Goal: Information Seeking & Learning: Learn about a topic

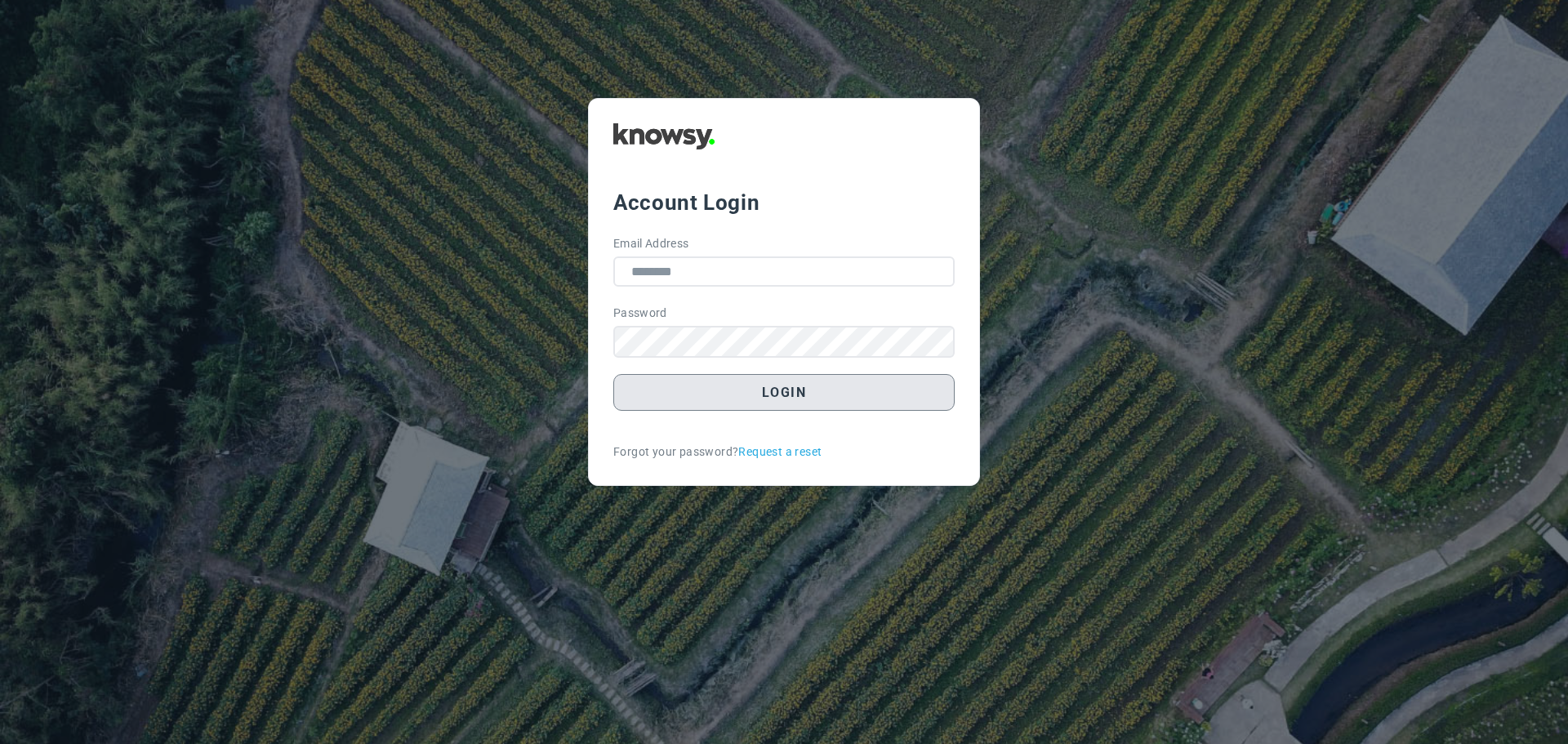
type input "**********"
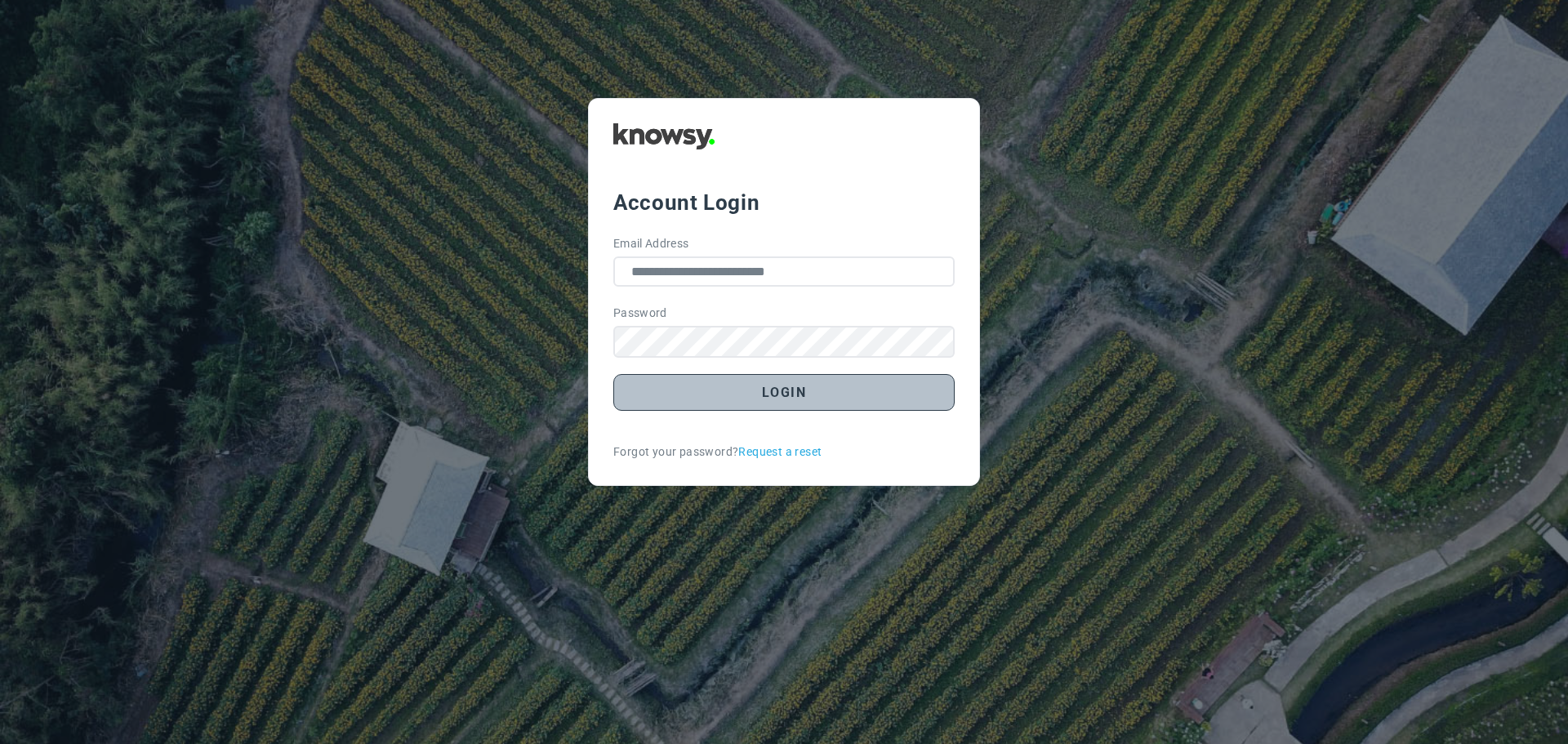
click at [779, 391] on button "Login" at bounding box center [783, 391] width 341 height 37
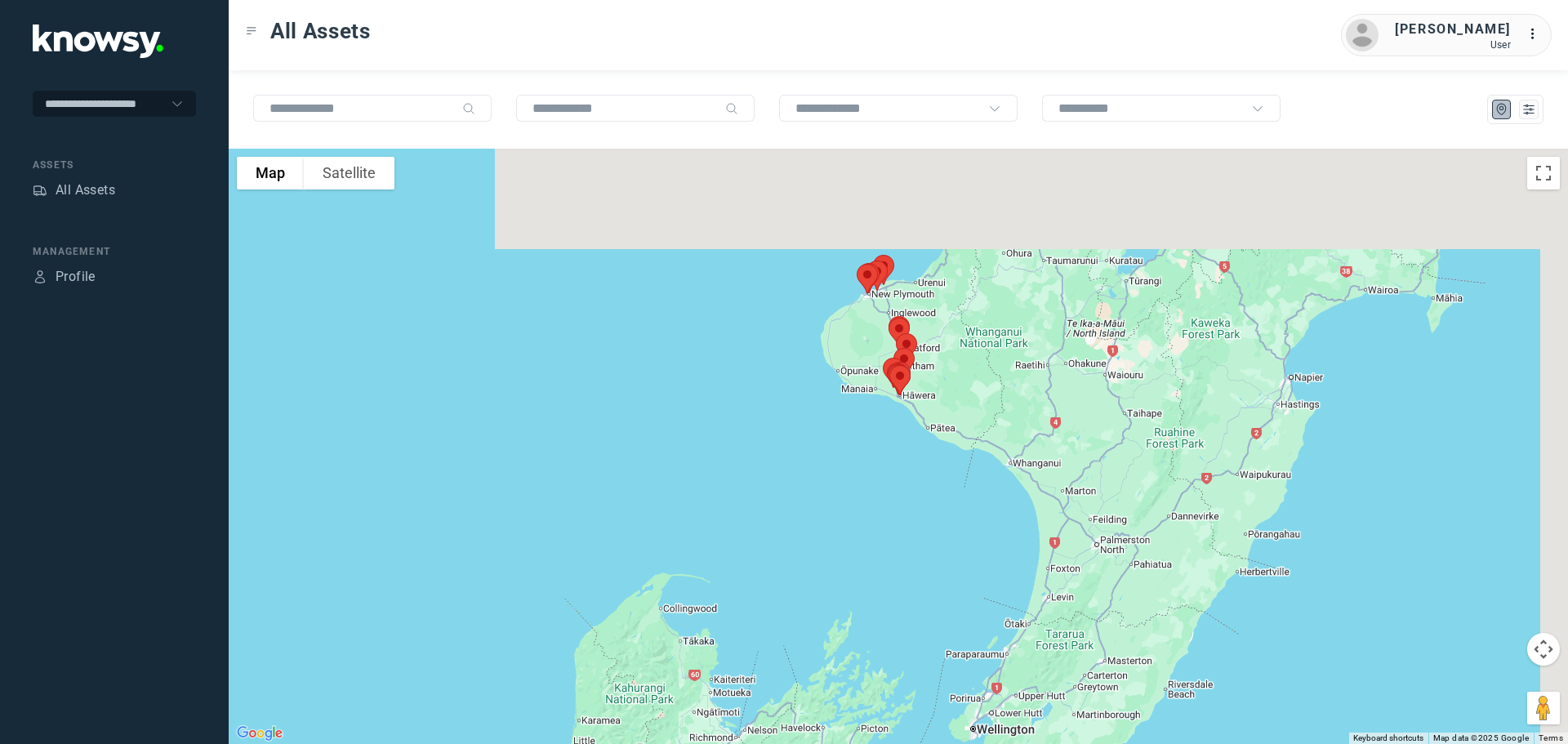
drag, startPoint x: 964, startPoint y: 315, endPoint x: 838, endPoint y: 448, distance: 183.2
click at [838, 448] on div at bounding box center [898, 445] width 1339 height 595
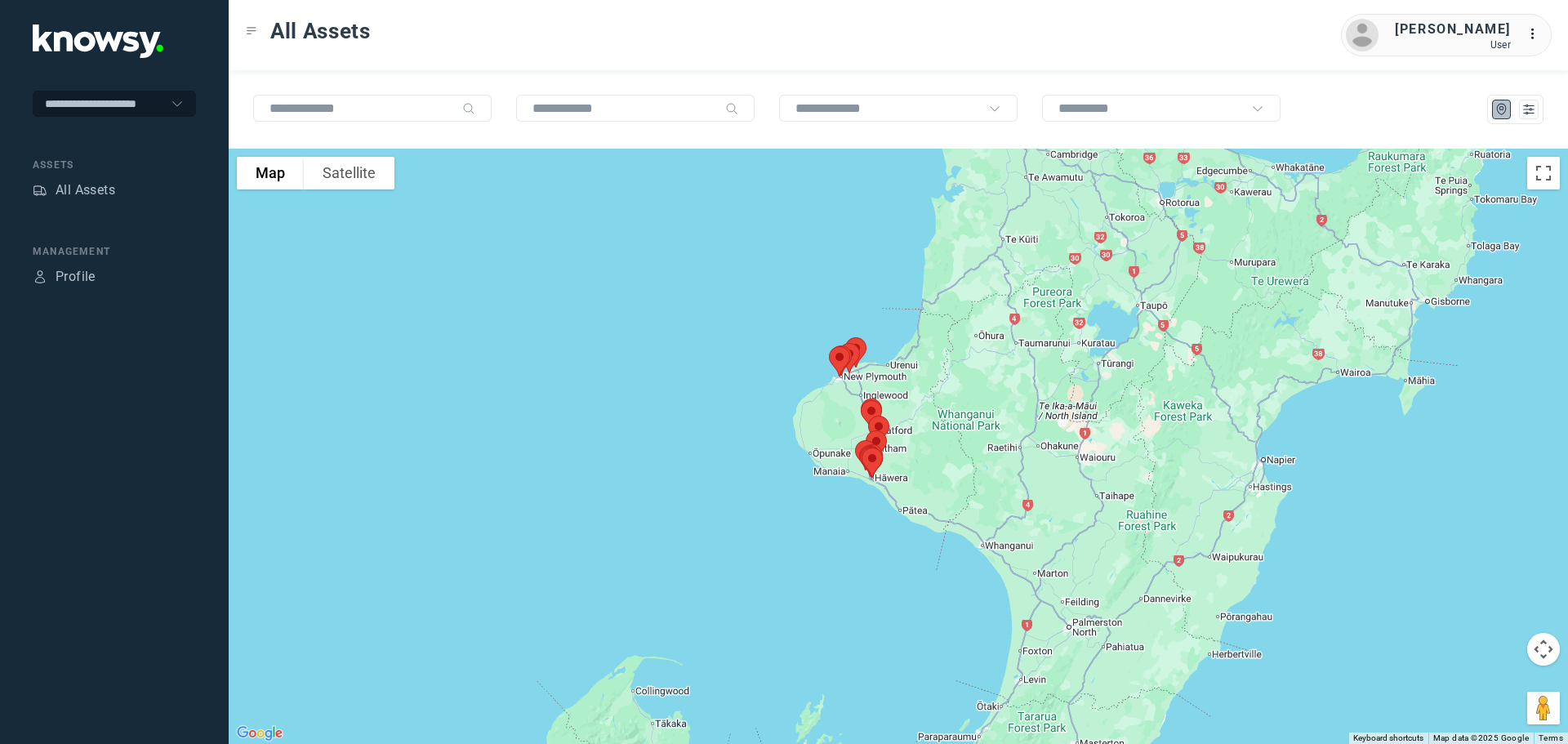
drag, startPoint x: 795, startPoint y: 441, endPoint x: 792, endPoint y: 455, distance: 14.3
click at [792, 455] on div at bounding box center [898, 445] width 1339 height 595
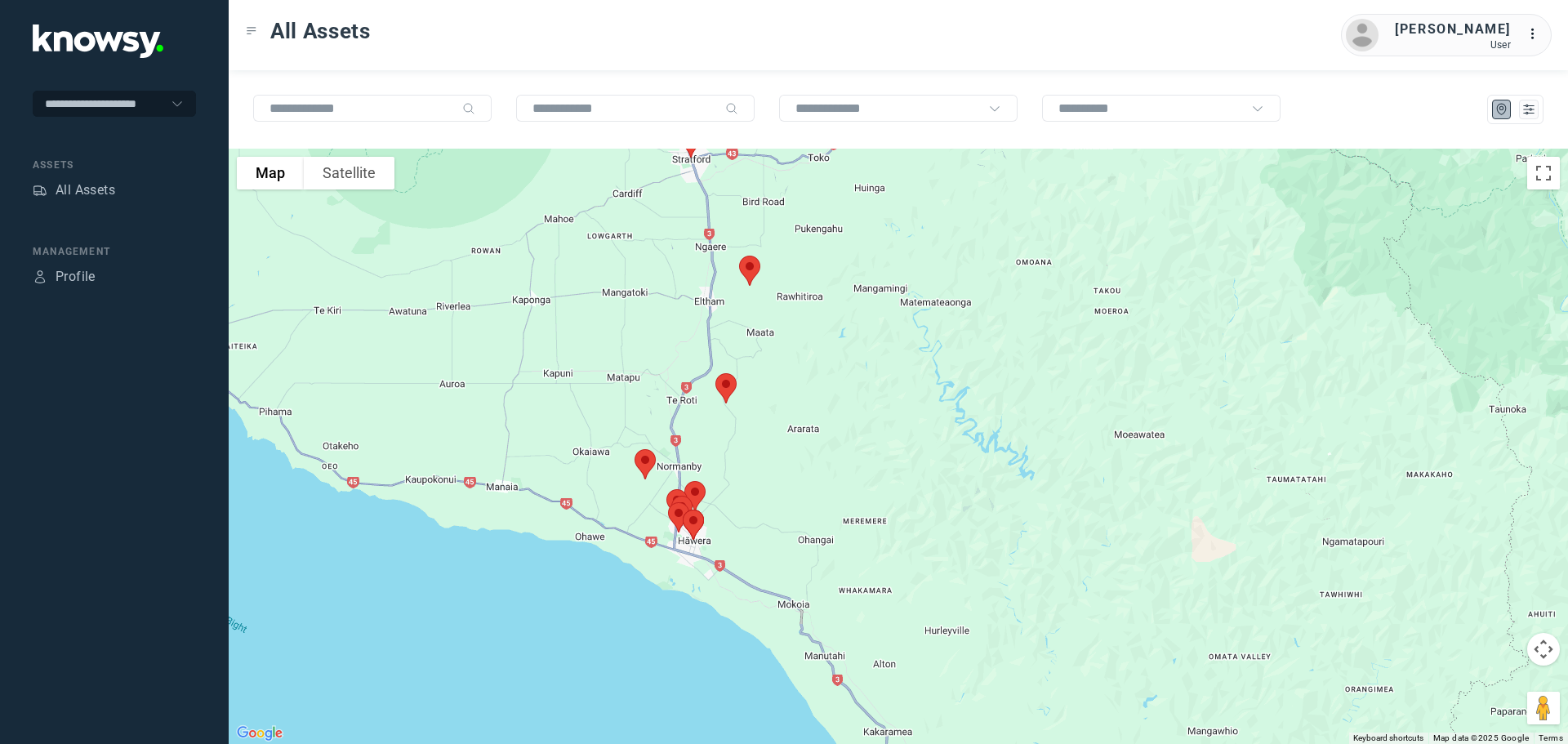
click at [732, 388] on img at bounding box center [725, 389] width 34 height 43
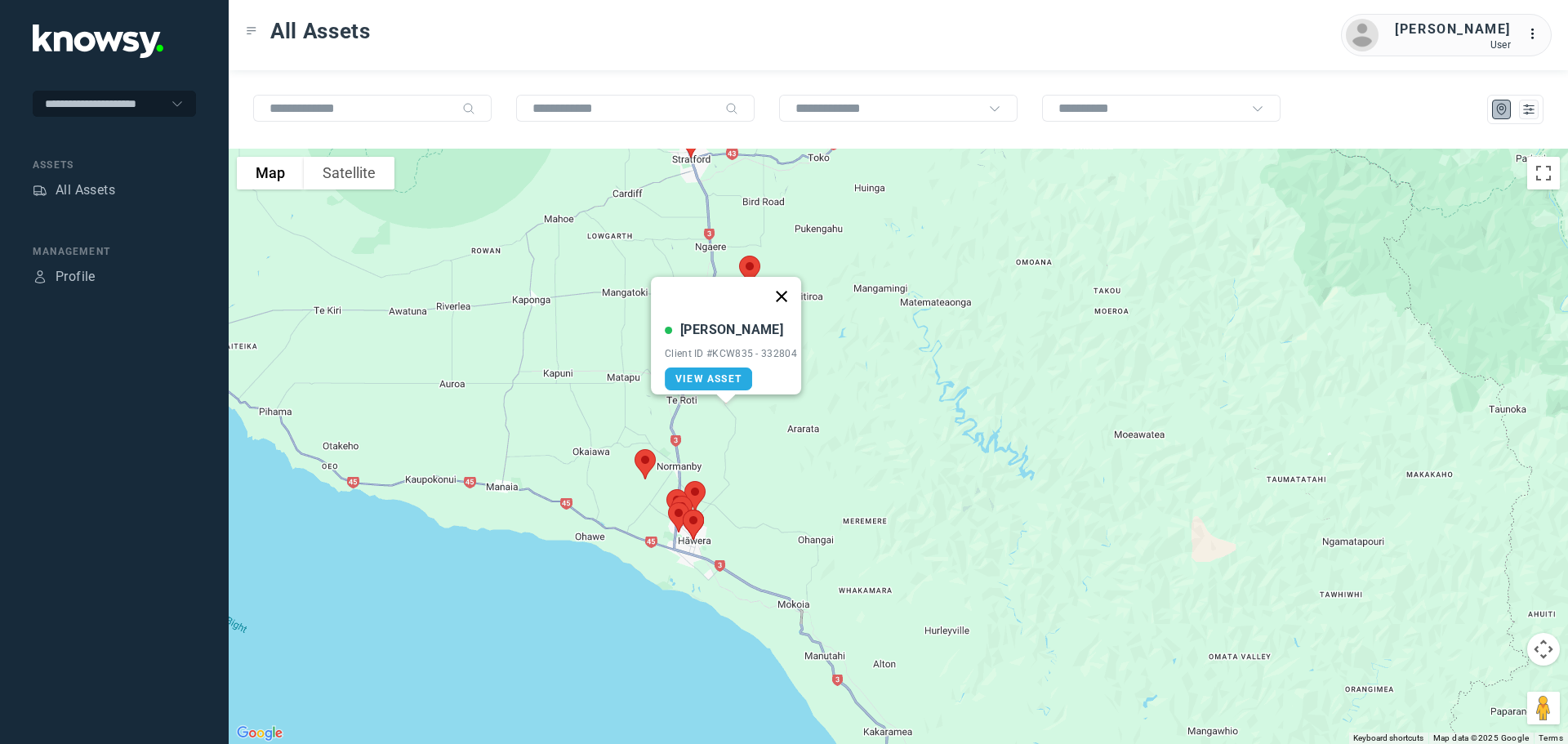
click at [790, 286] on button "Close" at bounding box center [781, 296] width 39 height 39
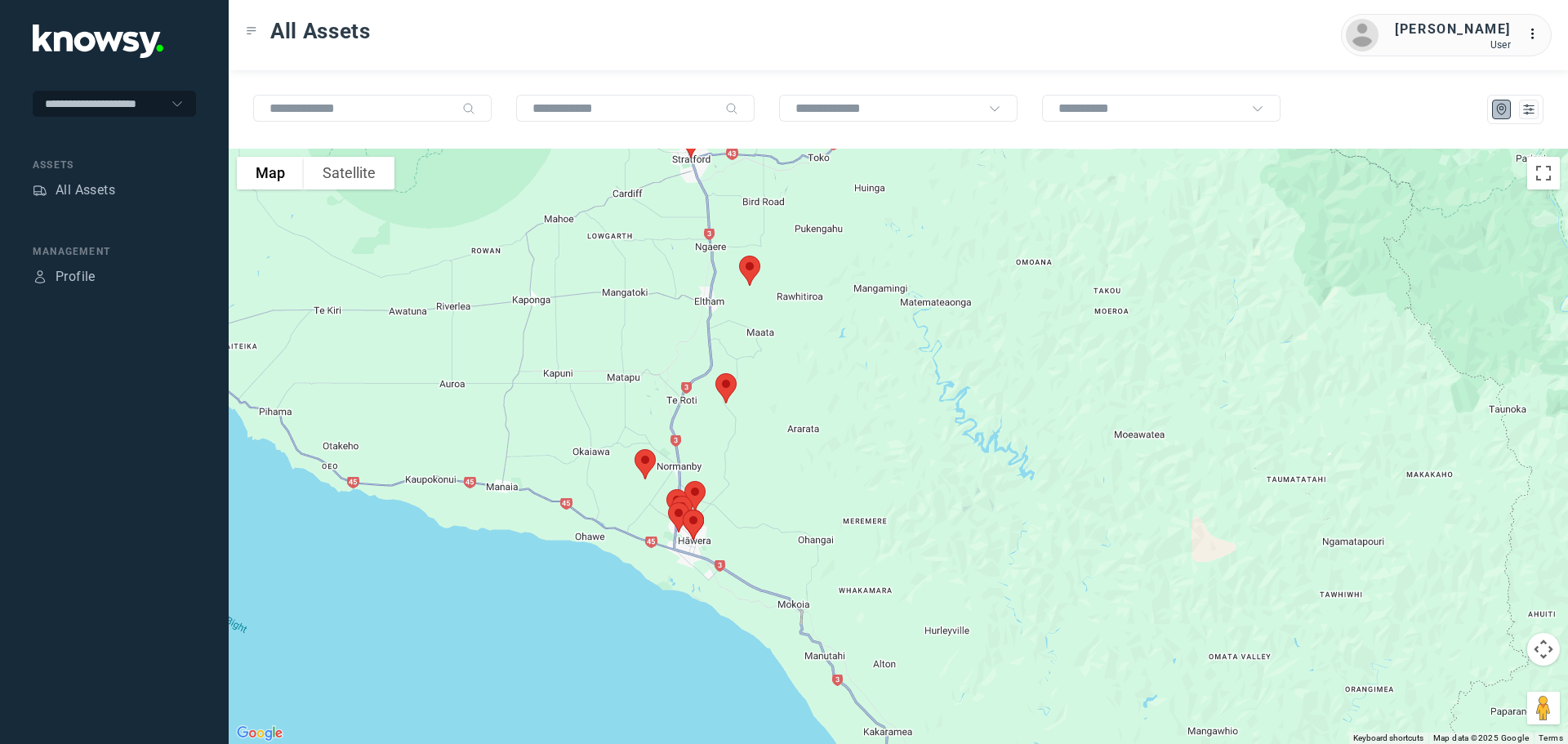
click at [752, 266] on img at bounding box center [749, 270] width 34 height 43
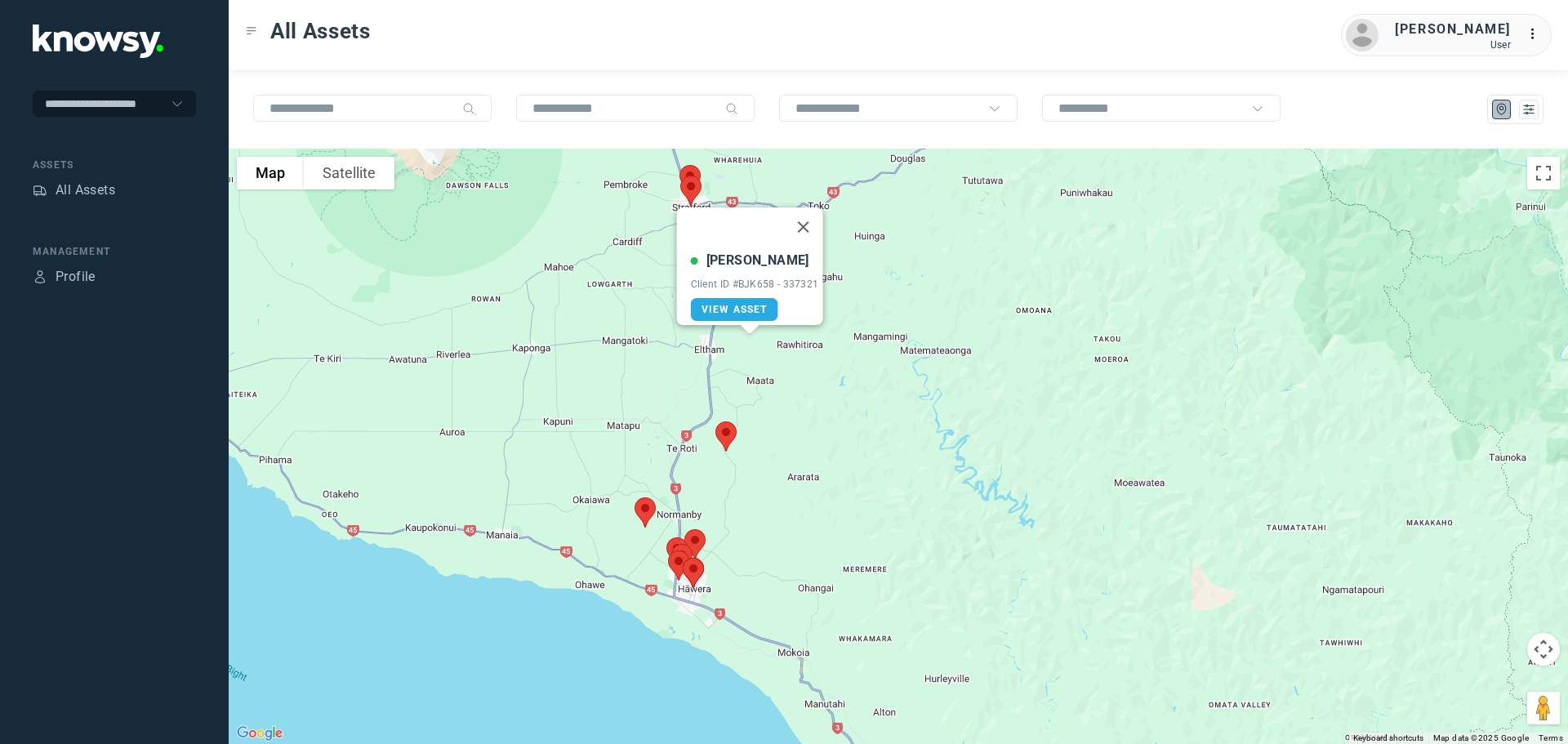
click at [725, 432] on img at bounding box center [725, 437] width 34 height 43
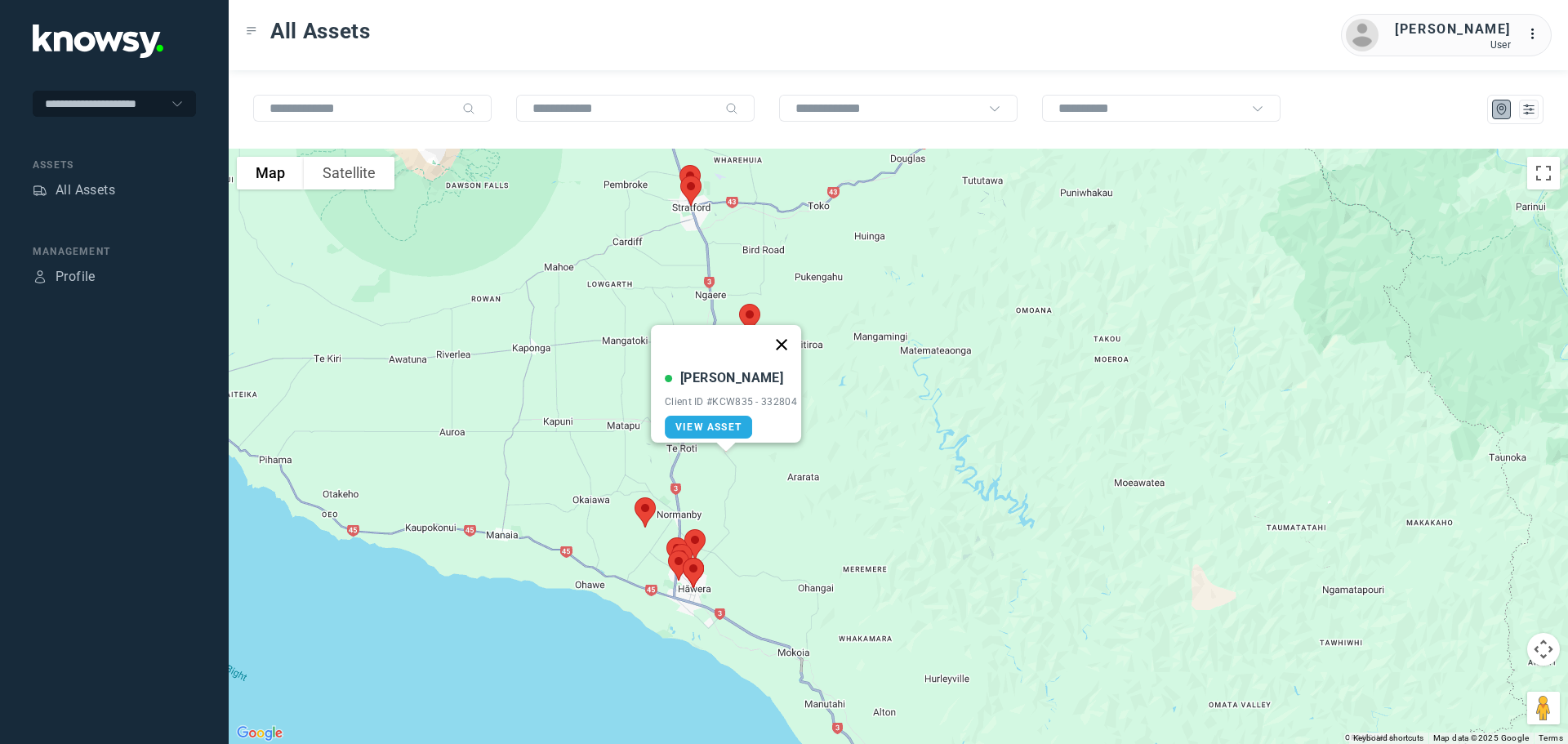
click at [793, 332] on button "Close" at bounding box center [781, 344] width 39 height 39
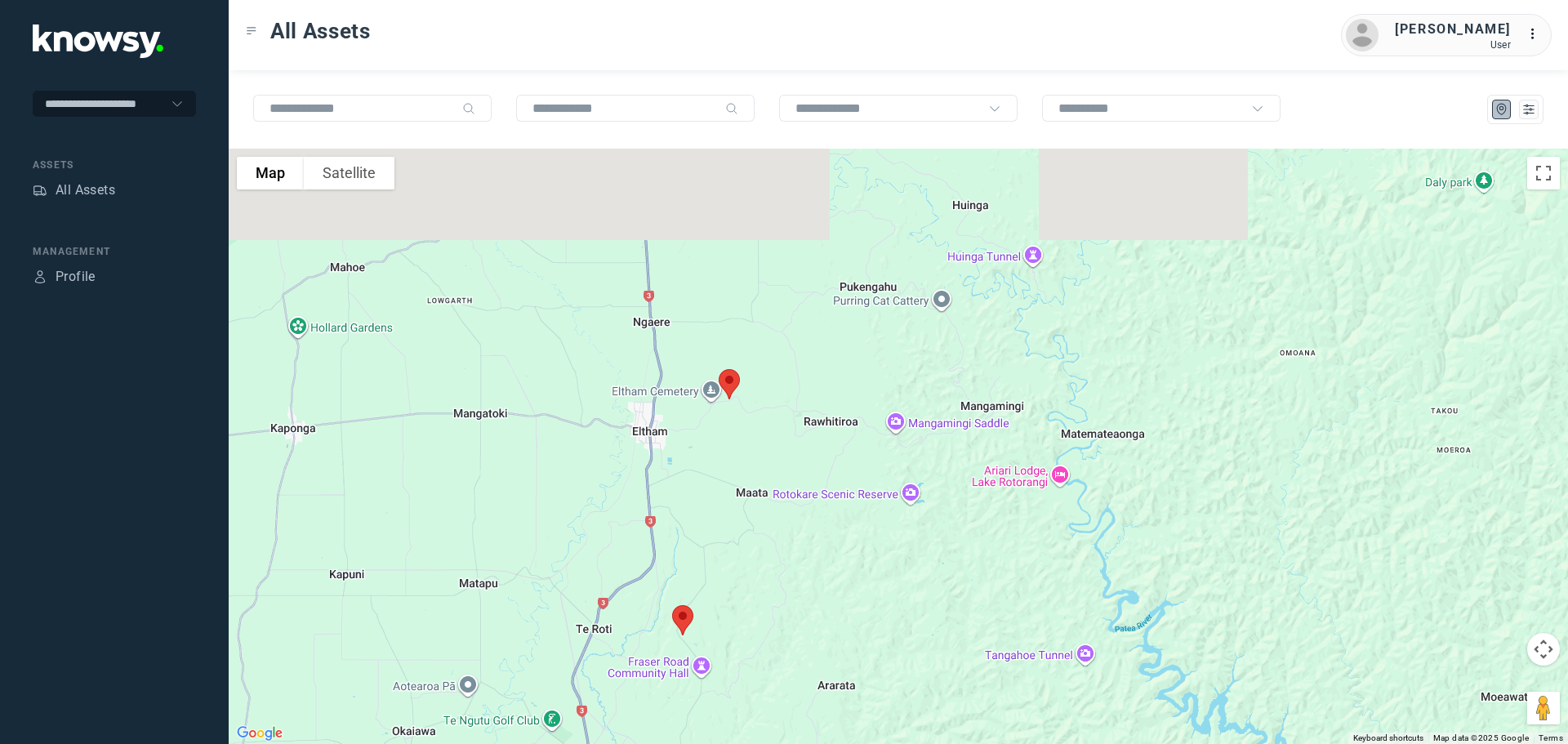
drag, startPoint x: 746, startPoint y: 373, endPoint x: 732, endPoint y: 433, distance: 61.6
click at [732, 433] on div at bounding box center [898, 445] width 1339 height 595
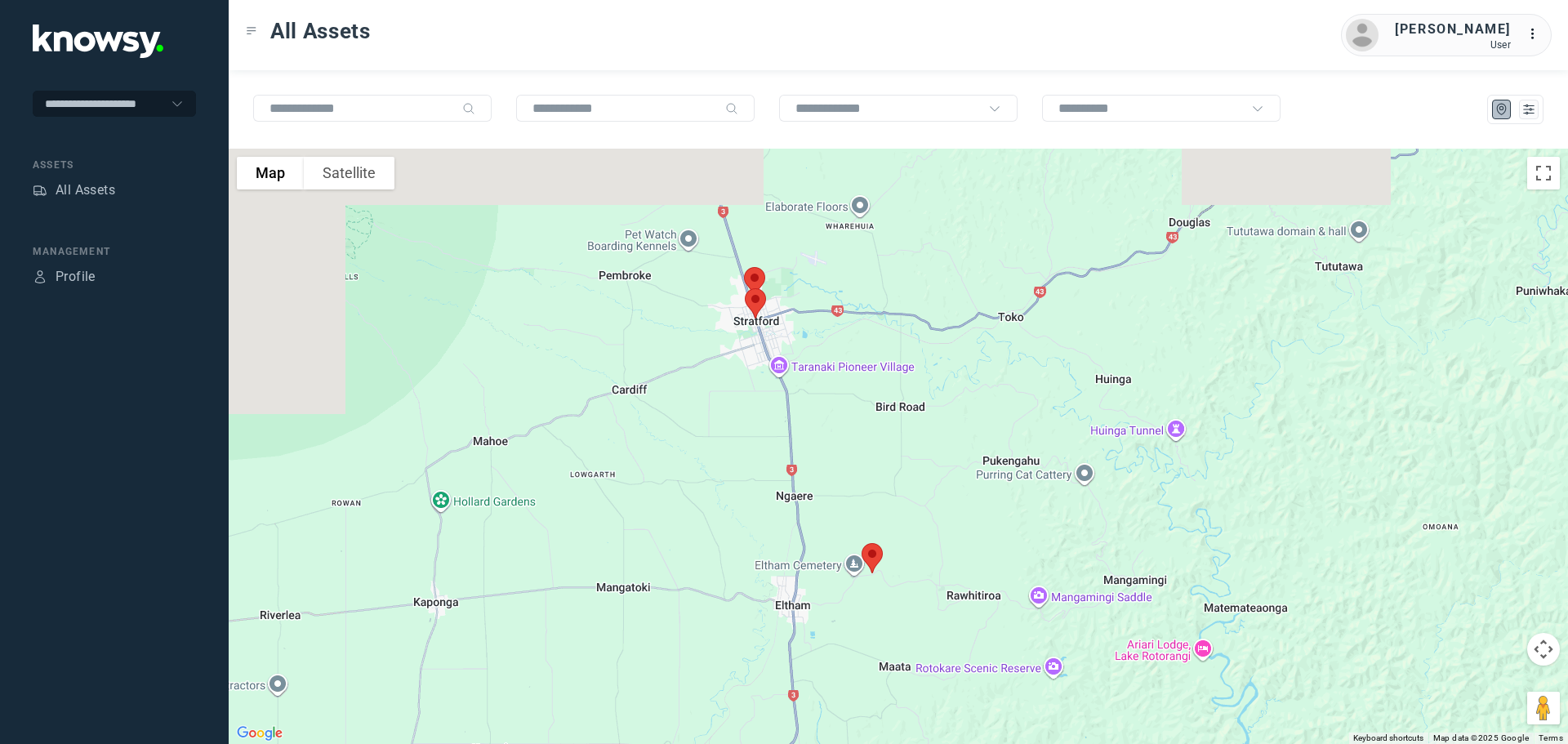
drag, startPoint x: 722, startPoint y: 298, endPoint x: 871, endPoint y: 451, distance: 213.6
click at [871, 451] on div at bounding box center [898, 445] width 1339 height 595
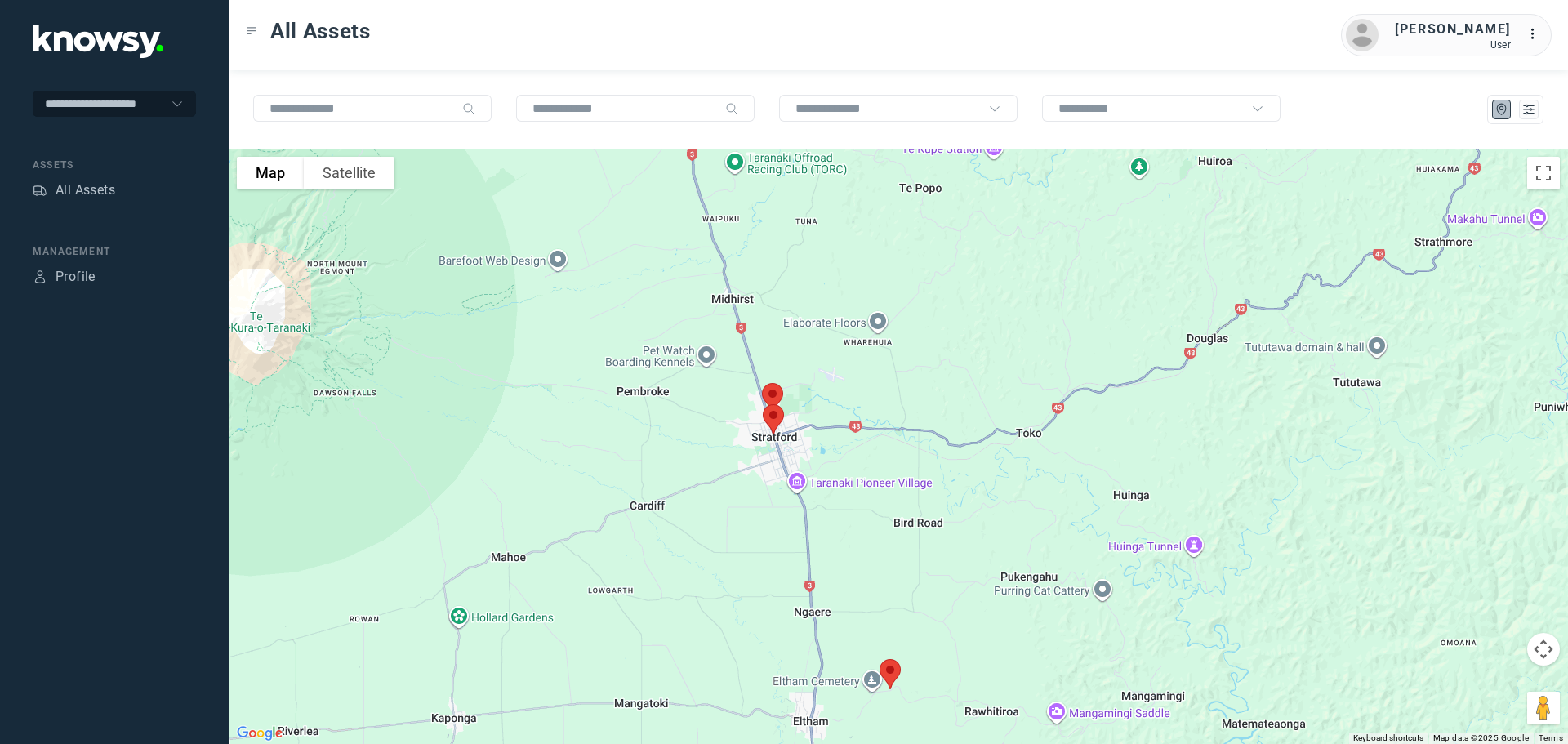
drag, startPoint x: 846, startPoint y: 476, endPoint x: 845, endPoint y: 496, distance: 20.0
click at [845, 496] on div at bounding box center [898, 445] width 1339 height 595
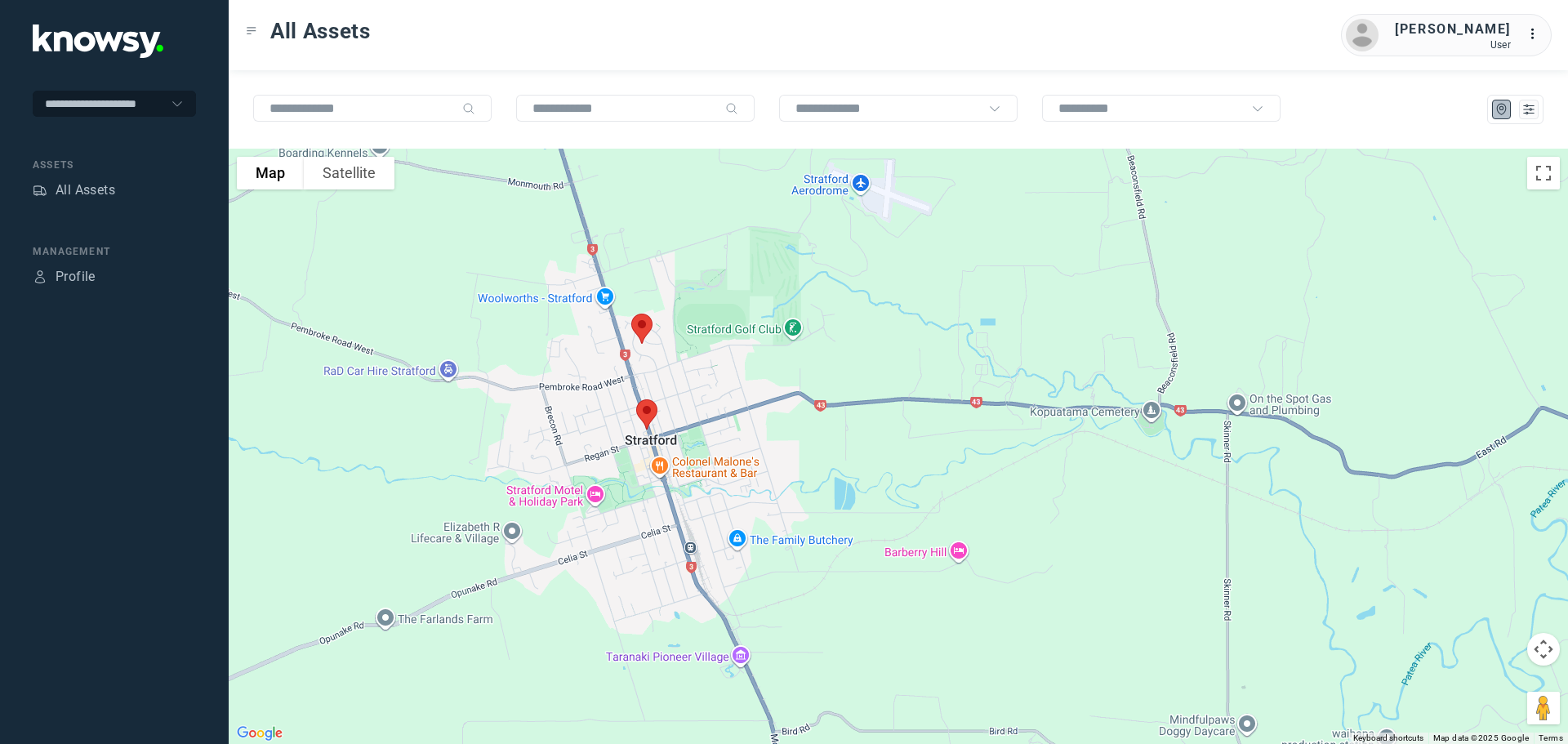
click at [648, 409] on img at bounding box center [647, 414] width 34 height 43
click at [706, 314] on button "Close" at bounding box center [699, 321] width 39 height 39
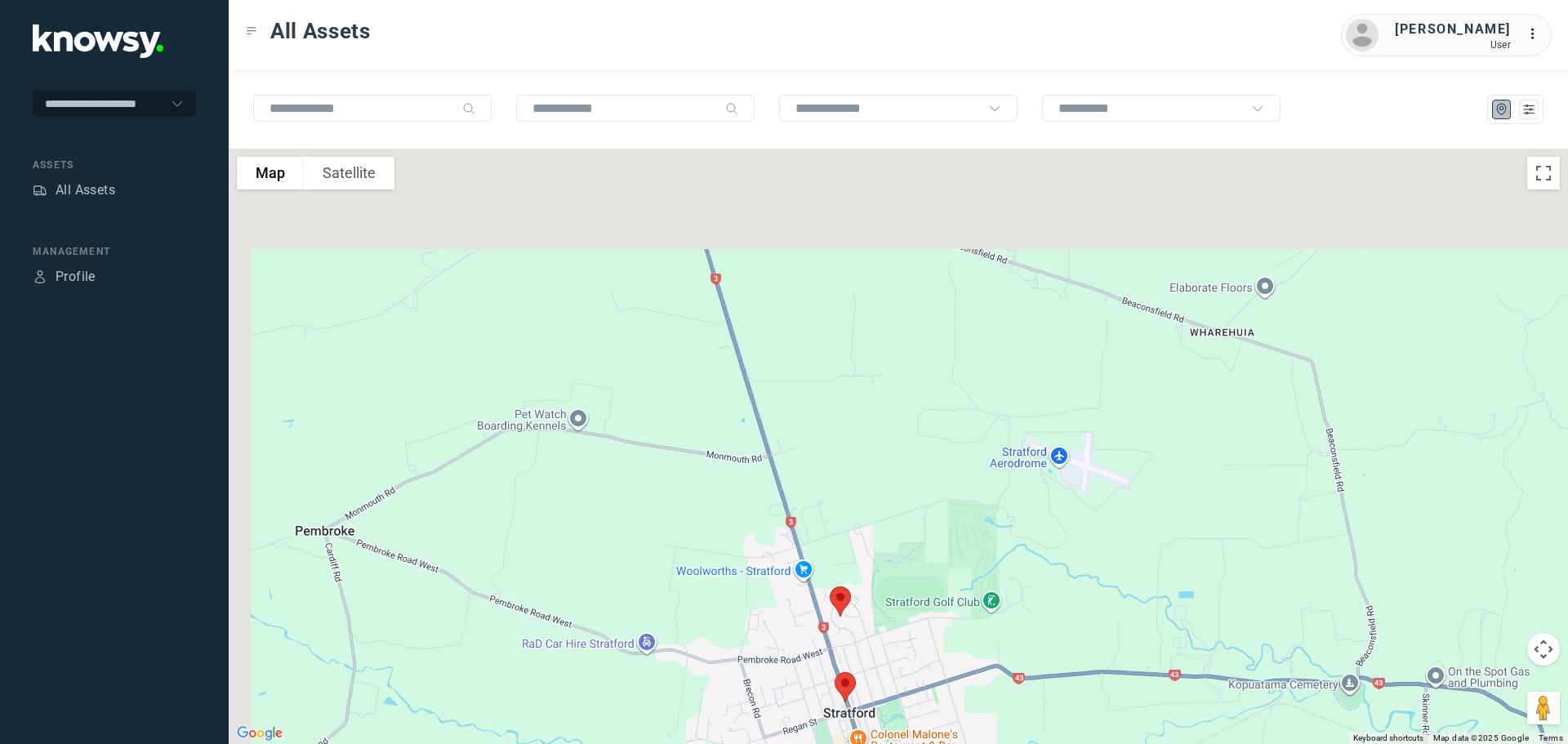
drag, startPoint x: 729, startPoint y: 223, endPoint x: 918, endPoint y: 487, distance: 324.7
click at [918, 487] on div at bounding box center [898, 445] width 1339 height 595
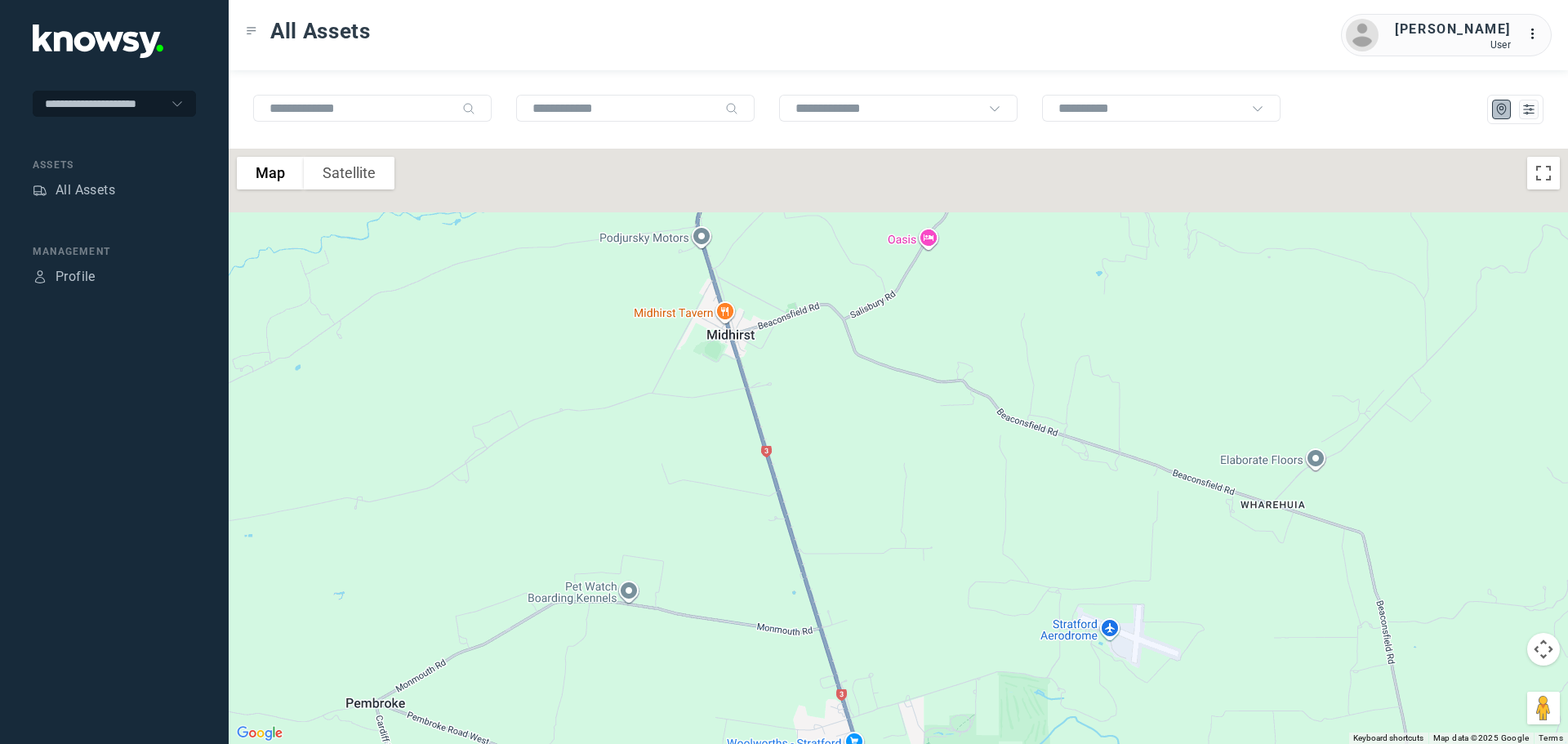
drag, startPoint x: 789, startPoint y: 322, endPoint x: 831, endPoint y: 614, distance: 295.0
click at [838, 646] on div at bounding box center [898, 445] width 1339 height 595
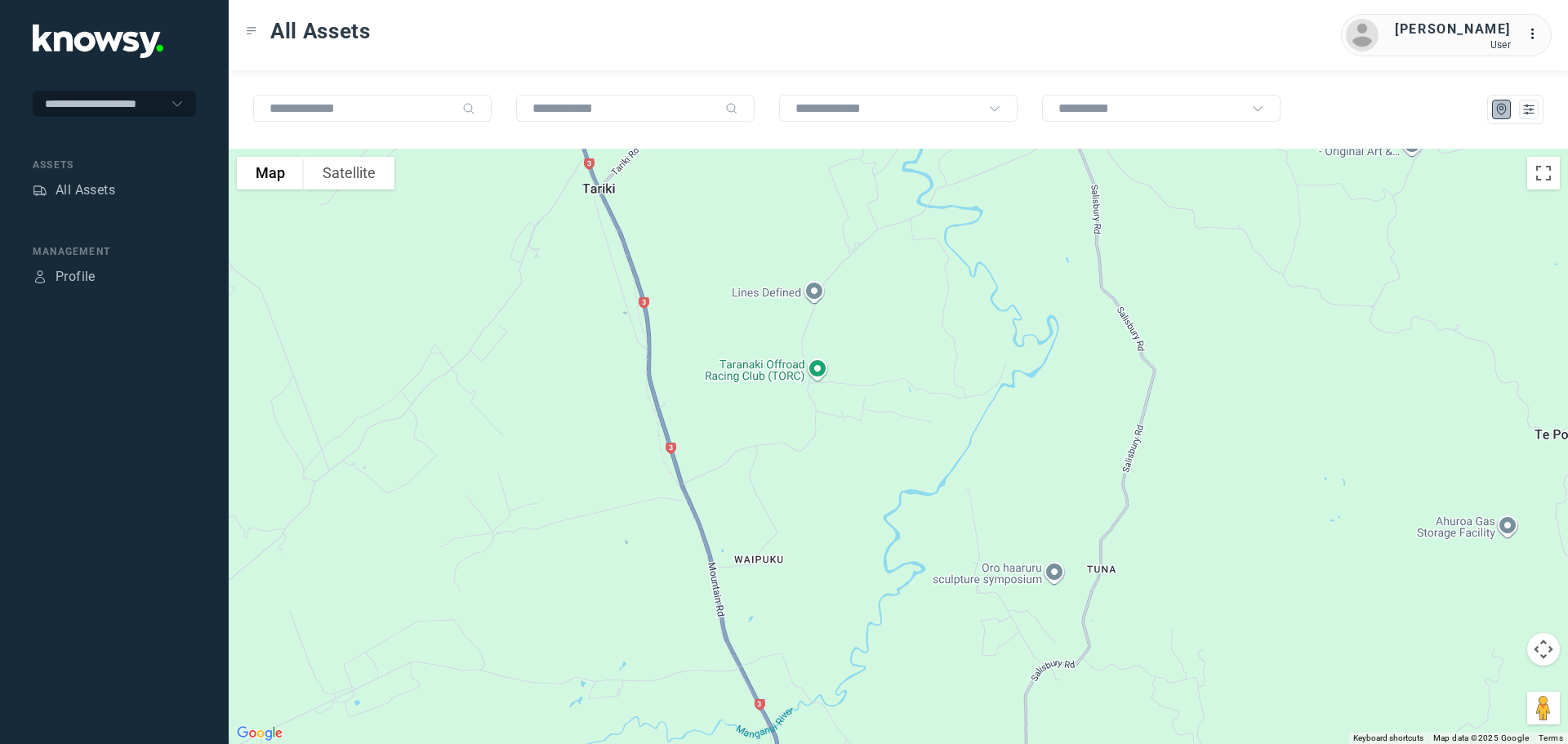
drag, startPoint x: 894, startPoint y: 686, endPoint x: 916, endPoint y: 745, distance: 63.0
click at [916, 743] on html "**********" at bounding box center [784, 372] width 1568 height 744
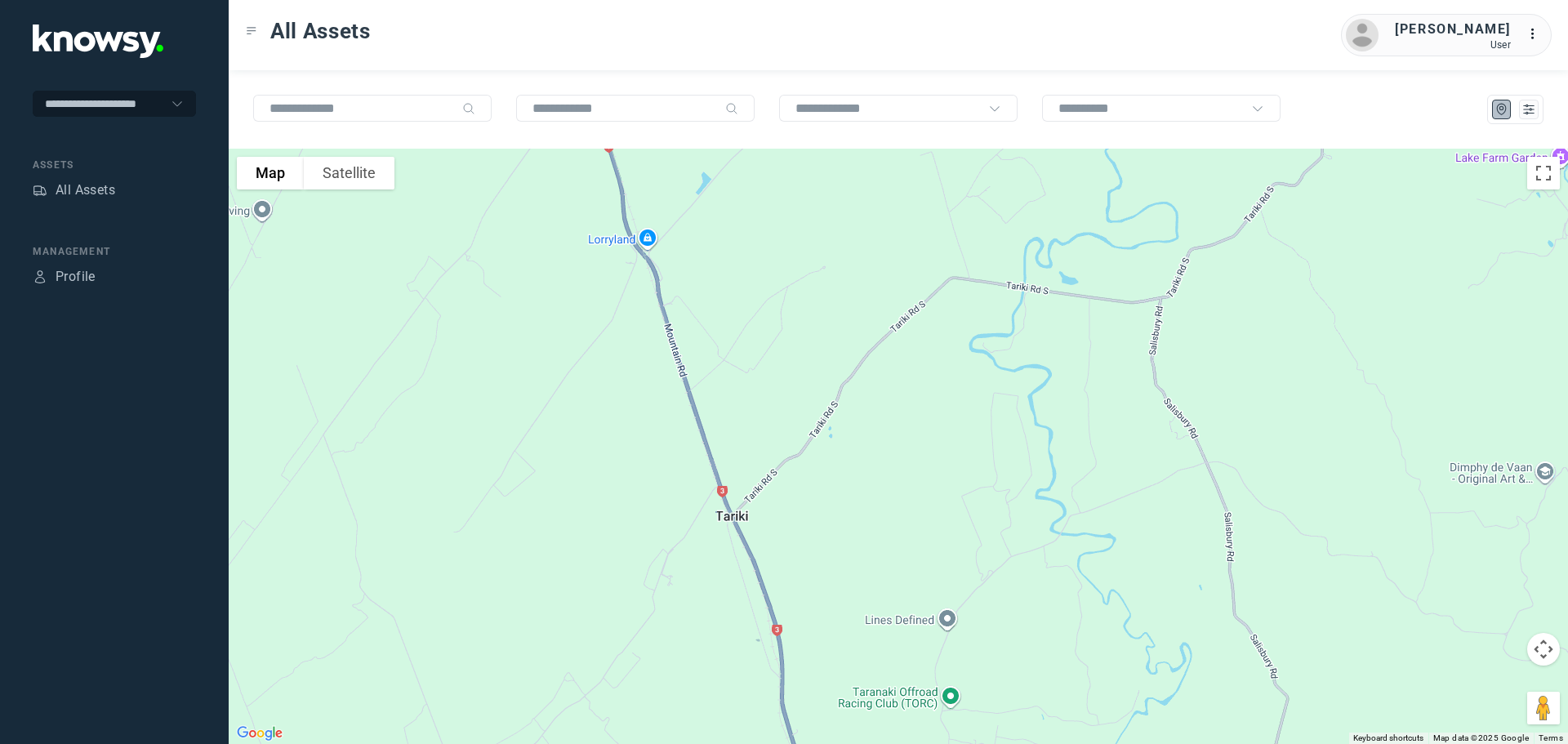
drag, startPoint x: 819, startPoint y: 483, endPoint x: 932, endPoint y: 736, distance: 277.1
click at [932, 736] on div at bounding box center [898, 445] width 1339 height 595
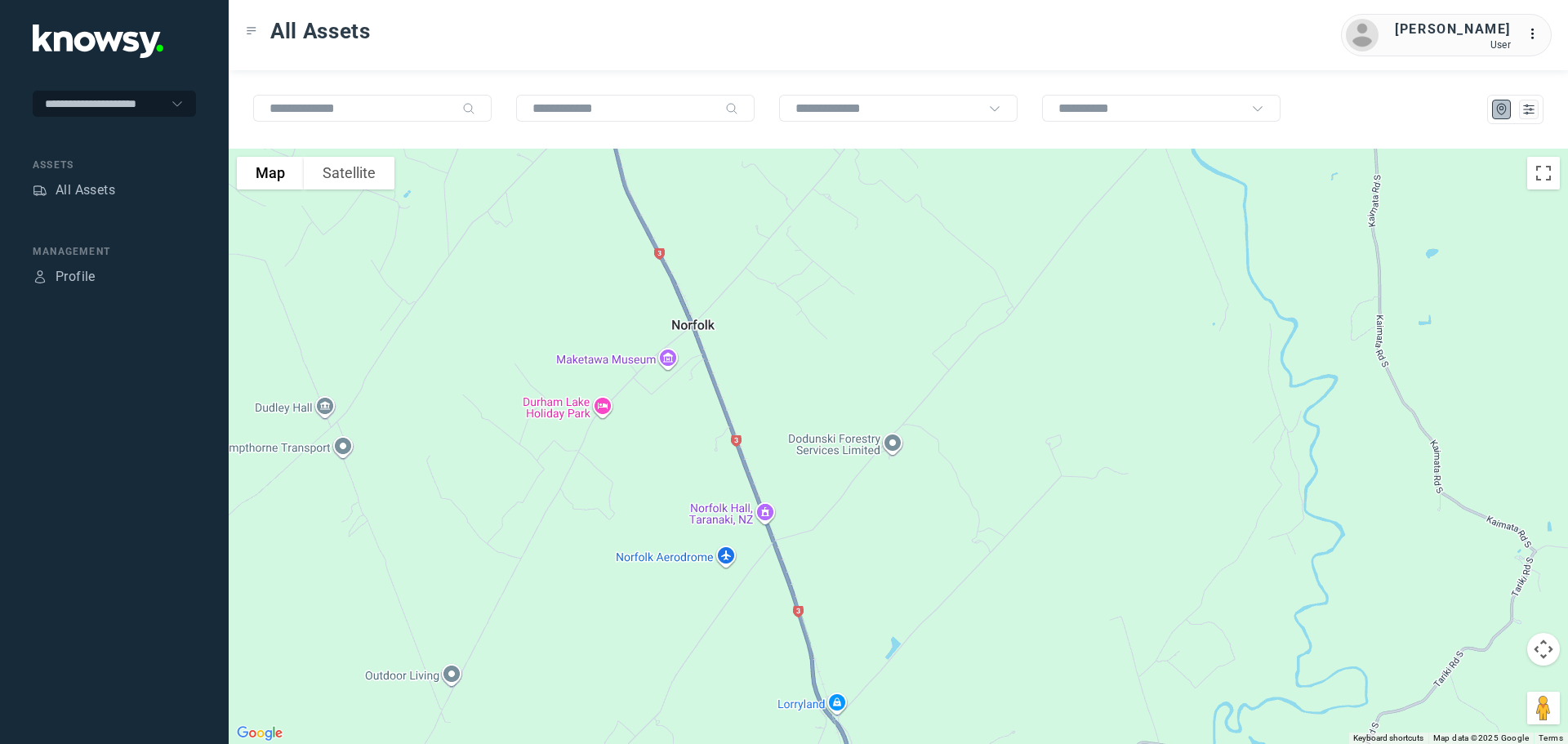
drag, startPoint x: 898, startPoint y: 649, endPoint x: 950, endPoint y: 771, distance: 132.6
click at [950, 743] on html "**********" at bounding box center [784, 372] width 1568 height 744
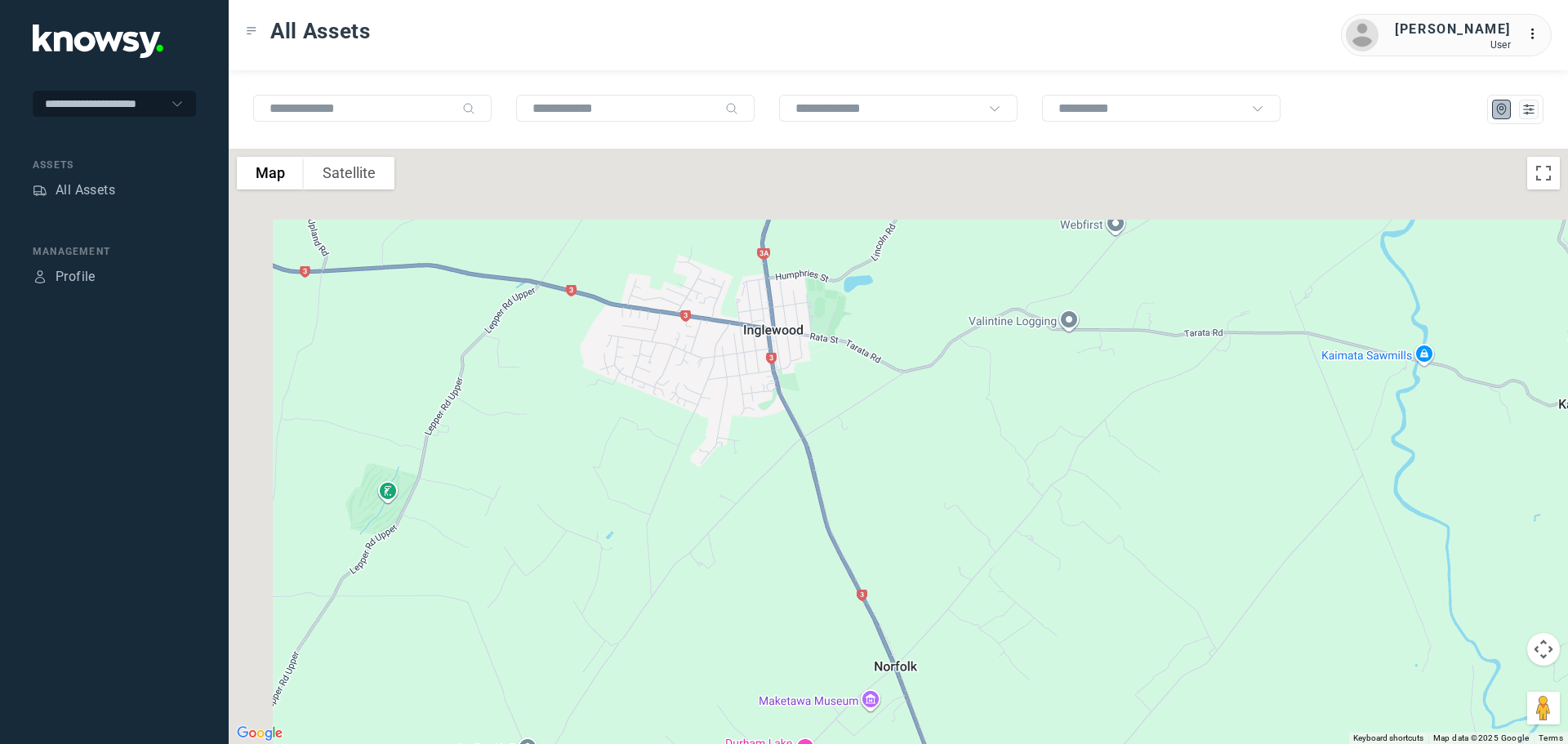
drag, startPoint x: 983, startPoint y: 678, endPoint x: 996, endPoint y: 701, distance: 26.4
click at [996, 701] on div at bounding box center [898, 445] width 1339 height 595
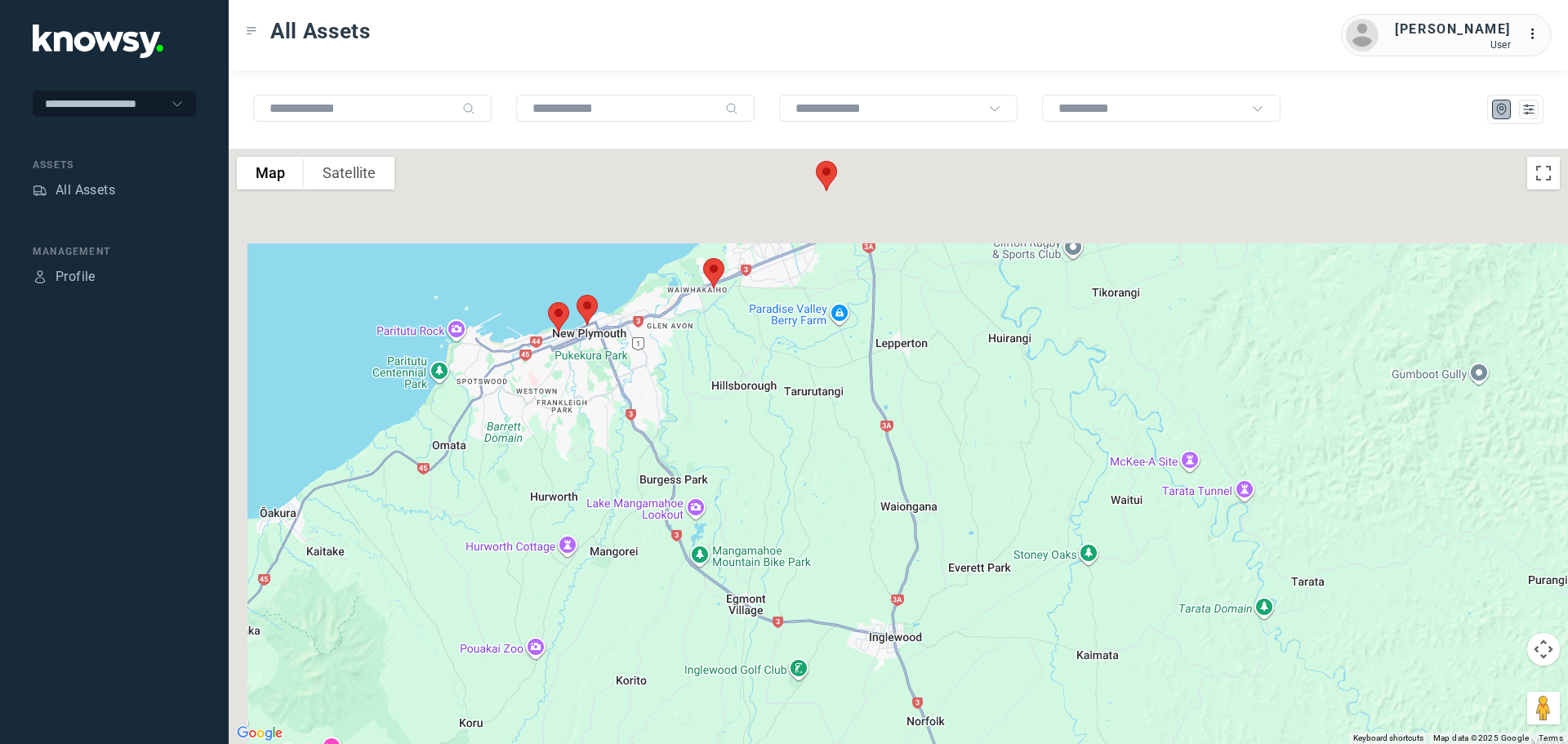
drag, startPoint x: 799, startPoint y: 404, endPoint x: 841, endPoint y: 641, distance: 240.7
click at [841, 641] on div at bounding box center [898, 445] width 1339 height 595
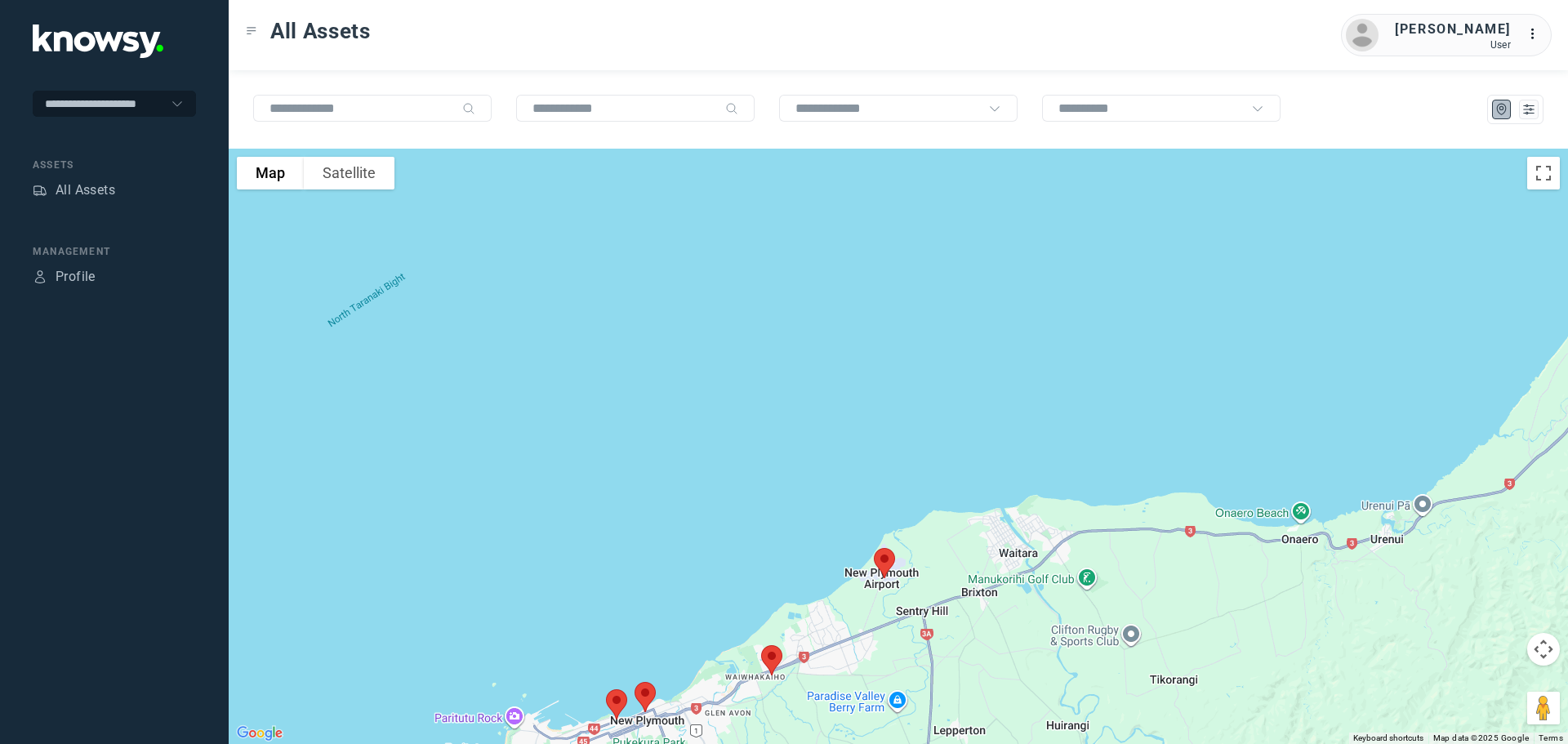
drag, startPoint x: 895, startPoint y: 582, endPoint x: 961, endPoint y: 520, distance: 90.6
click at [959, 522] on div at bounding box center [898, 445] width 1339 height 595
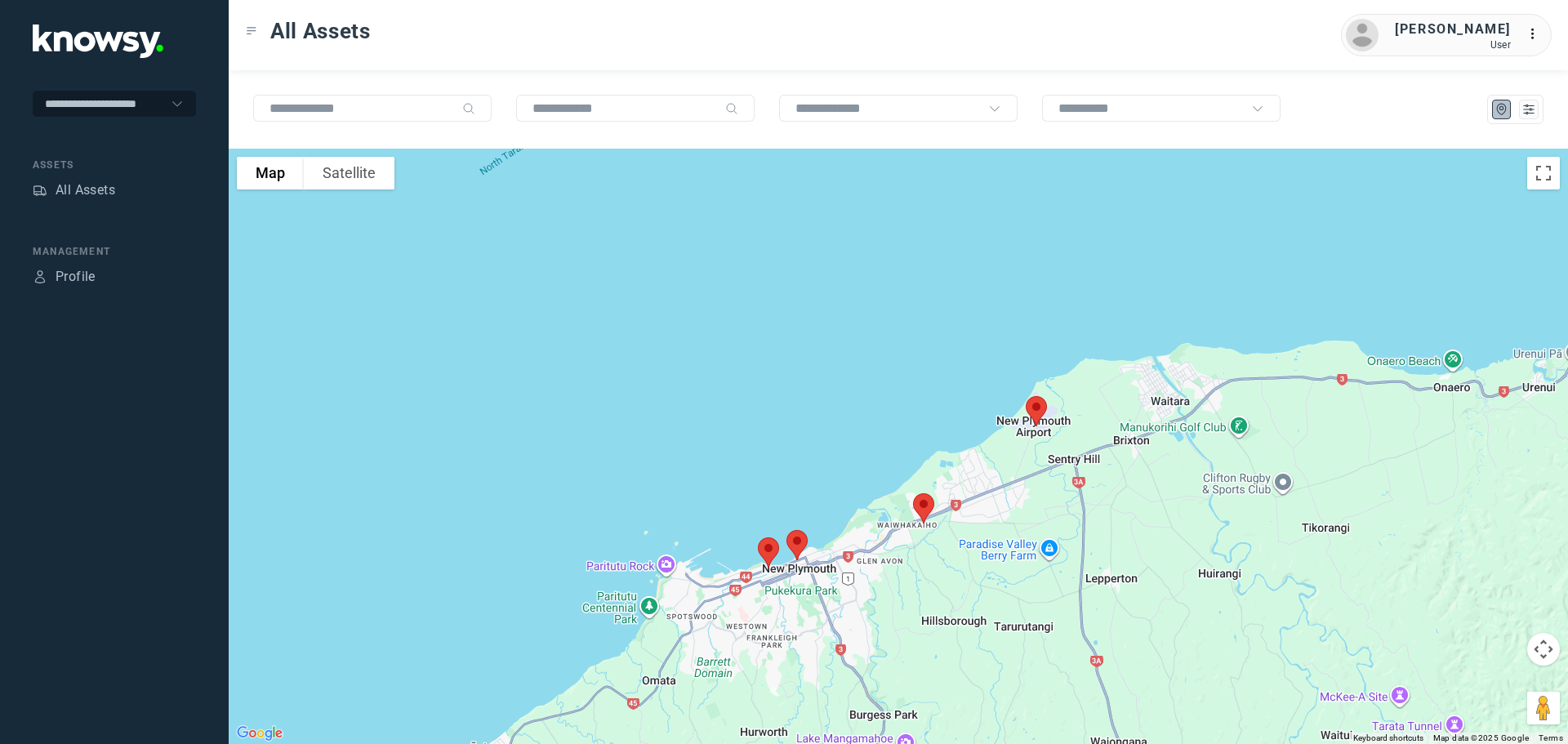
click at [770, 548] on img at bounding box center [768, 552] width 34 height 43
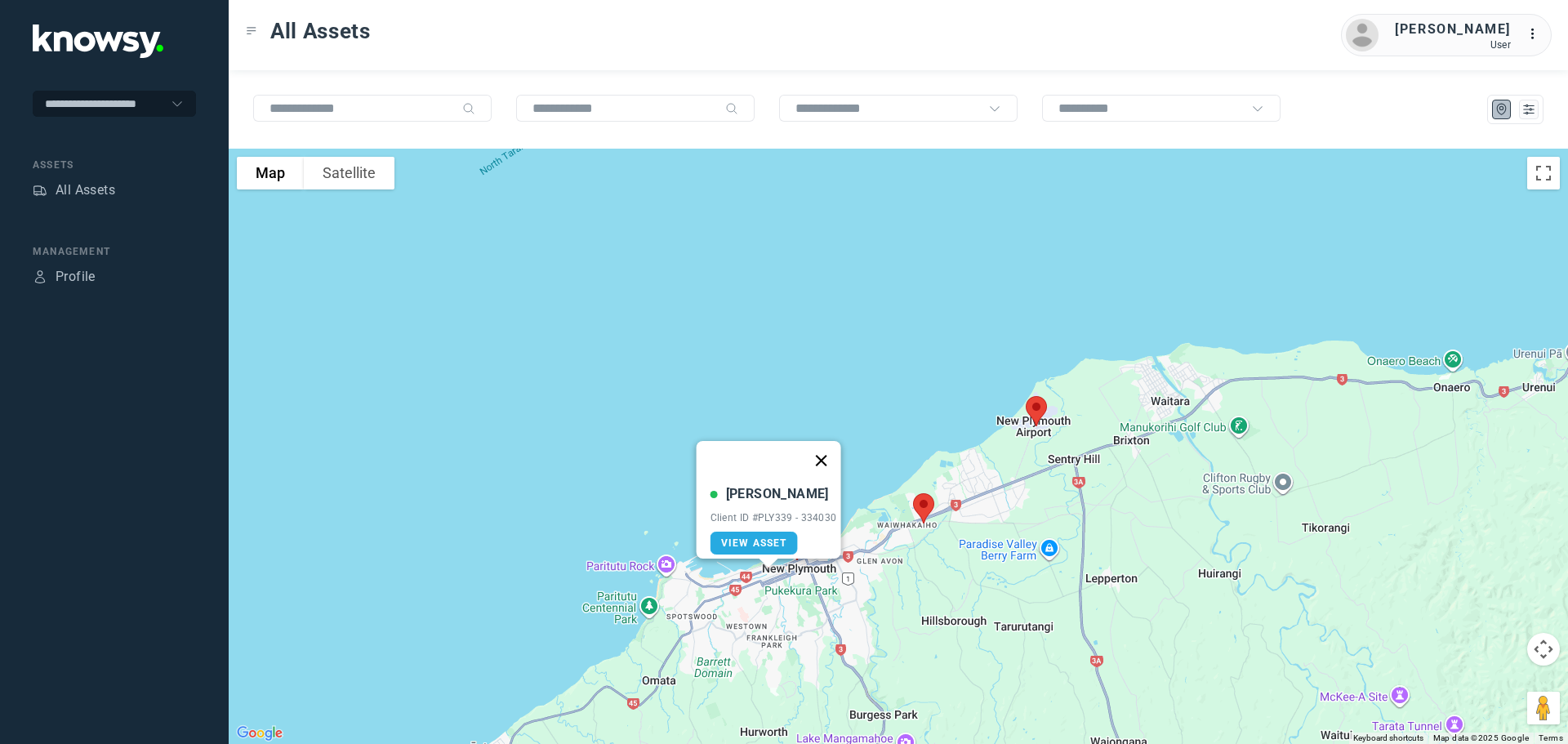
click at [828, 448] on button "Close" at bounding box center [820, 459] width 39 height 39
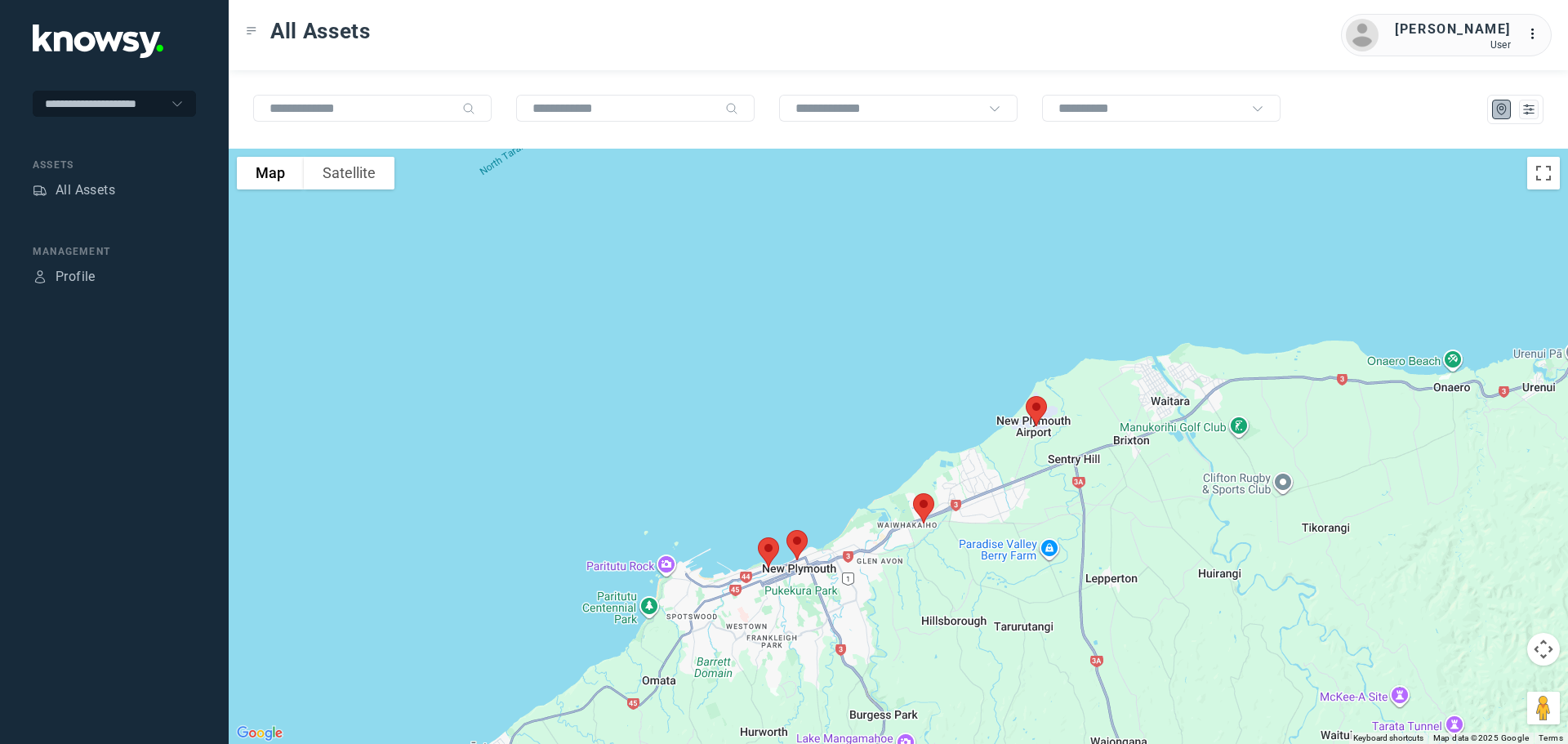
click at [801, 535] on img at bounding box center [797, 545] width 34 height 43
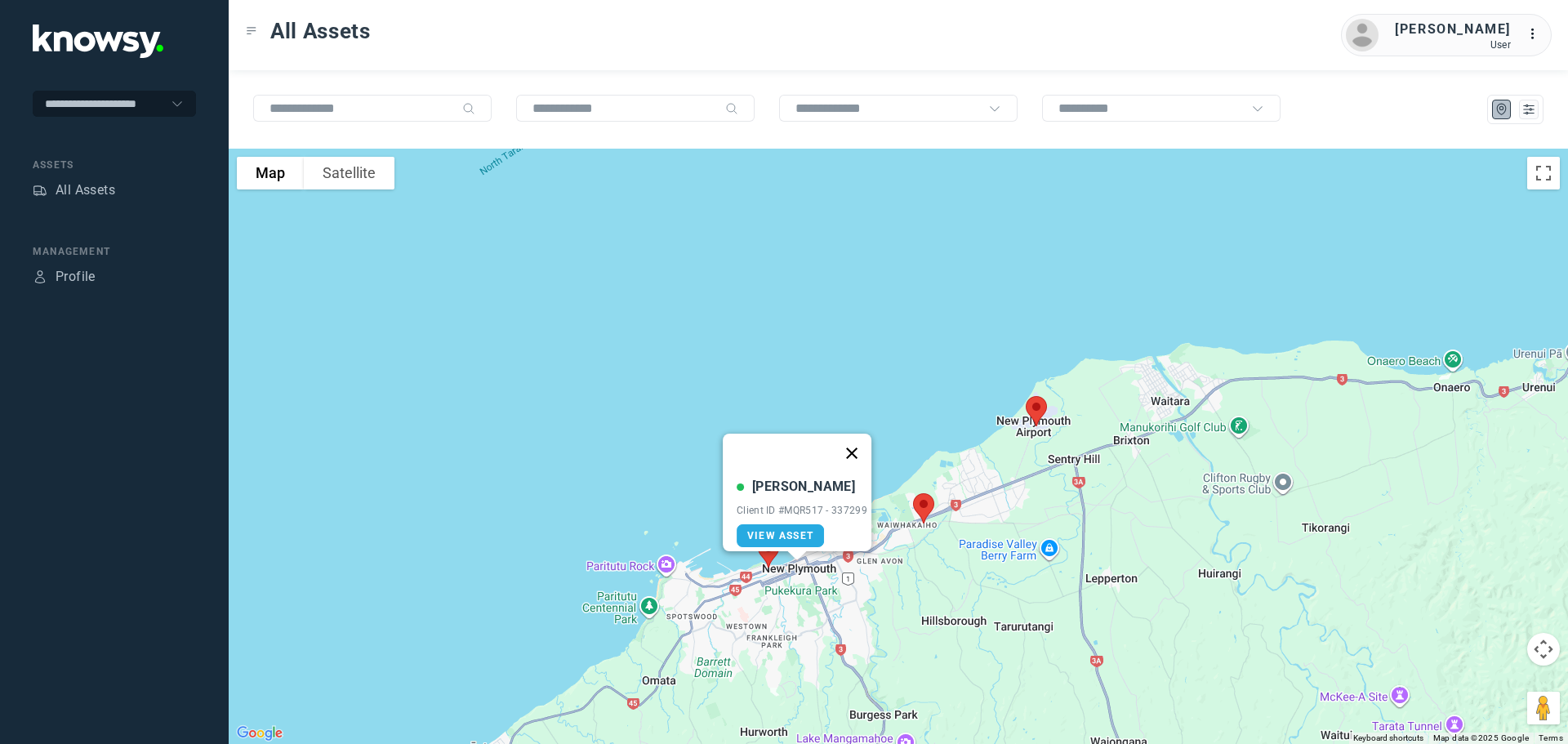
click at [864, 445] on button "Close" at bounding box center [851, 452] width 39 height 39
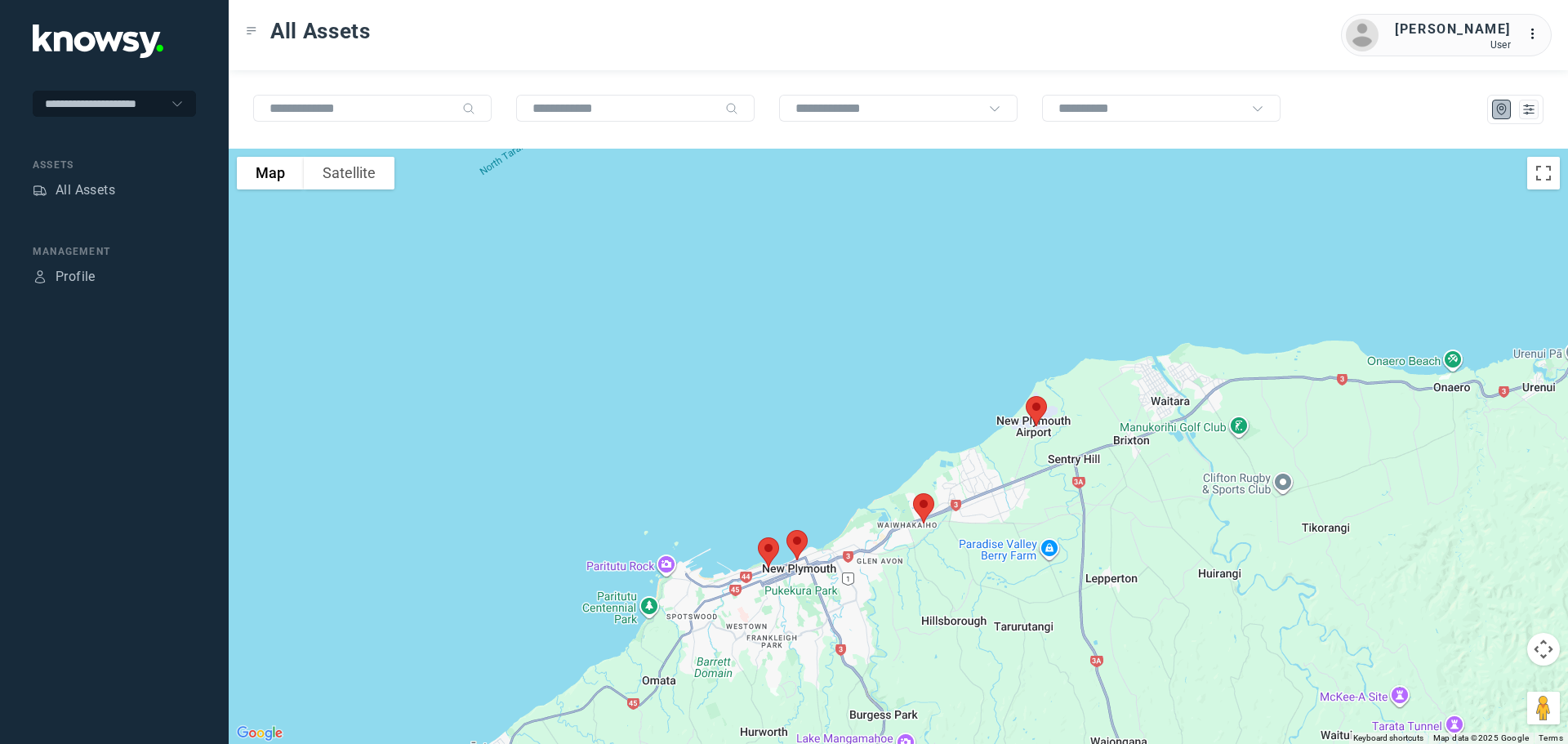
click at [924, 511] on img at bounding box center [923, 509] width 34 height 43
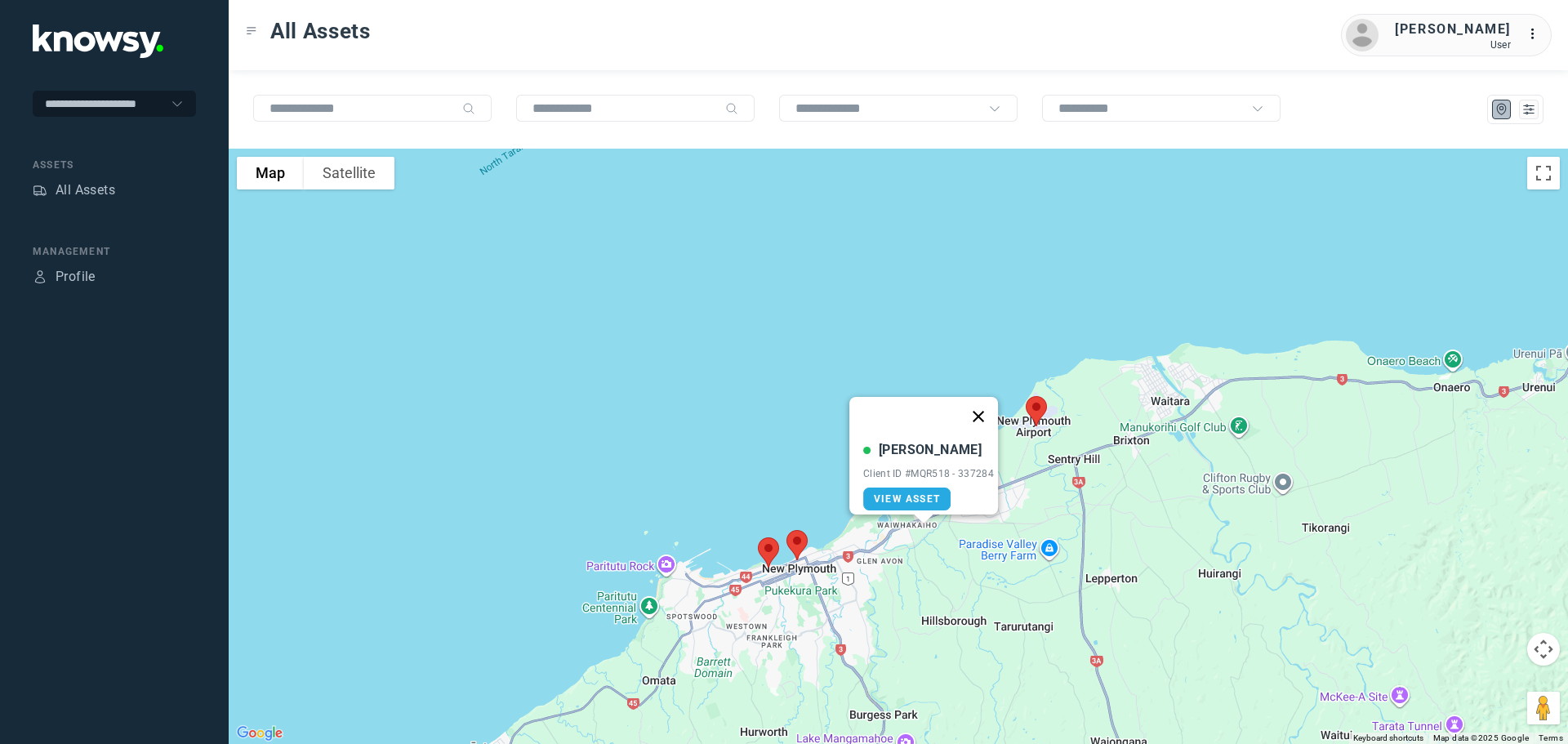
click at [981, 404] on button "Close" at bounding box center [978, 416] width 39 height 39
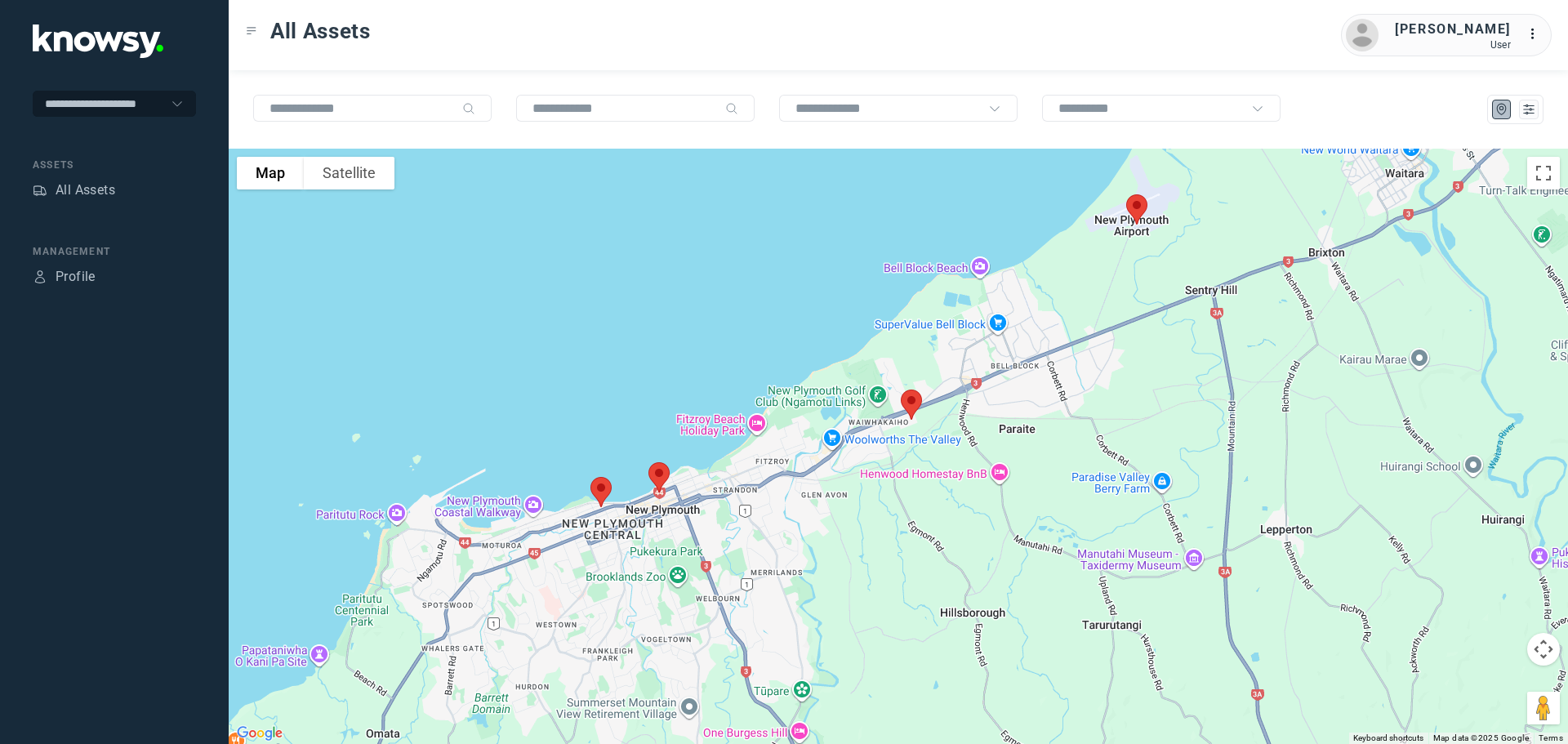
drag, startPoint x: 797, startPoint y: 548, endPoint x: 782, endPoint y: 485, distance: 64.8
click at [782, 486] on div "To navigate, press the arrow keys." at bounding box center [898, 445] width 1339 height 595
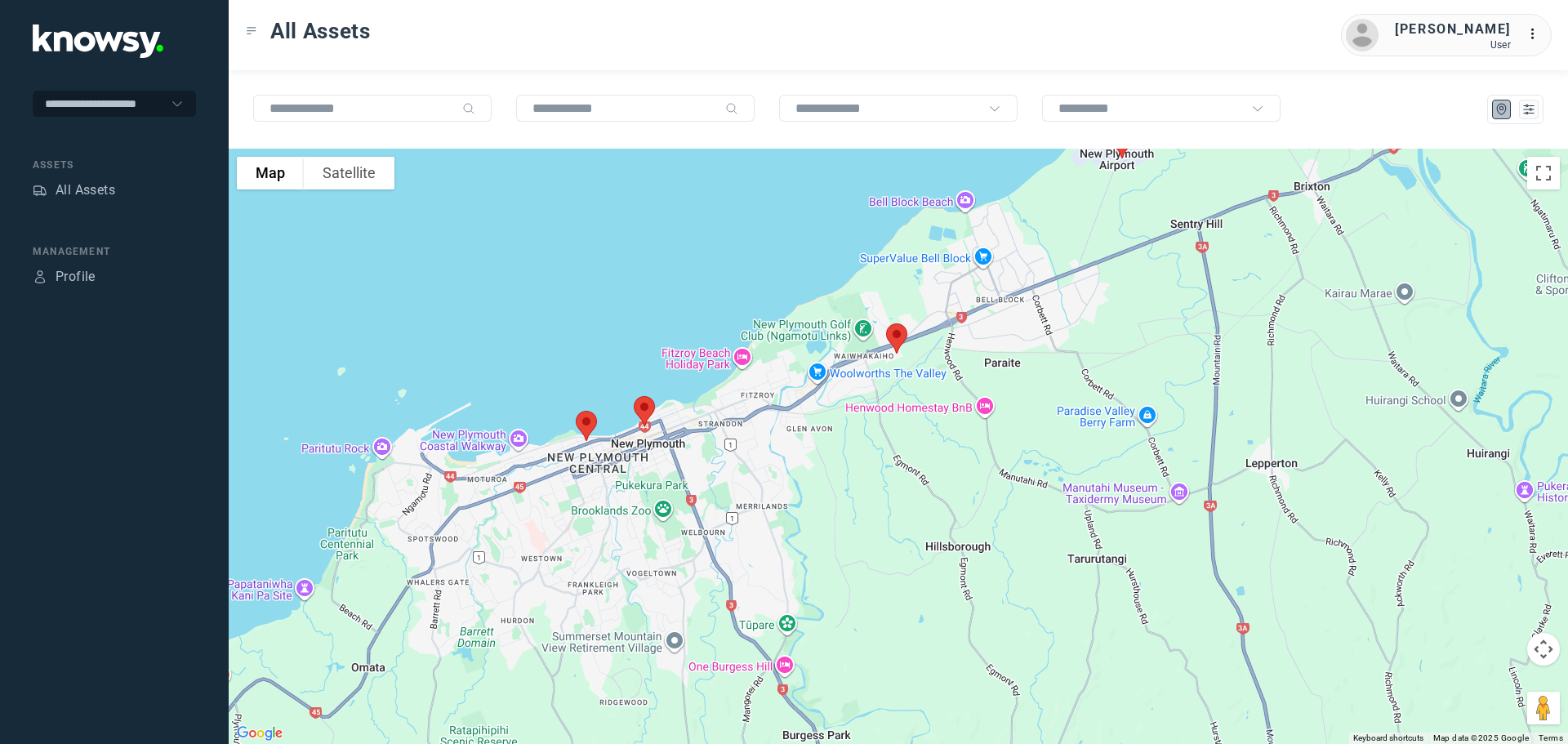
click at [643, 409] on img at bounding box center [644, 411] width 34 height 43
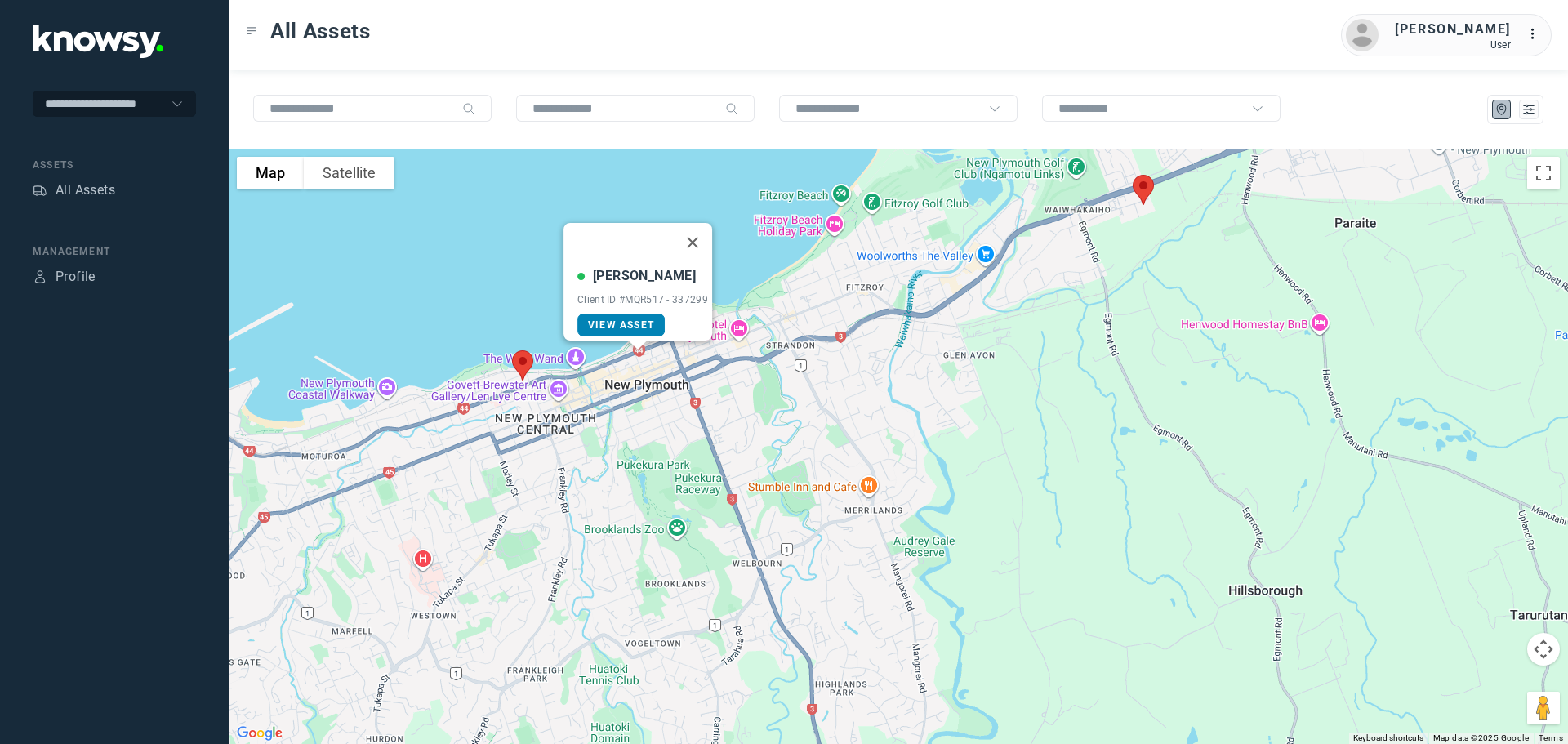
click at [619, 314] on link "View Asset" at bounding box center [620, 325] width 87 height 23
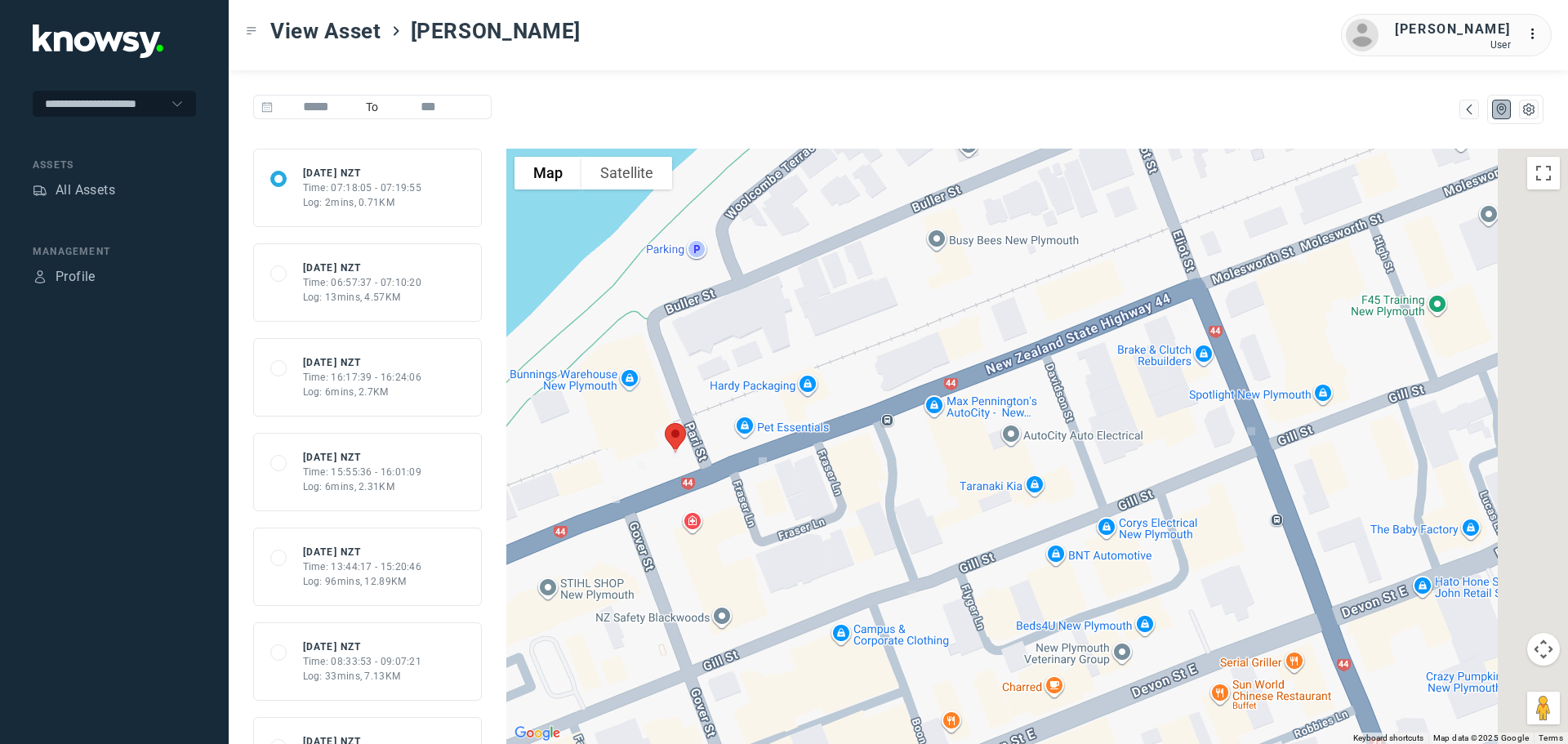
drag, startPoint x: 1103, startPoint y: 382, endPoint x: 933, endPoint y: 422, distance: 174.6
click at [933, 422] on div at bounding box center [1037, 445] width 1061 height 595
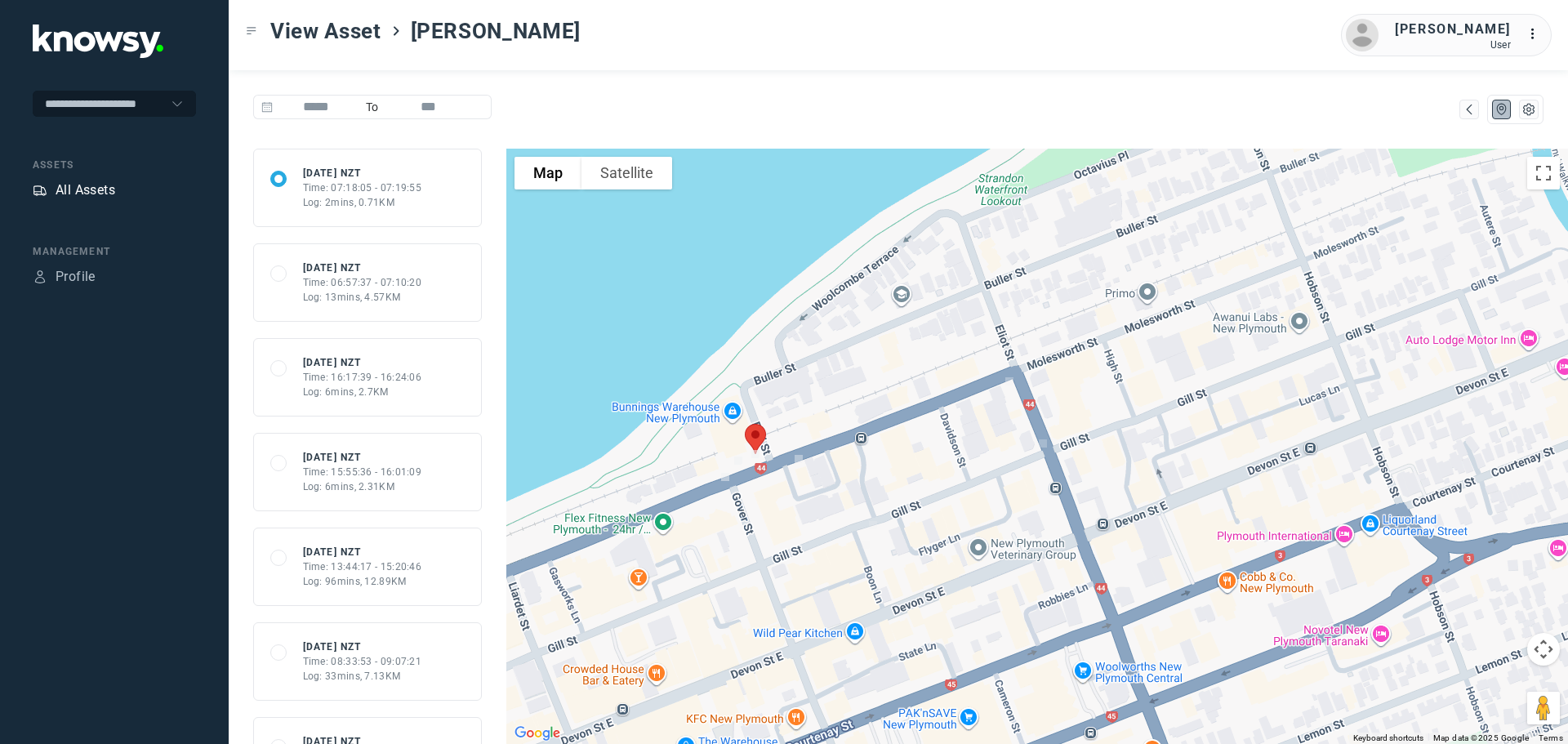
drag, startPoint x: 71, startPoint y: 191, endPoint x: 78, endPoint y: 185, distance: 9.2
click at [71, 191] on div "All Assets" at bounding box center [85, 190] width 60 height 20
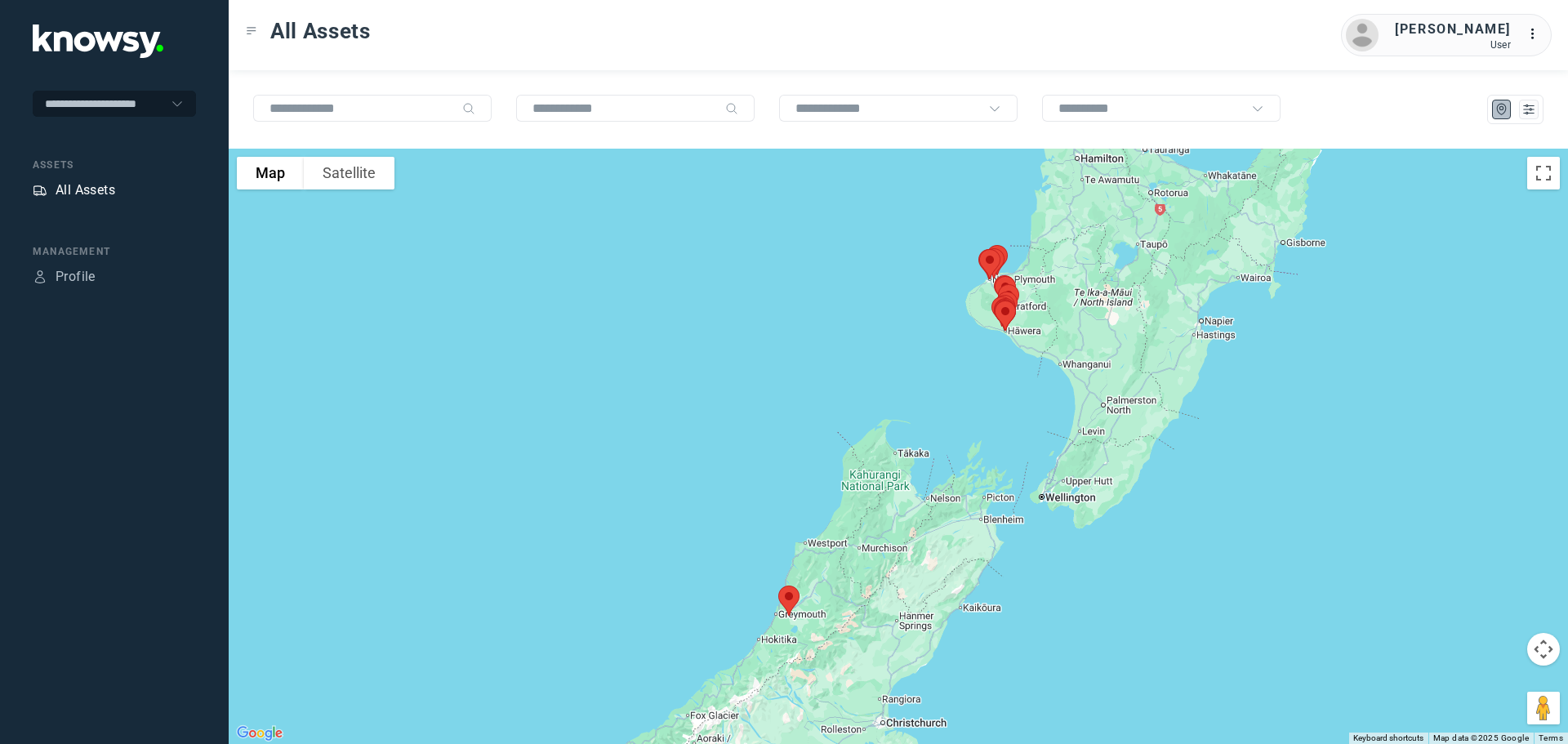
click at [93, 187] on div "All Assets" at bounding box center [85, 190] width 60 height 20
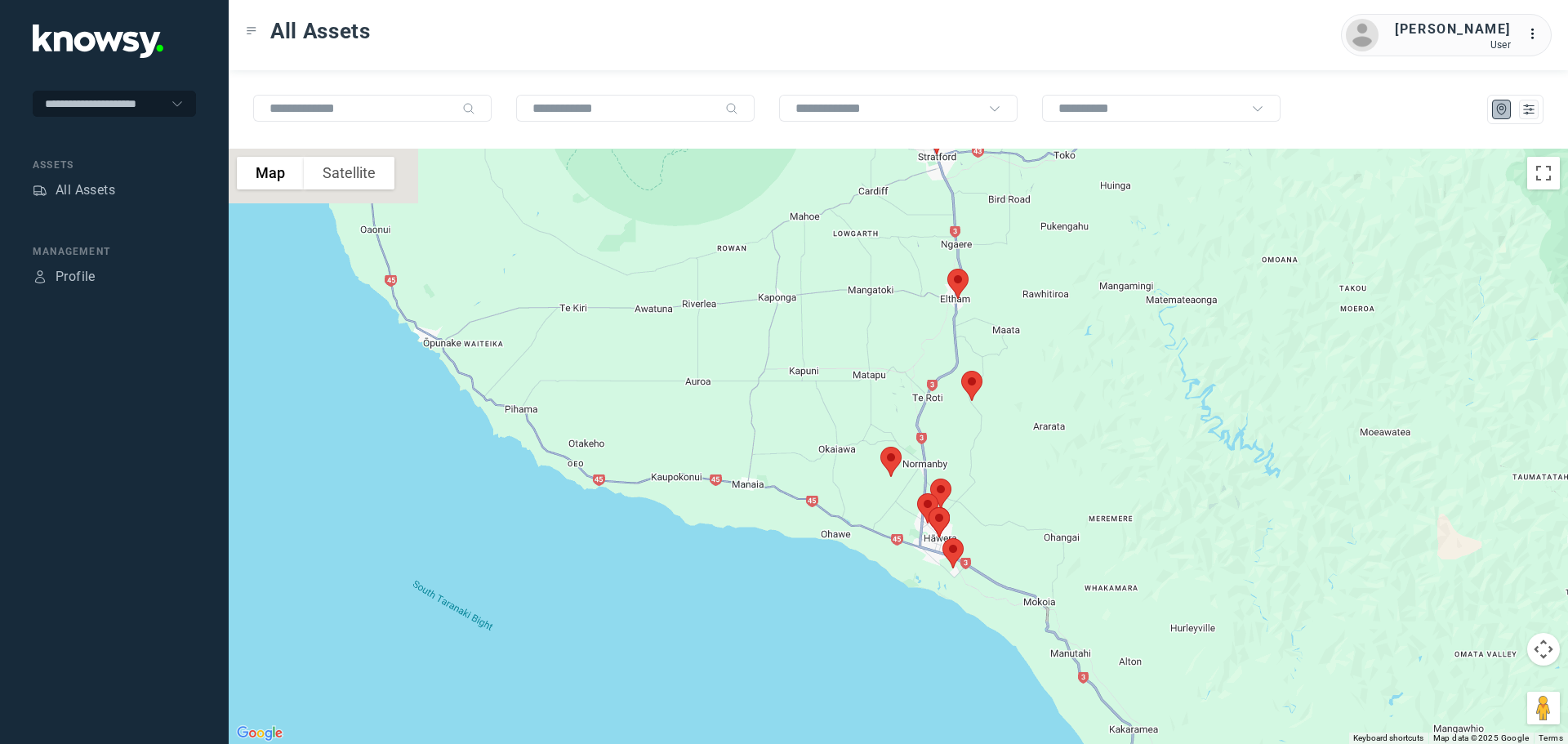
drag, startPoint x: 1014, startPoint y: 226, endPoint x: 933, endPoint y: 285, distance: 100.2
click at [933, 285] on div at bounding box center [898, 445] width 1339 height 595
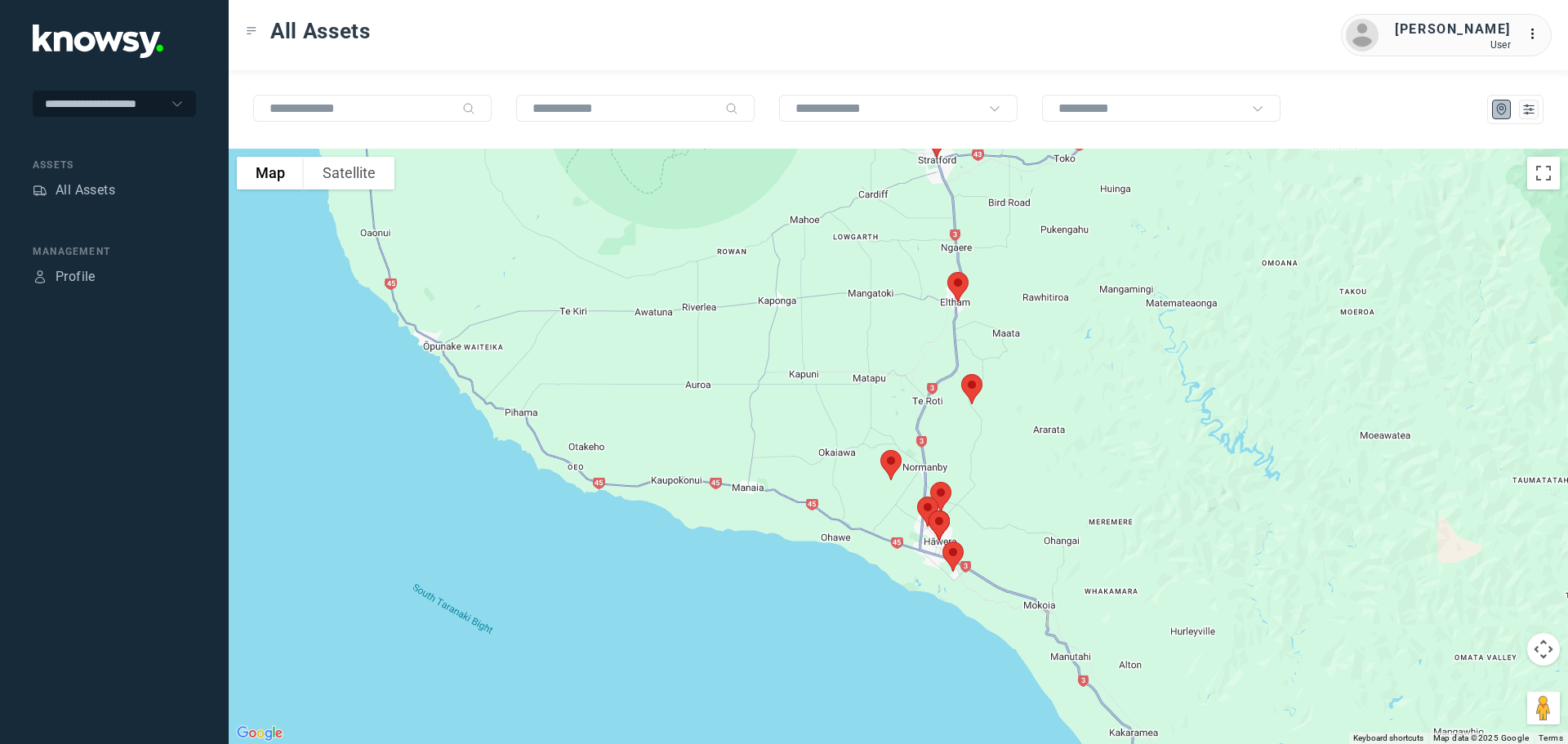
click at [953, 278] on img at bounding box center [958, 287] width 34 height 43
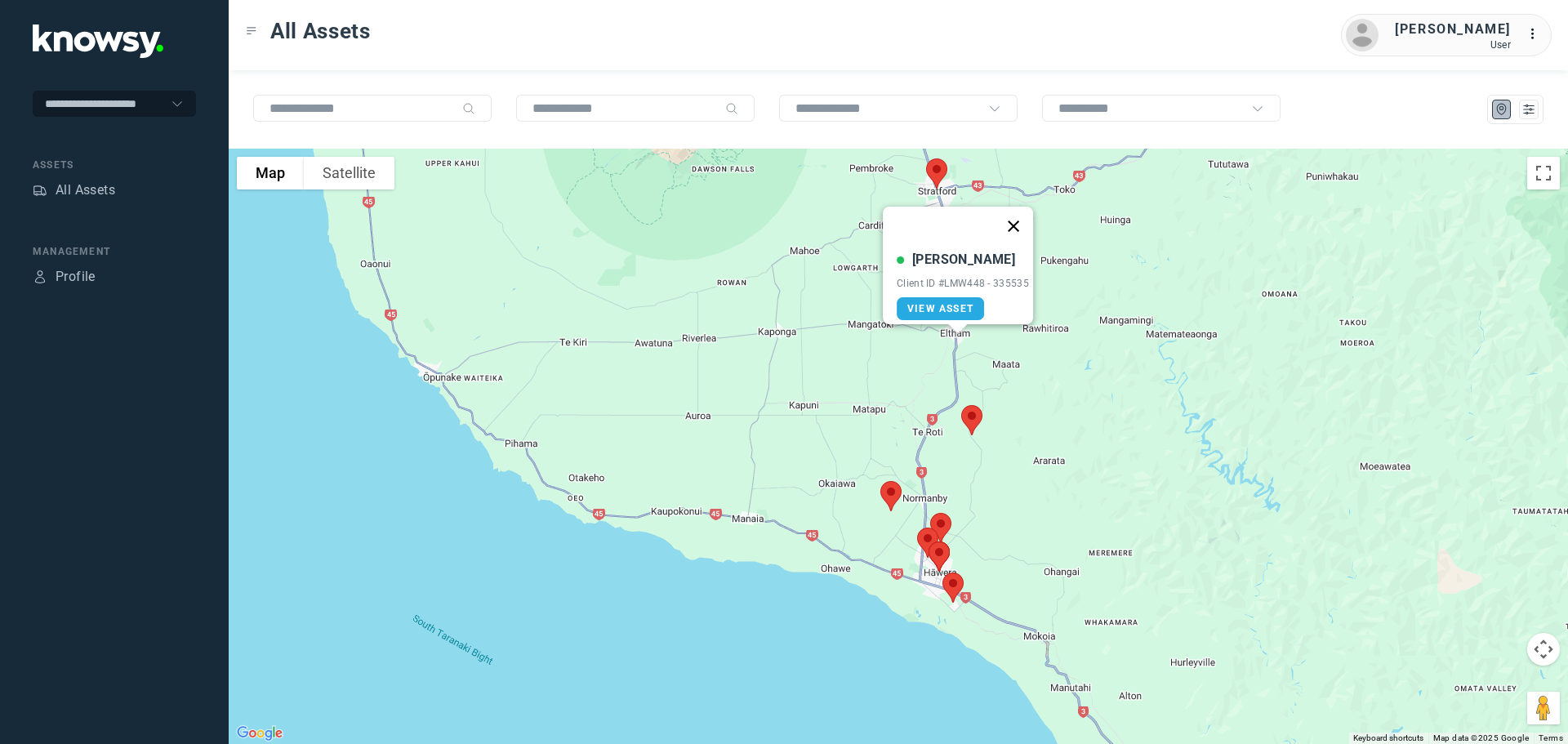
click at [1019, 214] on button "Close" at bounding box center [1013, 225] width 39 height 39
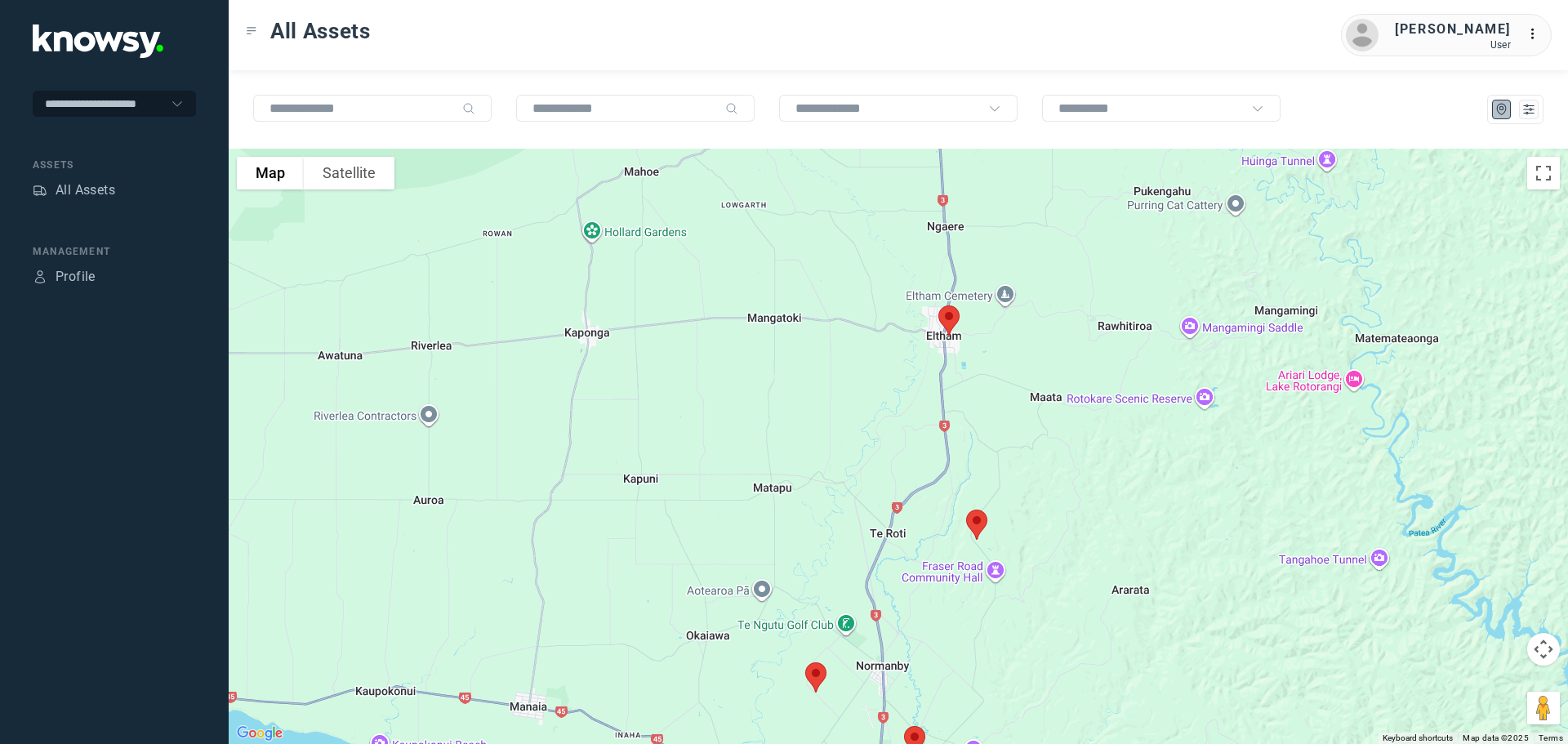
drag, startPoint x: 864, startPoint y: 290, endPoint x: 750, endPoint y: 409, distance: 164.8
click at [750, 409] on div at bounding box center [898, 445] width 1339 height 595
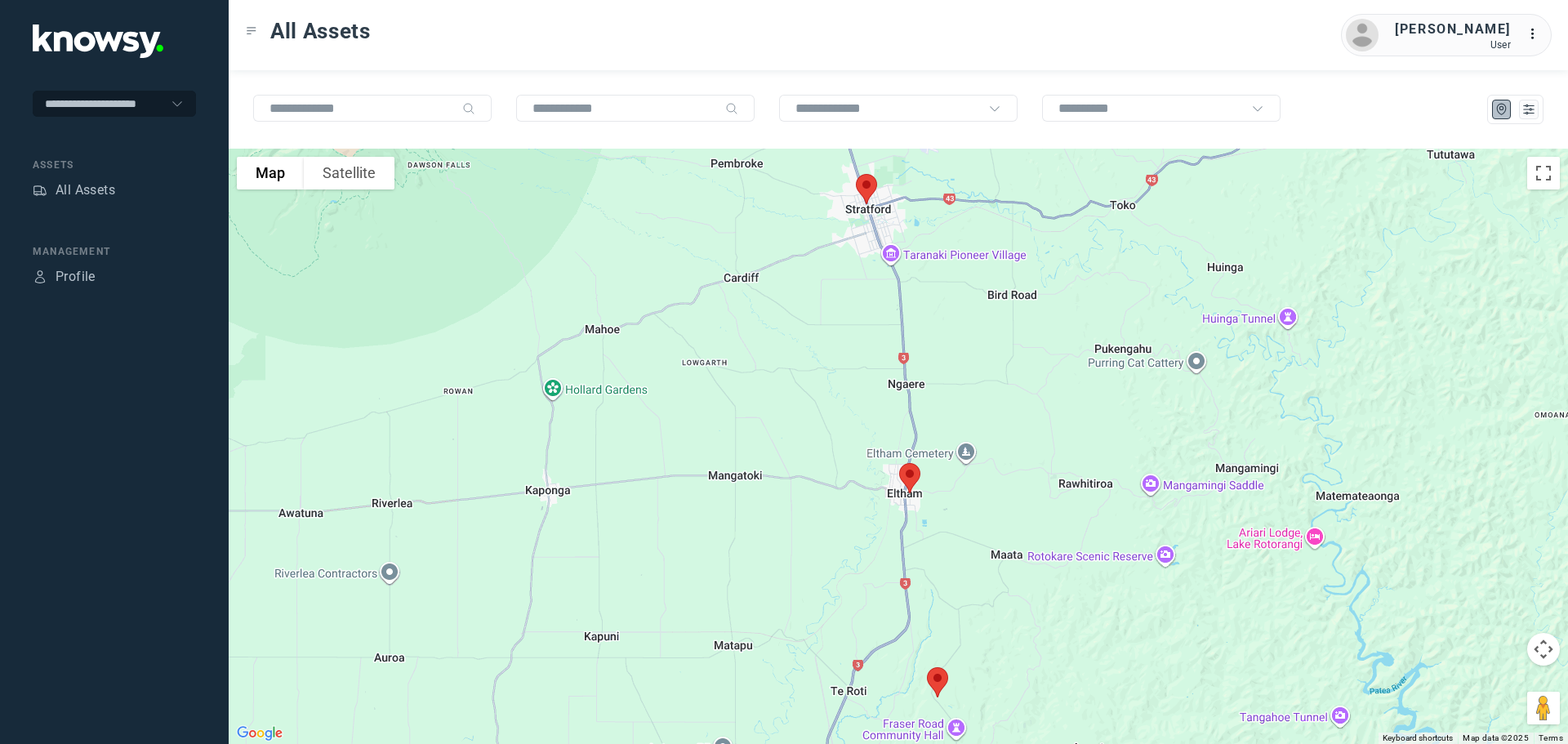
drag, startPoint x: 775, startPoint y: 337, endPoint x: 779, endPoint y: 428, distance: 91.1
click at [779, 429] on div at bounding box center [898, 445] width 1339 height 595
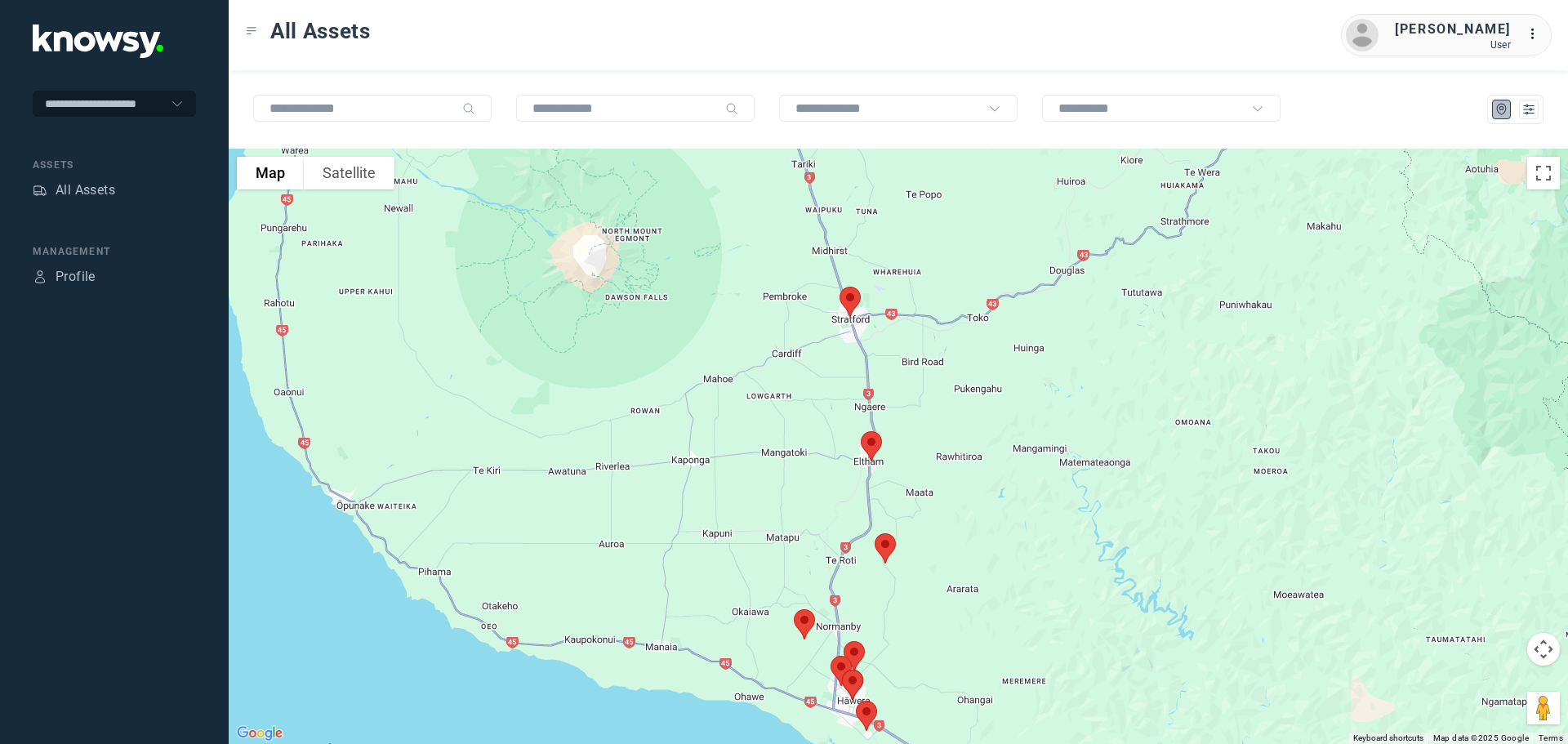
drag, startPoint x: 749, startPoint y: 481, endPoint x: 783, endPoint y: 439, distance: 54.0
click at [783, 439] on div at bounding box center [898, 445] width 1339 height 595
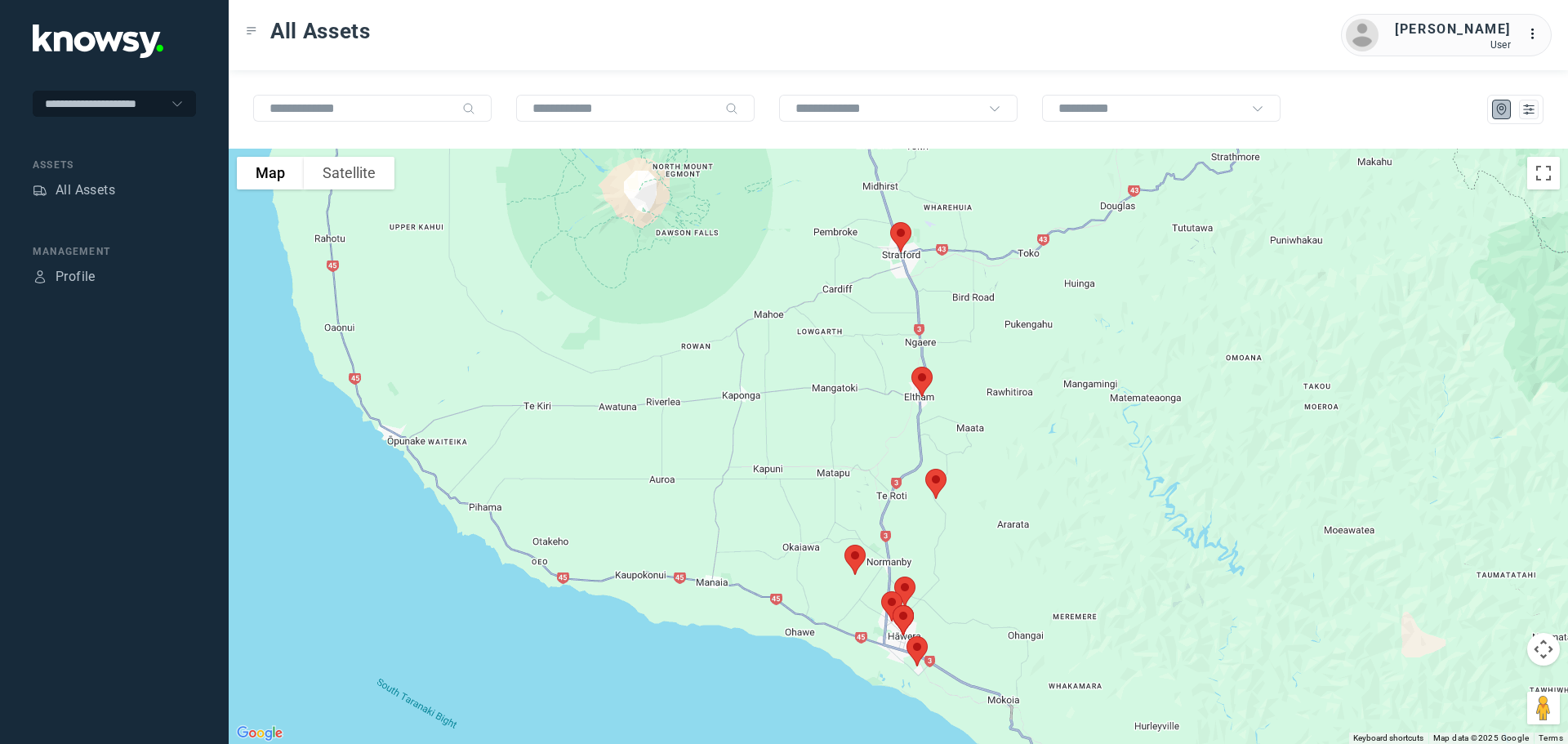
click at [858, 558] on img at bounding box center [855, 560] width 34 height 43
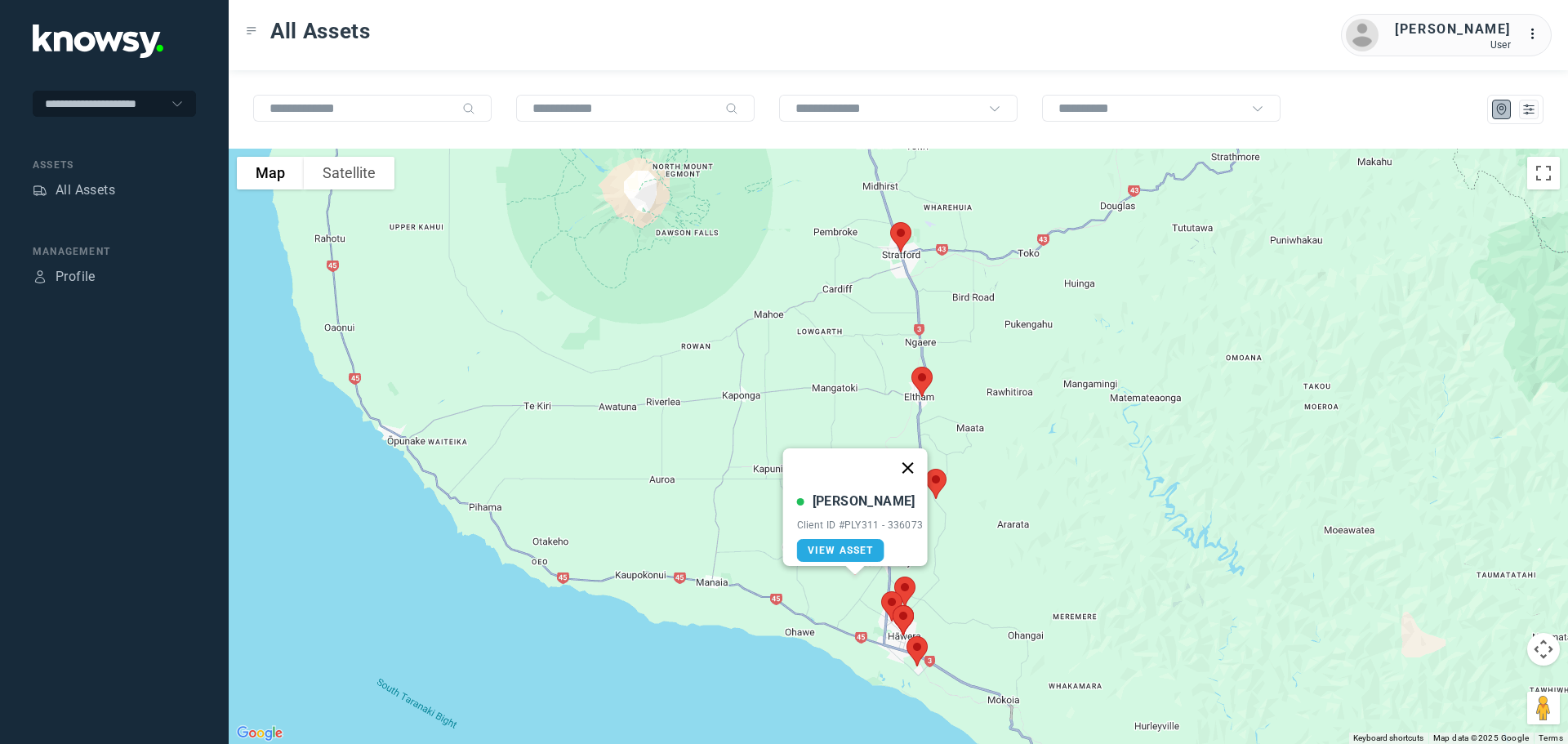
click at [913, 458] on button "Close" at bounding box center [907, 467] width 39 height 39
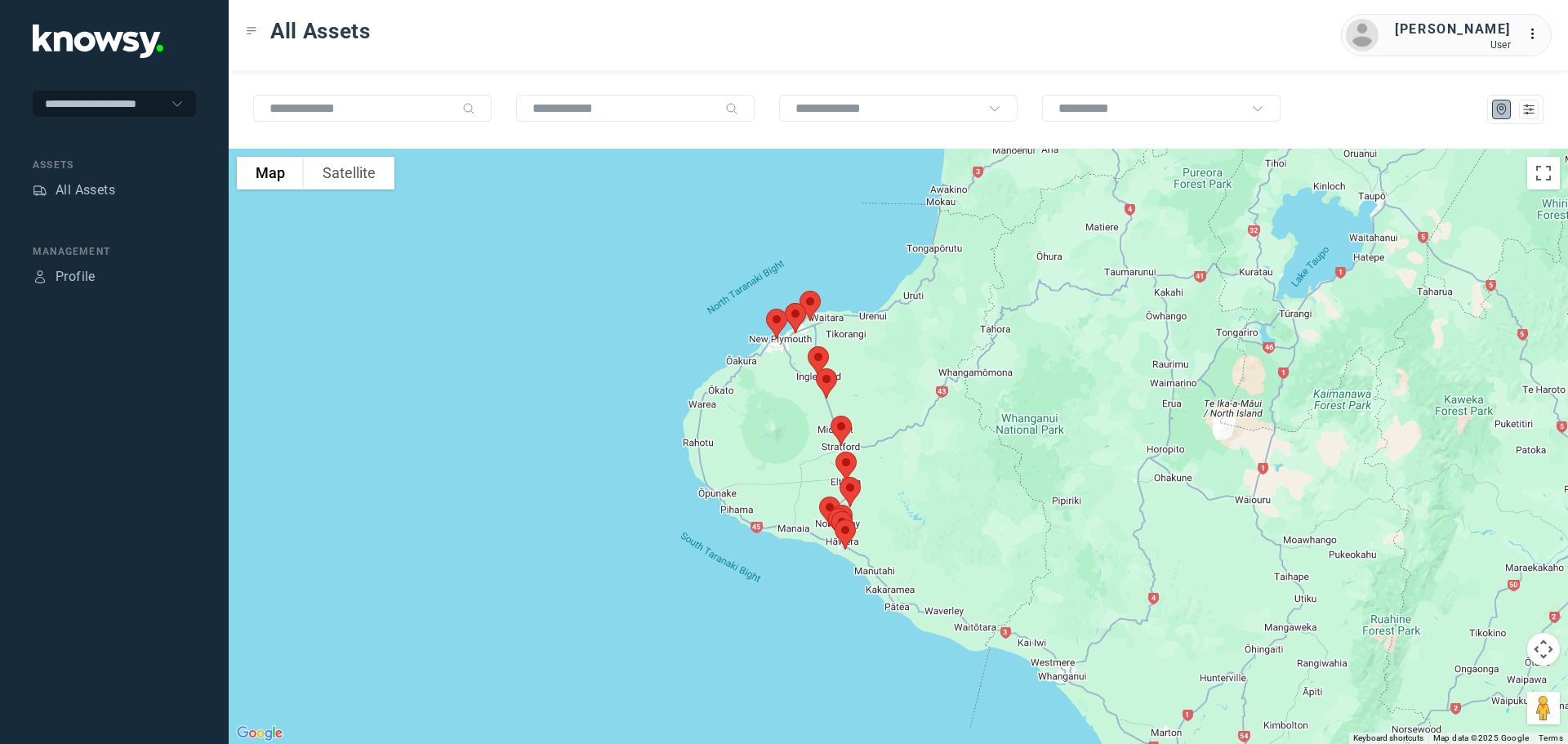
drag, startPoint x: 865, startPoint y: 310, endPoint x: 862, endPoint y: 410, distance: 100.0
click at [875, 404] on div at bounding box center [898, 445] width 1339 height 595
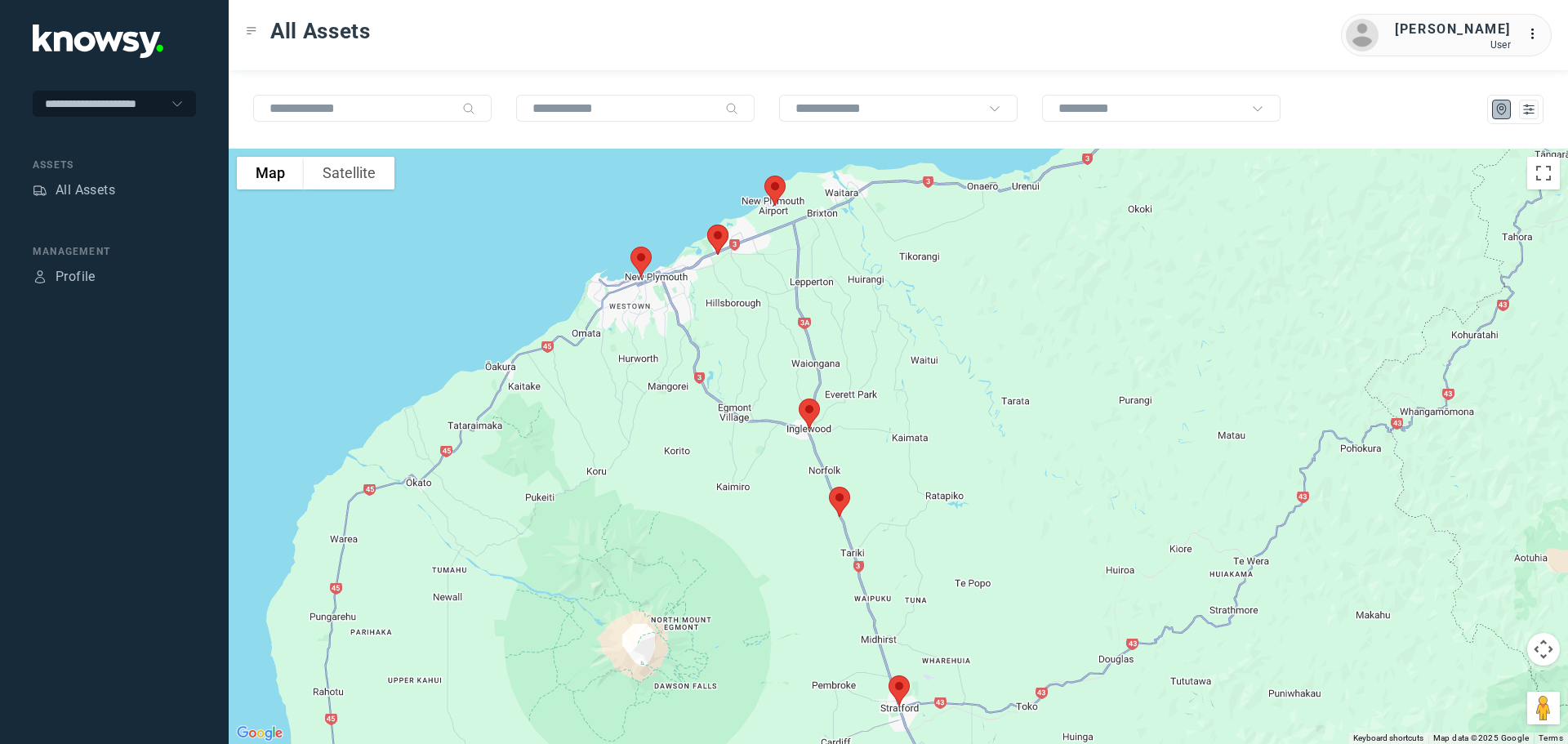
drag, startPoint x: 704, startPoint y: 290, endPoint x: 783, endPoint y: 296, distance: 79.2
click at [783, 296] on div at bounding box center [898, 445] width 1339 height 595
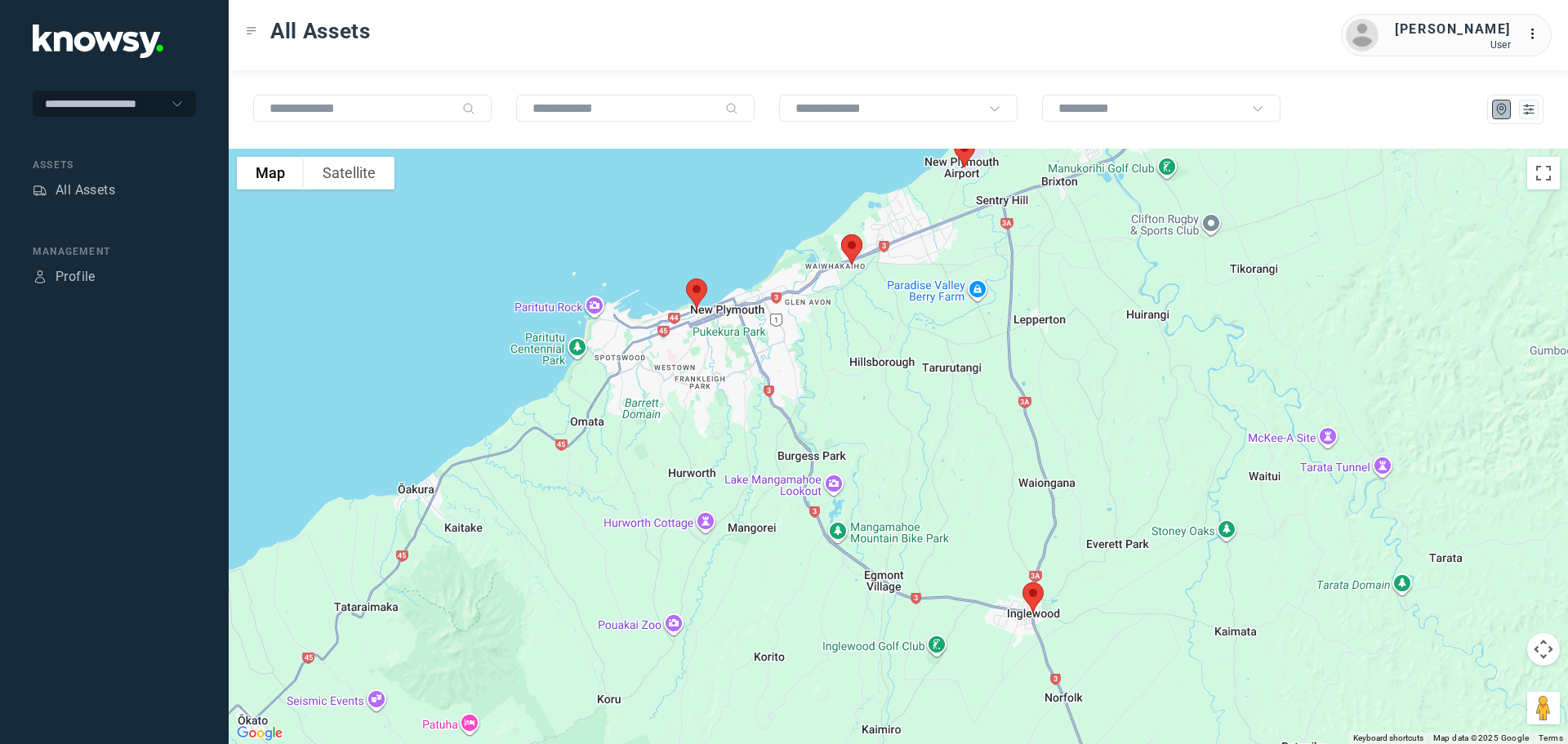
drag, startPoint x: 690, startPoint y: 295, endPoint x: 721, endPoint y: 368, distance: 79.3
click at [721, 367] on div at bounding box center [898, 445] width 1339 height 595
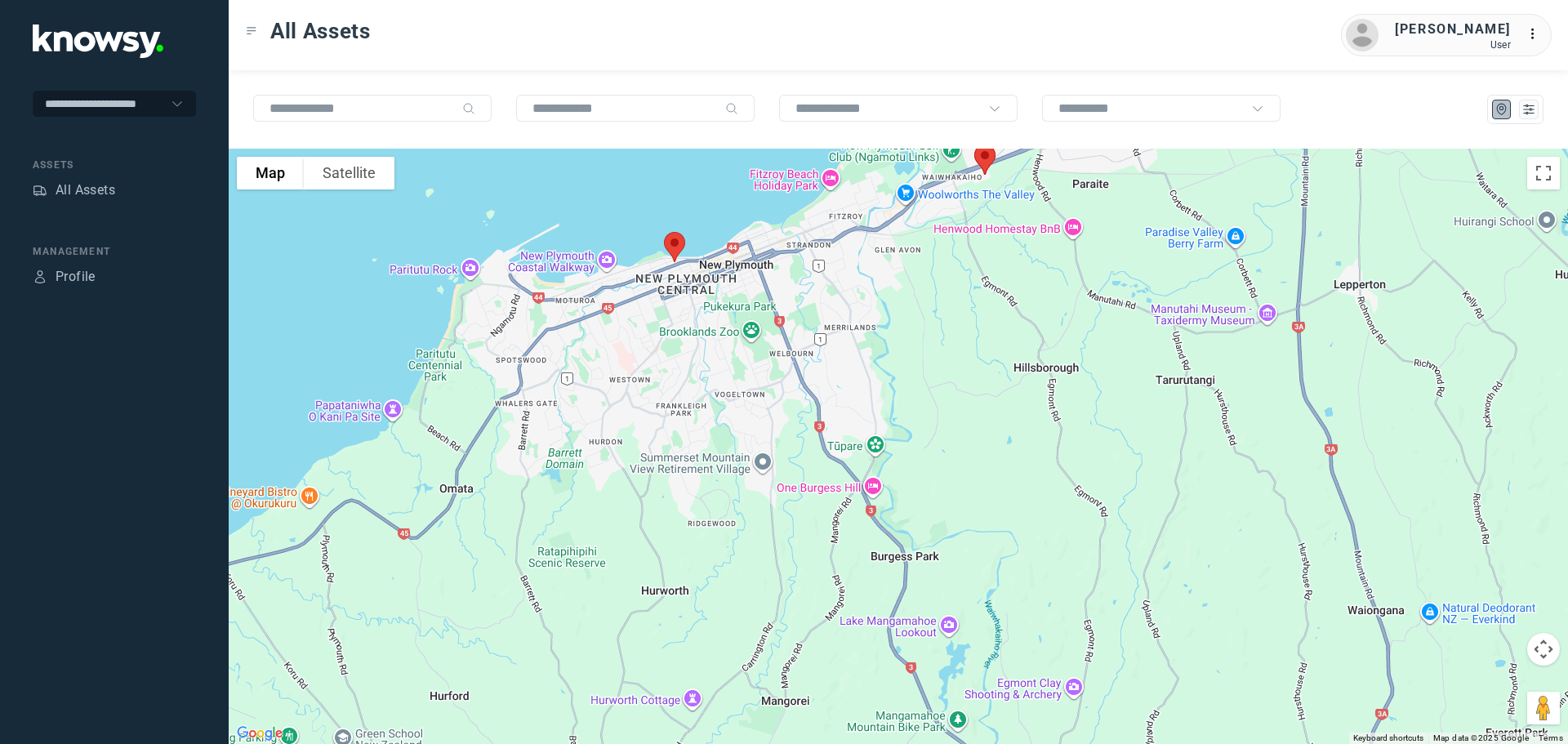
click at [673, 242] on img at bounding box center [674, 247] width 34 height 43
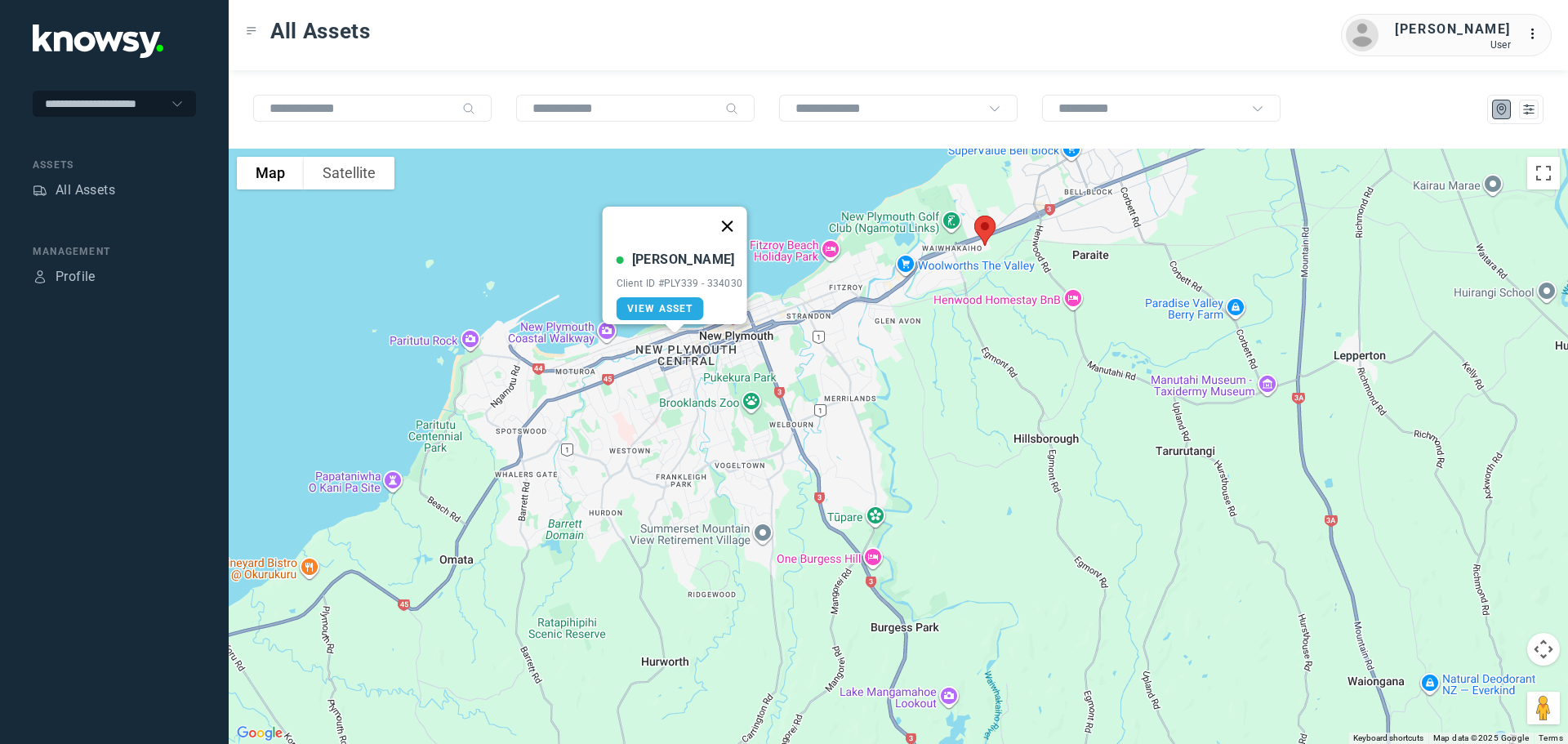
click at [740, 215] on button "Close" at bounding box center [726, 225] width 39 height 39
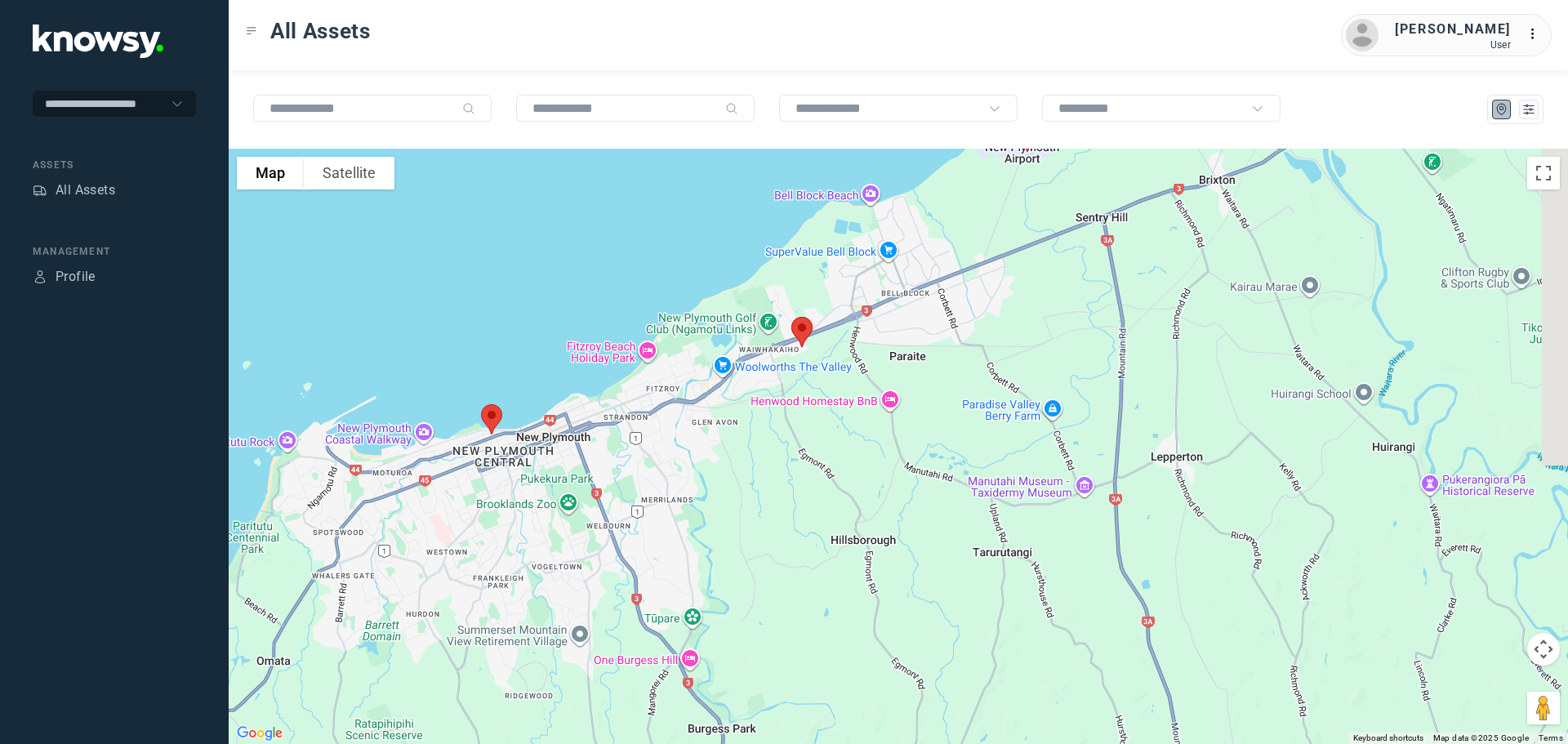
drag, startPoint x: 890, startPoint y: 334, endPoint x: 701, endPoint y: 440, distance: 216.7
click at [701, 440] on div at bounding box center [898, 445] width 1339 height 595
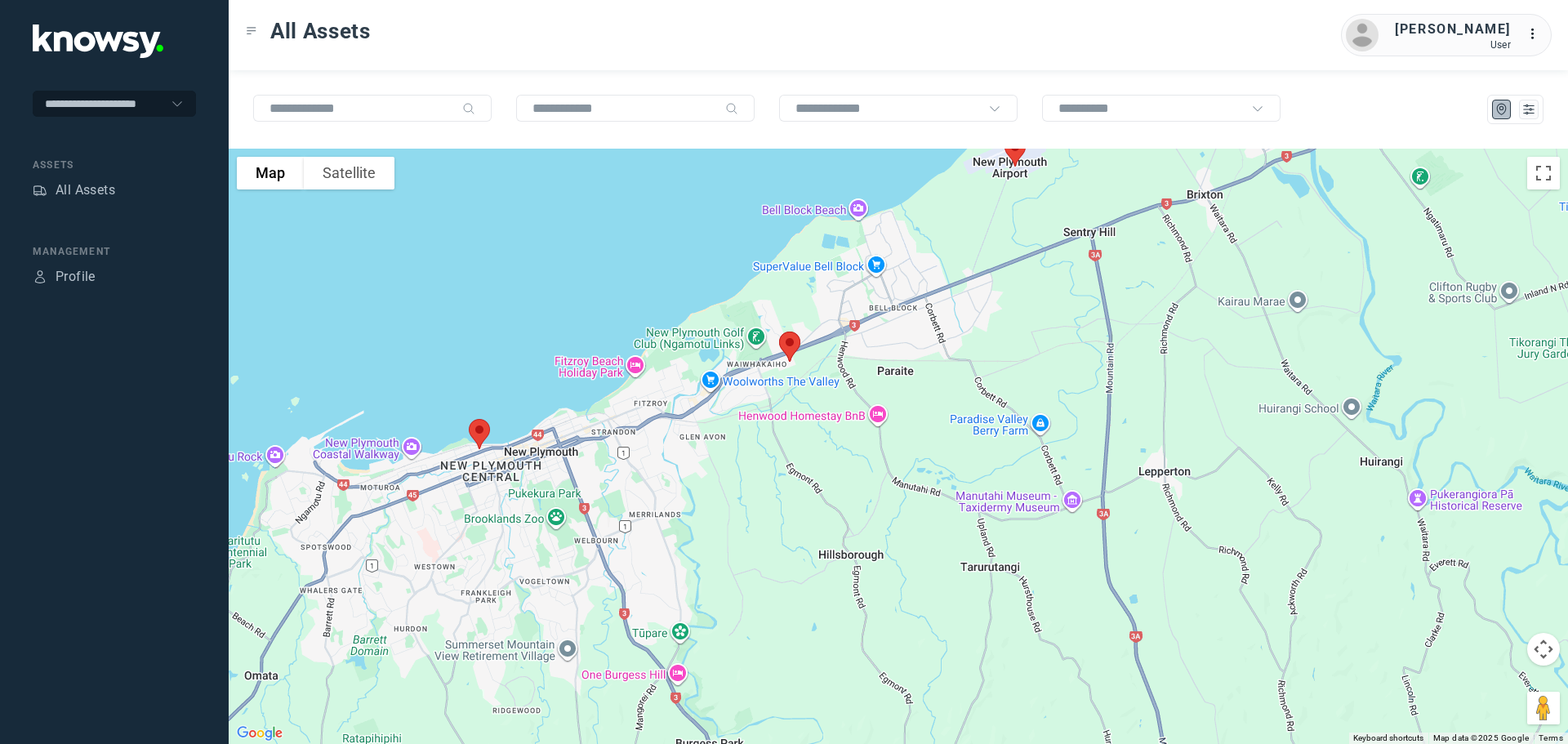
click at [790, 347] on img at bounding box center [790, 347] width 34 height 43
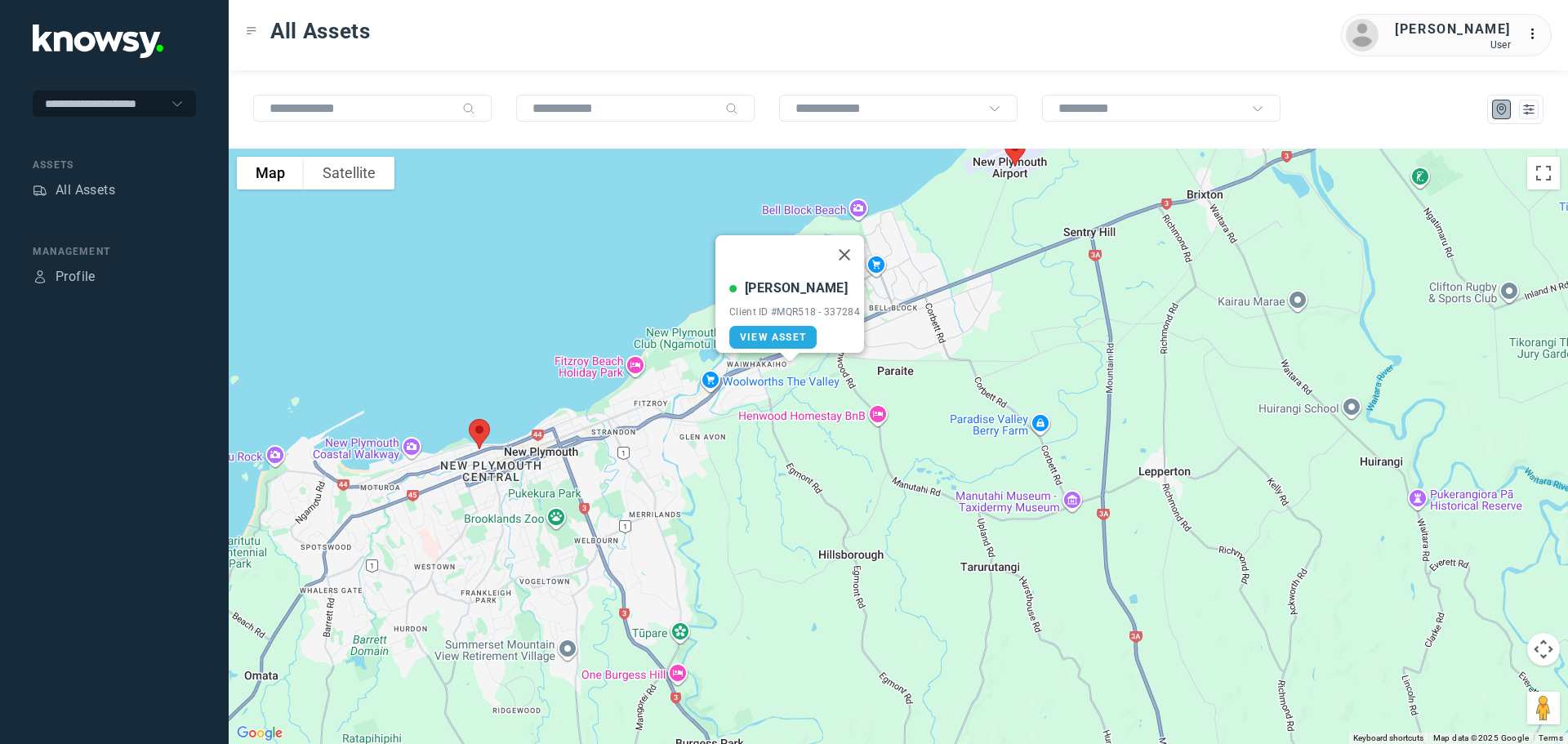
drag, startPoint x: 852, startPoint y: 246, endPoint x: 850, endPoint y: 315, distance: 69.0
click at [850, 315] on div "Simon Kleinsman Client ID #MQR518 - 337284 View Asset" at bounding box center [789, 294] width 148 height 117
click at [850, 247] on button "Close" at bounding box center [844, 254] width 39 height 39
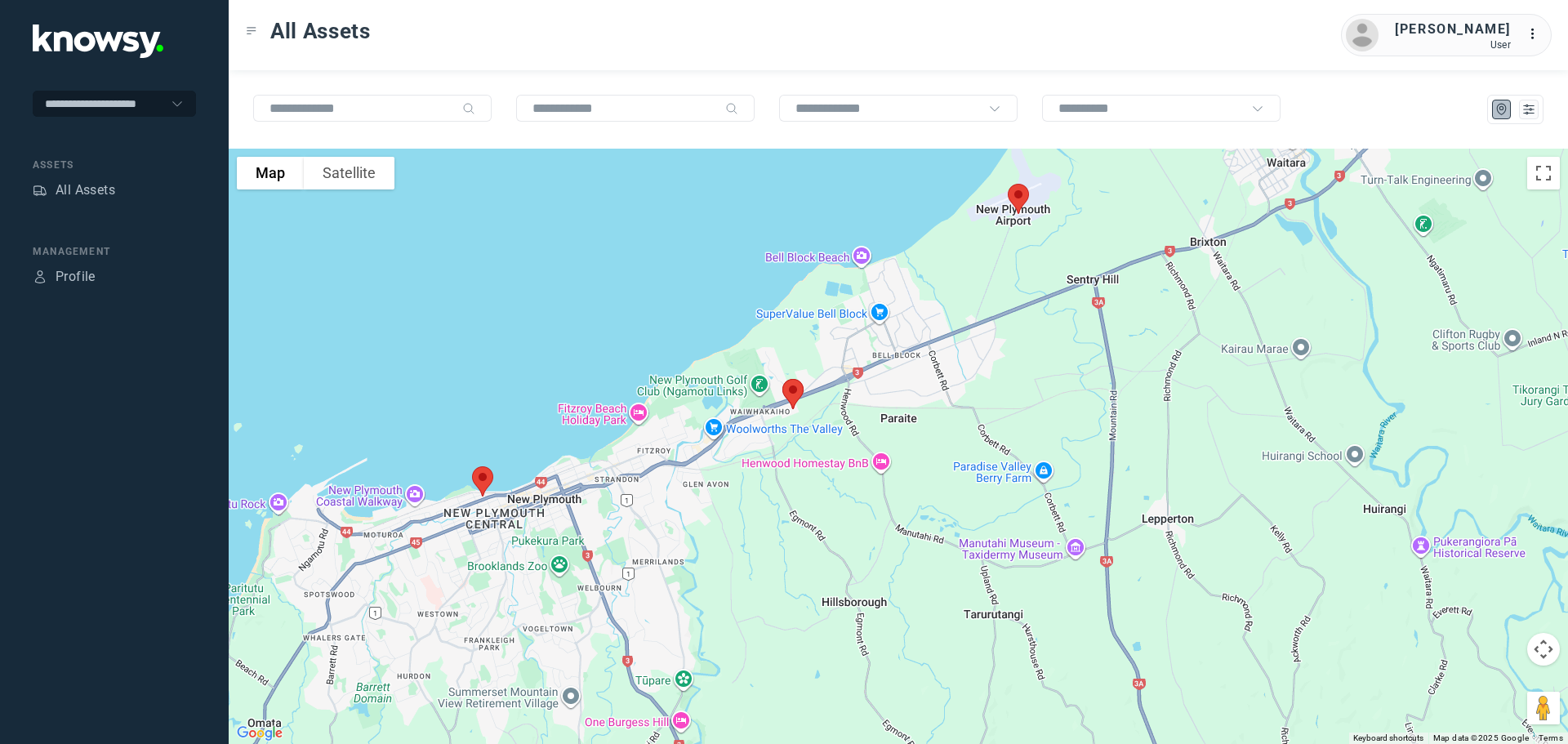
drag, startPoint x: 804, startPoint y: 377, endPoint x: 802, endPoint y: 427, distance: 50.0
click at [807, 427] on div at bounding box center [898, 445] width 1339 height 595
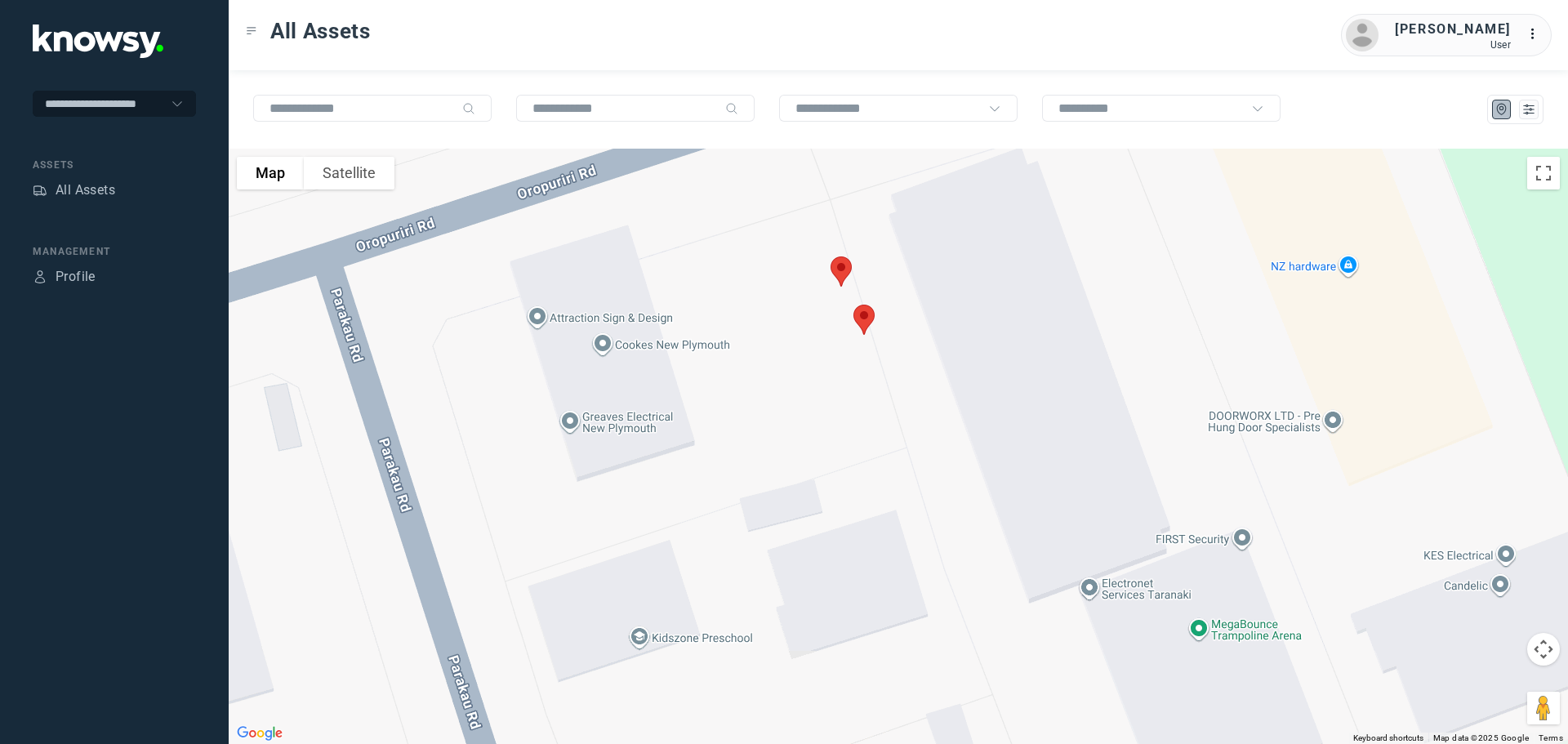
click at [846, 266] on img at bounding box center [841, 271] width 34 height 43
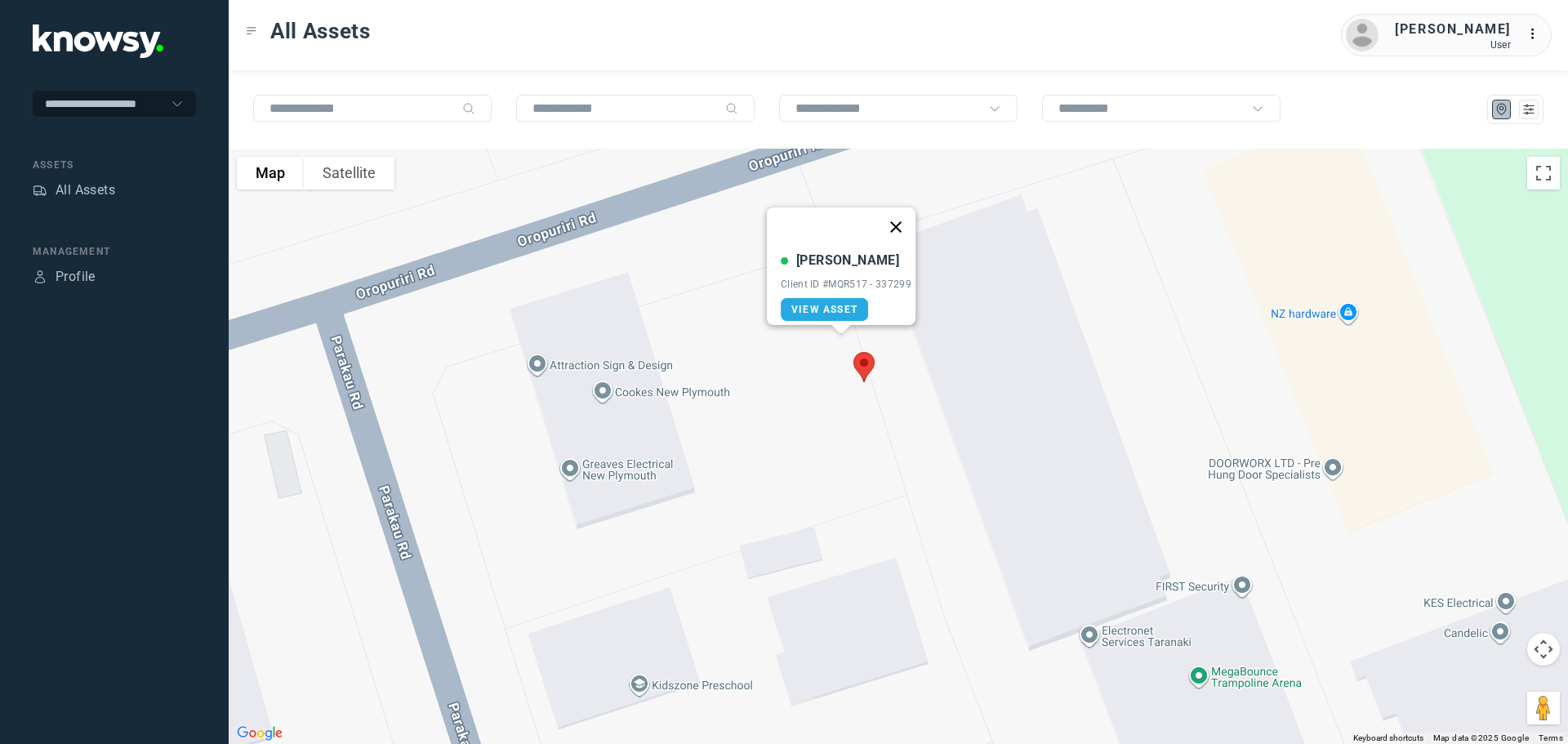
click at [903, 215] on button "Close" at bounding box center [895, 226] width 39 height 39
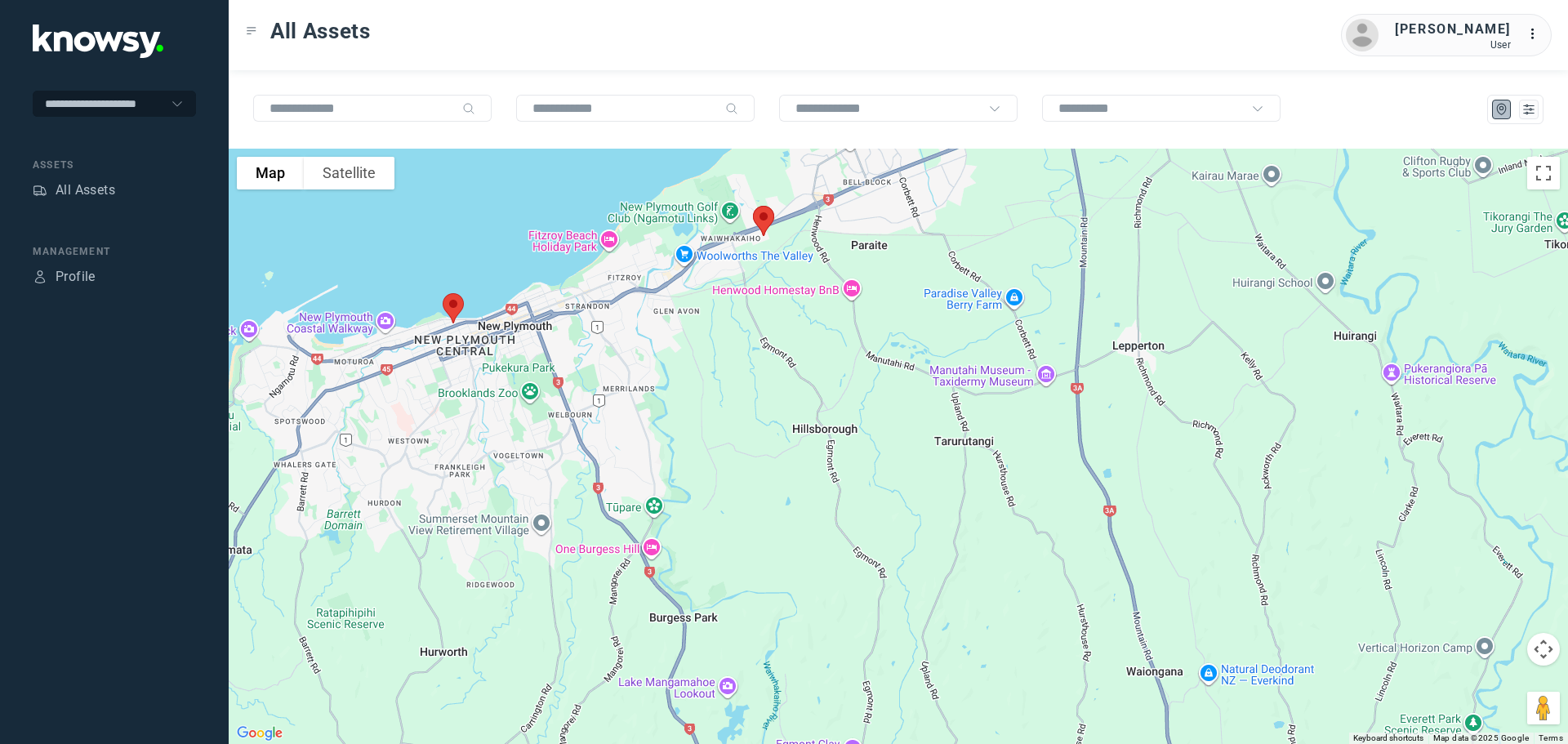
drag, startPoint x: 696, startPoint y: 463, endPoint x: 733, endPoint y: 315, distance: 152.6
click at [733, 314] on div at bounding box center [898, 445] width 1339 height 595
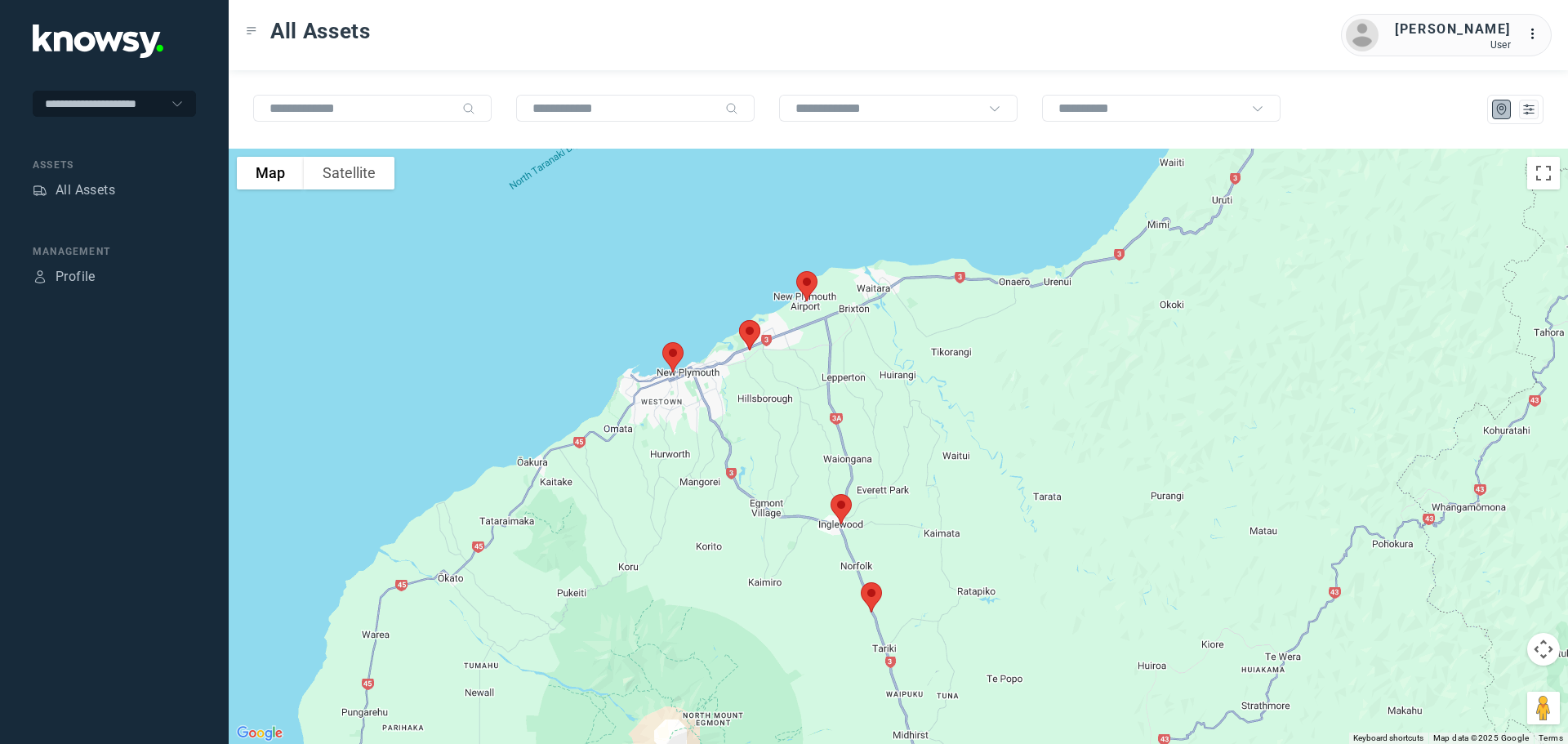
click at [843, 507] on img at bounding box center [841, 509] width 34 height 43
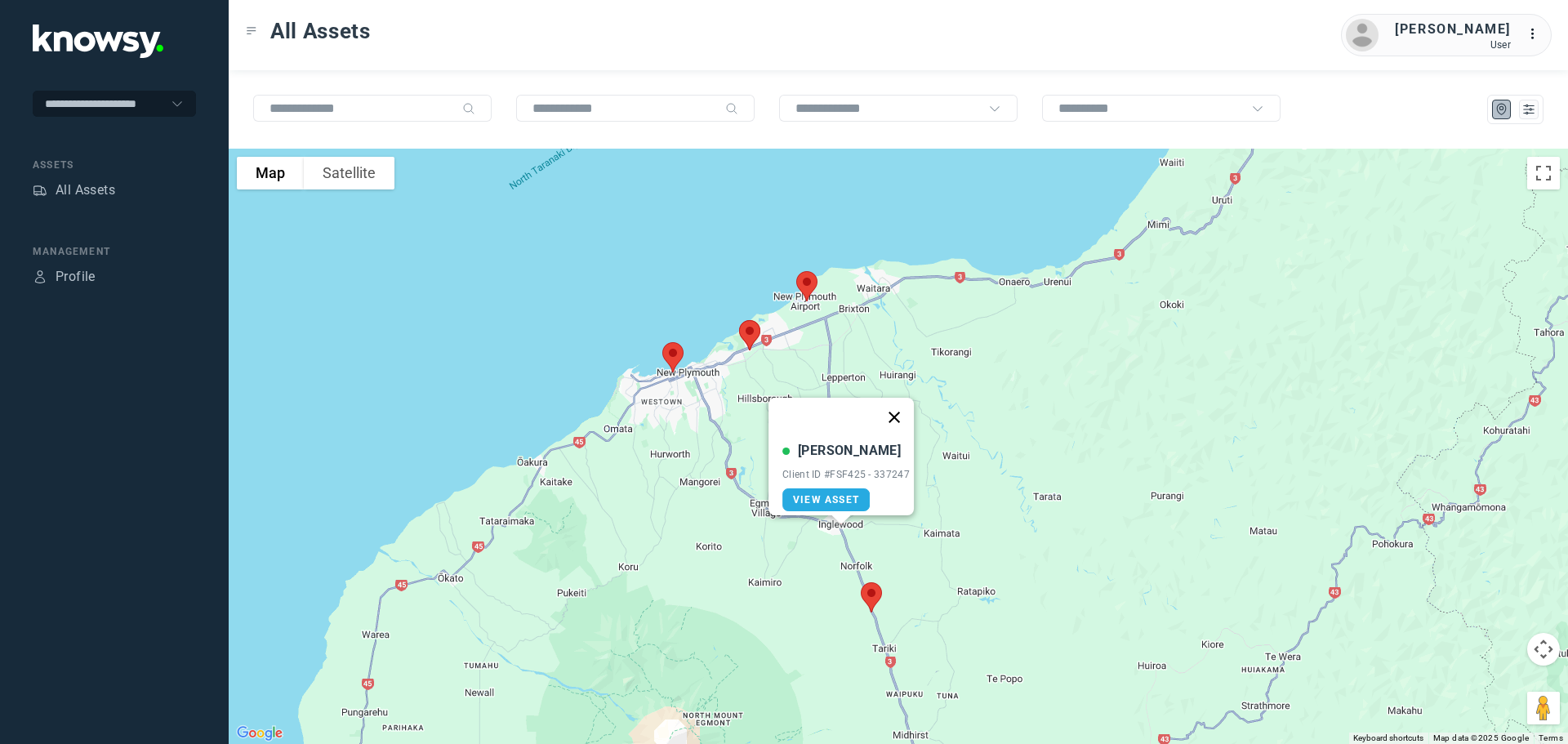
click at [902, 402] on button "Close" at bounding box center [894, 416] width 39 height 39
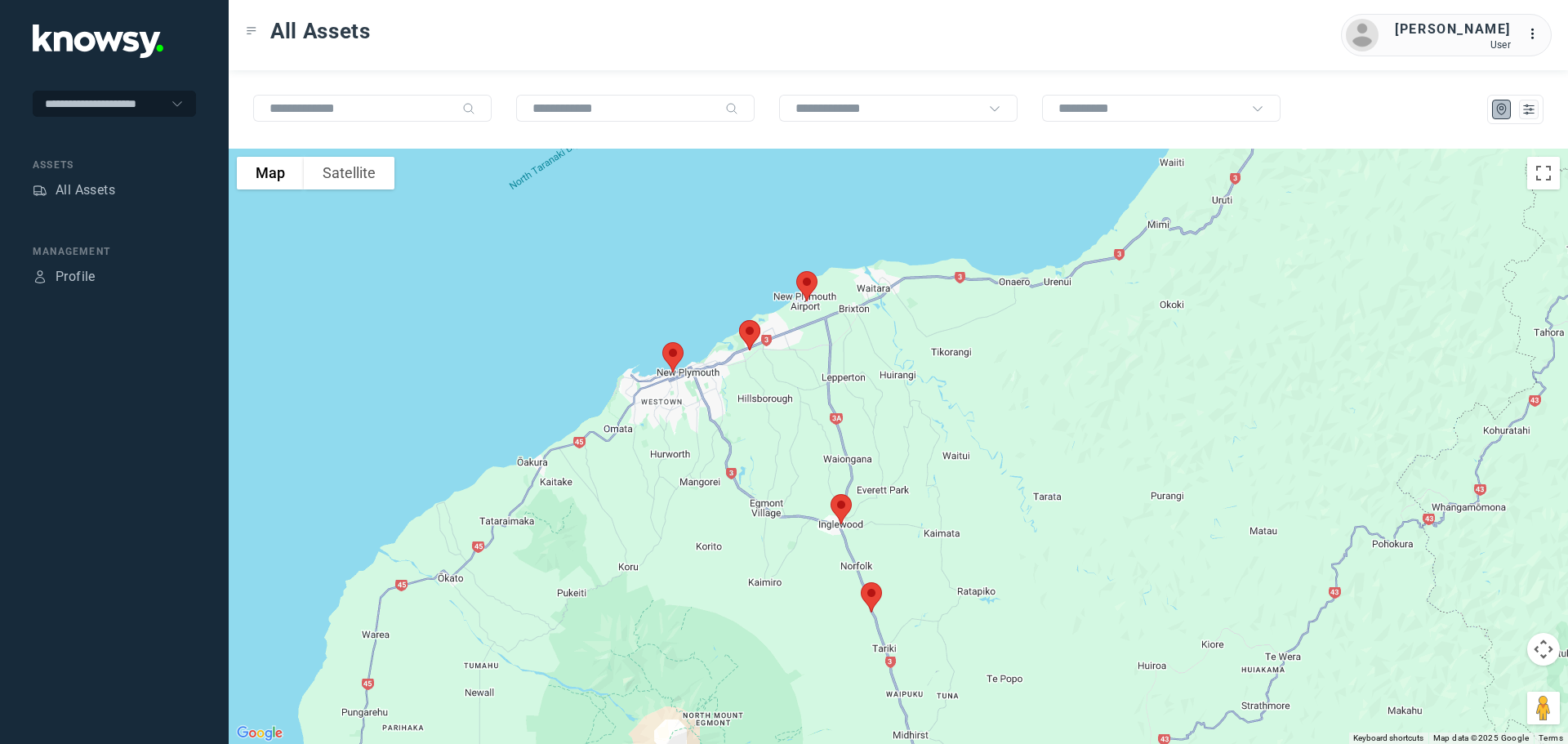
click at [876, 597] on img at bounding box center [871, 597] width 34 height 43
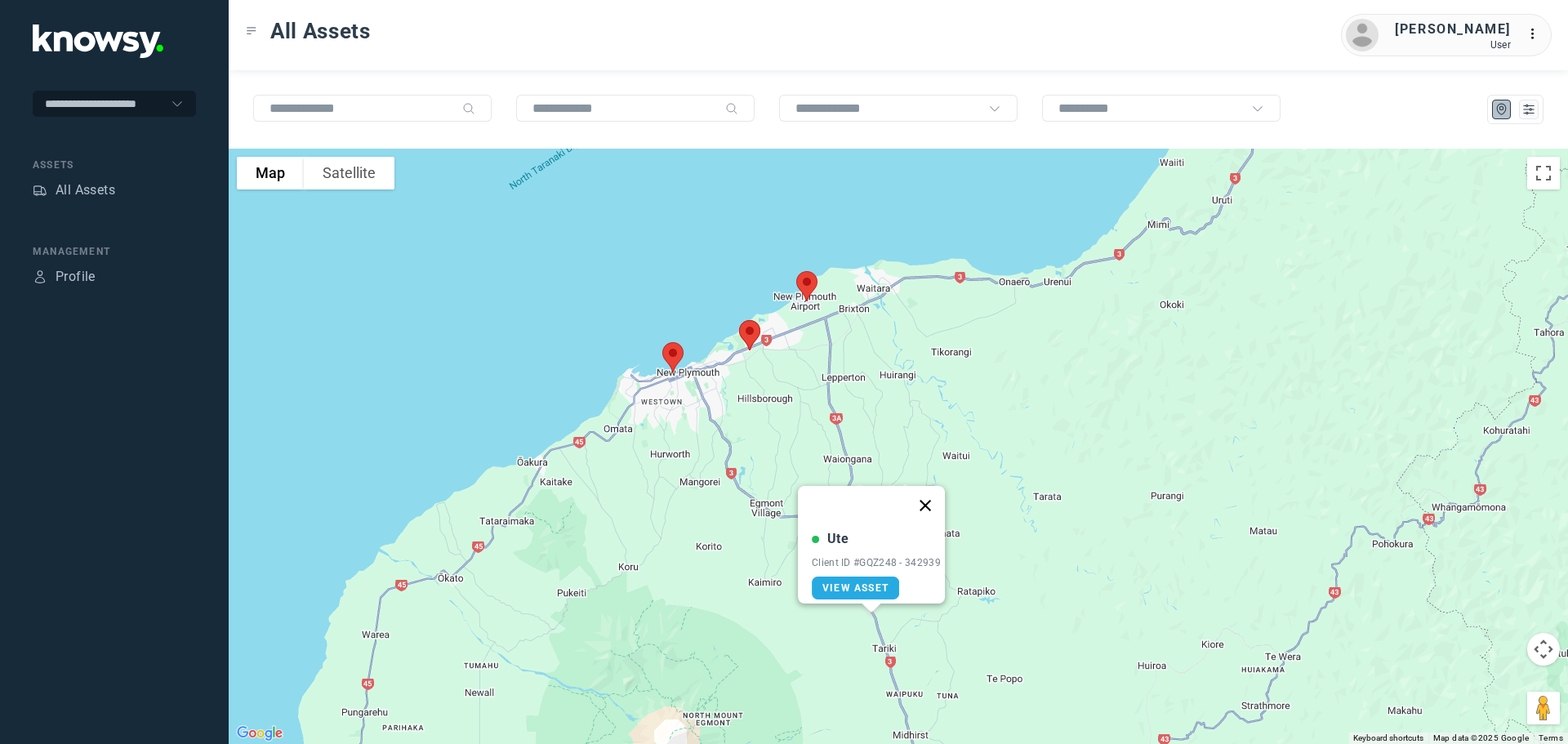
click at [932, 494] on button "Close" at bounding box center [925, 505] width 39 height 39
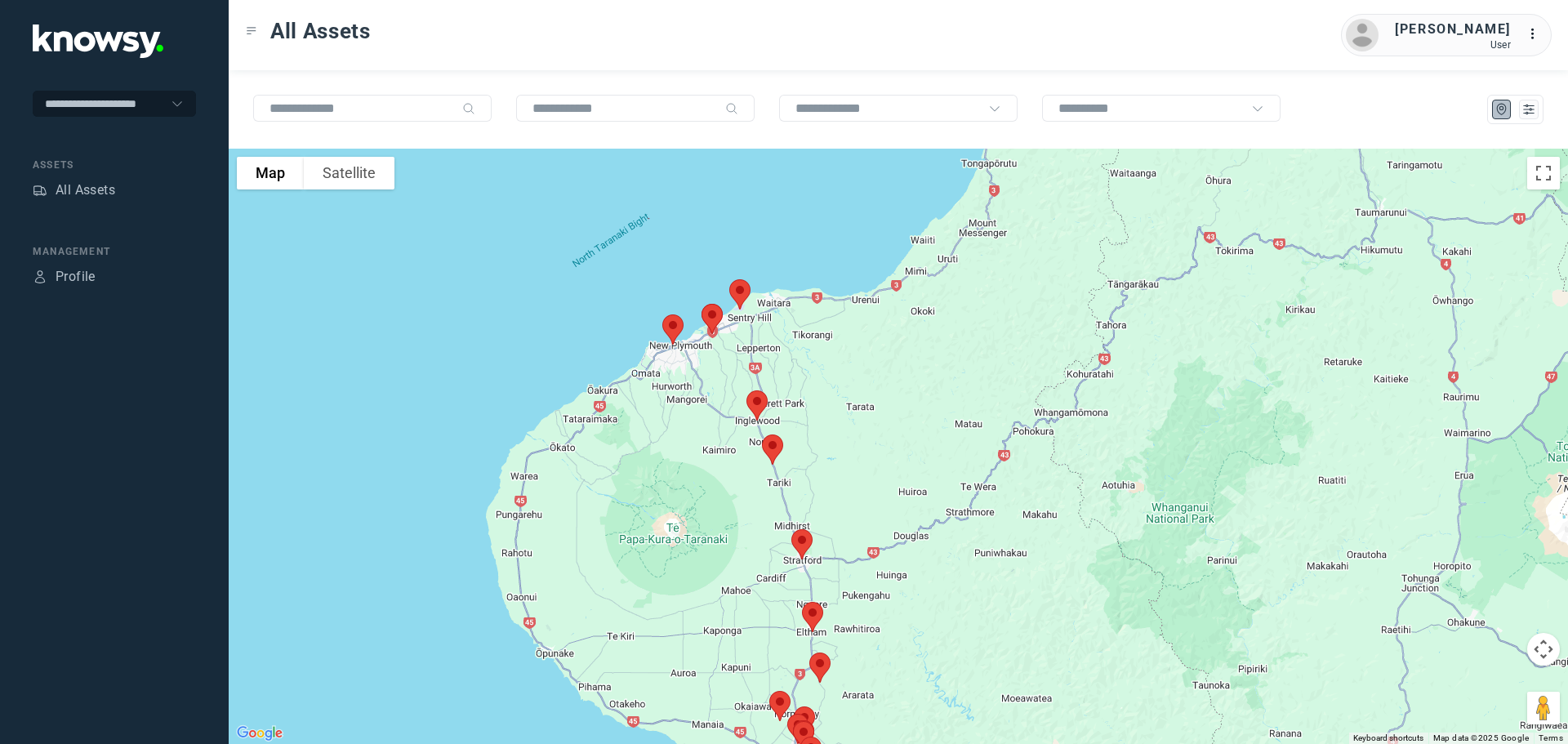
drag, startPoint x: 998, startPoint y: 413, endPoint x: 804, endPoint y: 227, distance: 268.8
click at [804, 227] on div "To navigate, press the arrow keys." at bounding box center [898, 445] width 1339 height 595
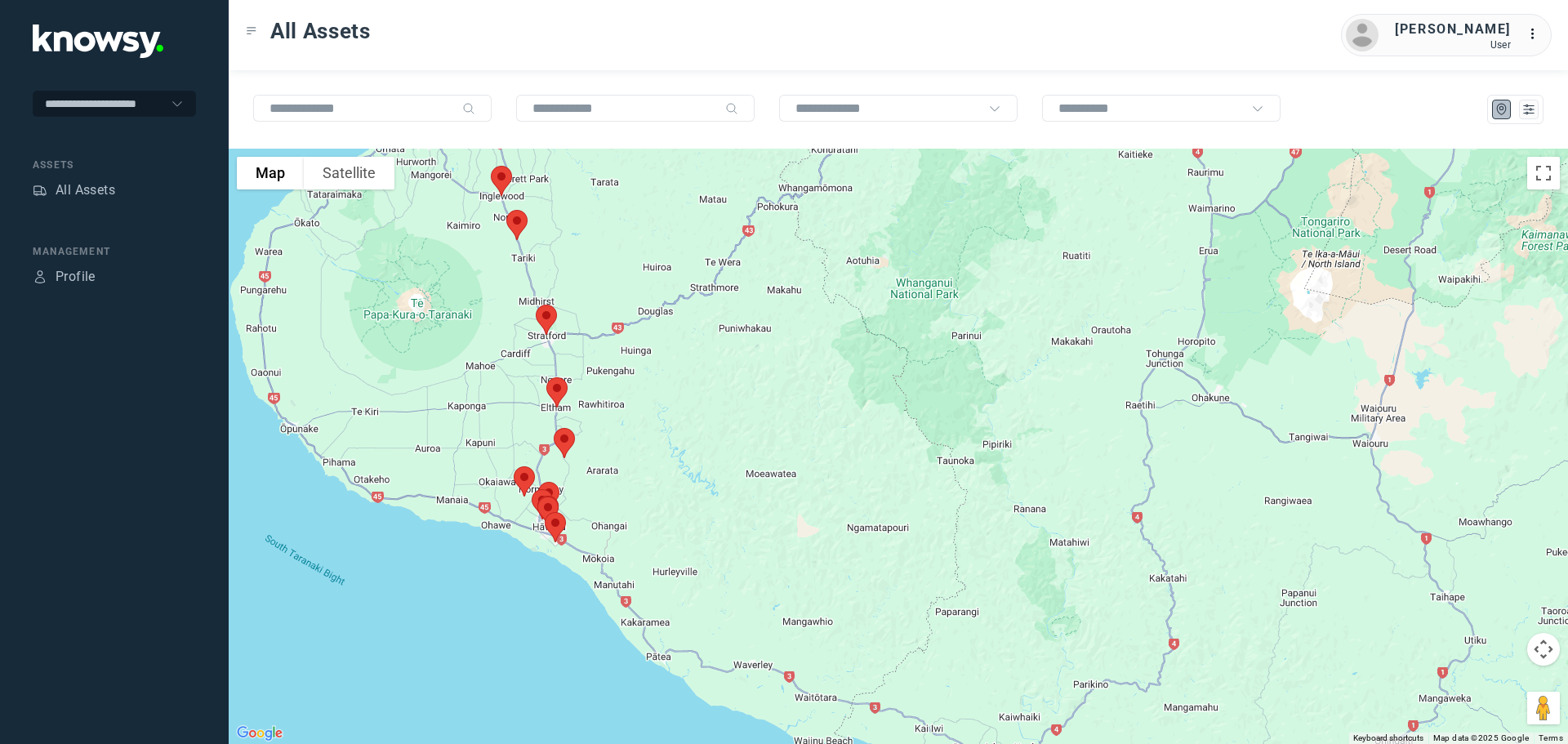
click at [529, 474] on img at bounding box center [524, 481] width 34 height 43
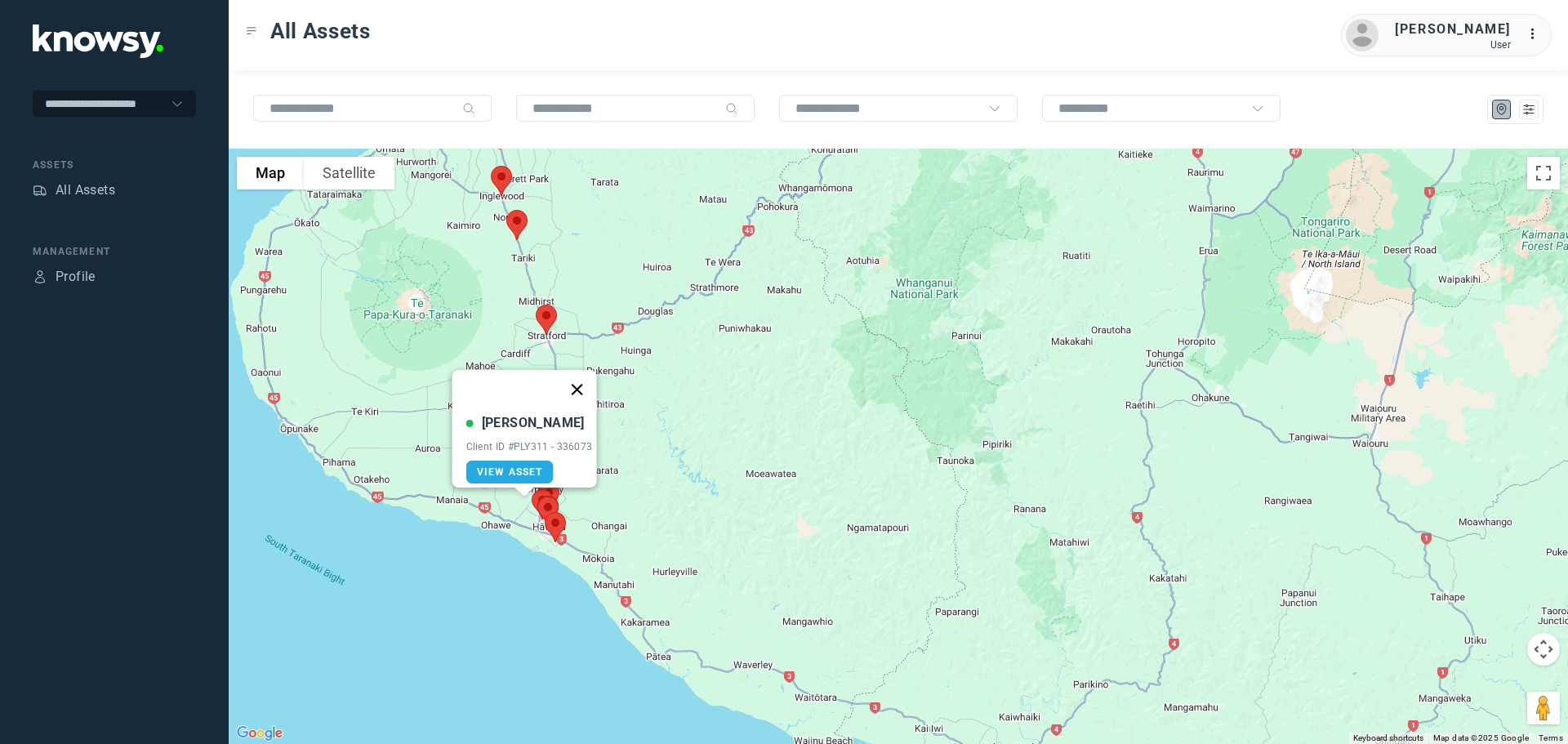
click at [585, 377] on button "Close" at bounding box center [576, 389] width 39 height 39
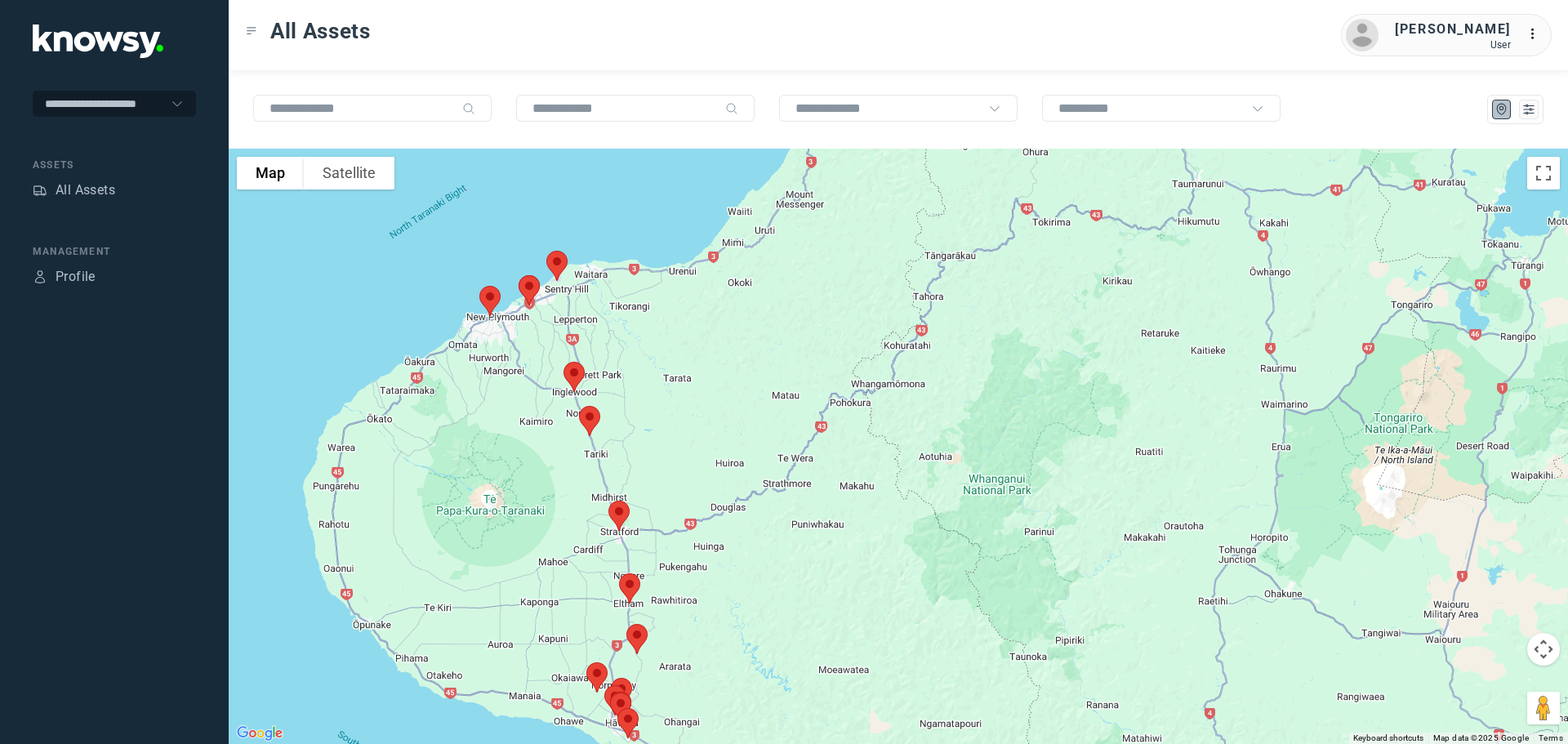
drag, startPoint x: 628, startPoint y: 378, endPoint x: 700, endPoint y: 562, distance: 197.6
click at [700, 565] on div at bounding box center [898, 445] width 1339 height 595
